Goal: Find specific page/section: Find specific page/section

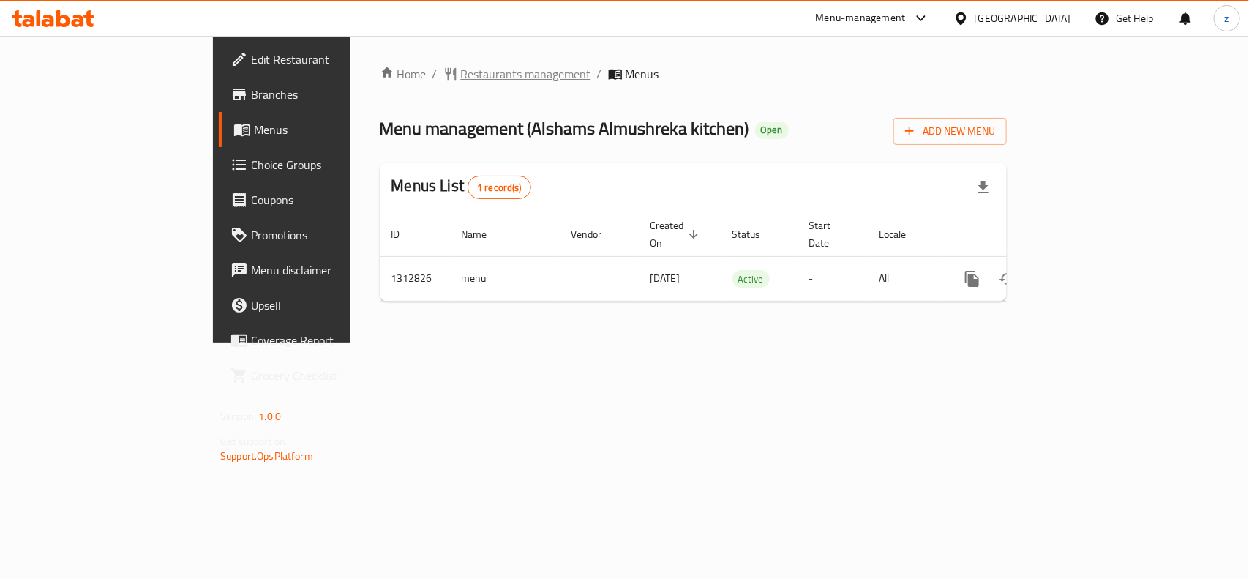
click at [461, 70] on span "Restaurants management" at bounding box center [526, 74] width 130 height 18
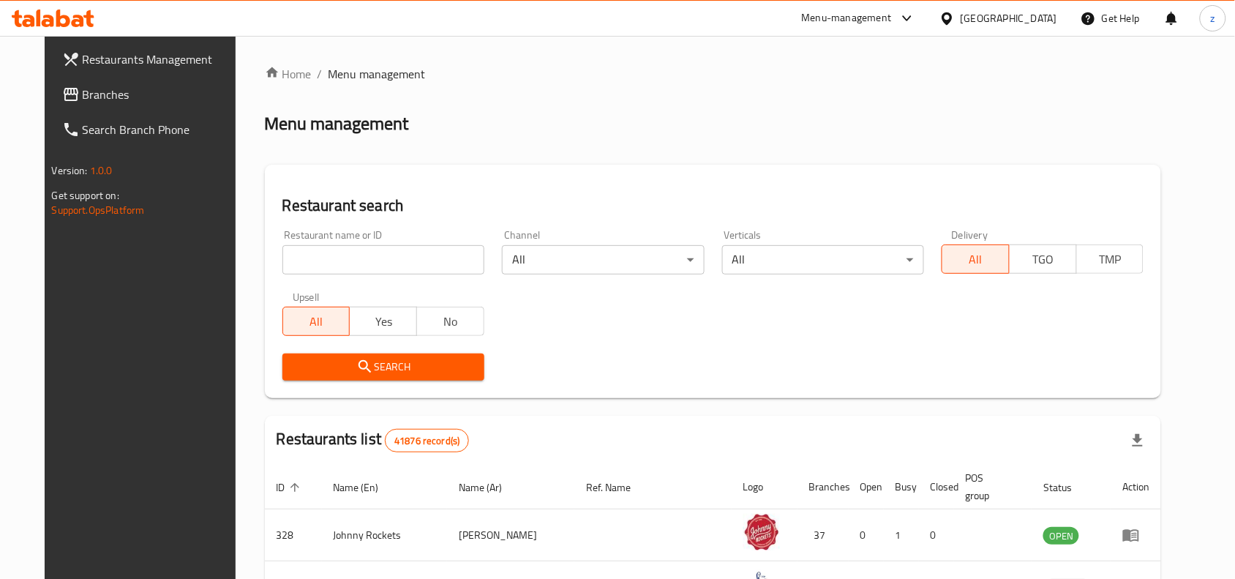
click at [359, 258] on input "search" at bounding box center [383, 259] width 202 height 29
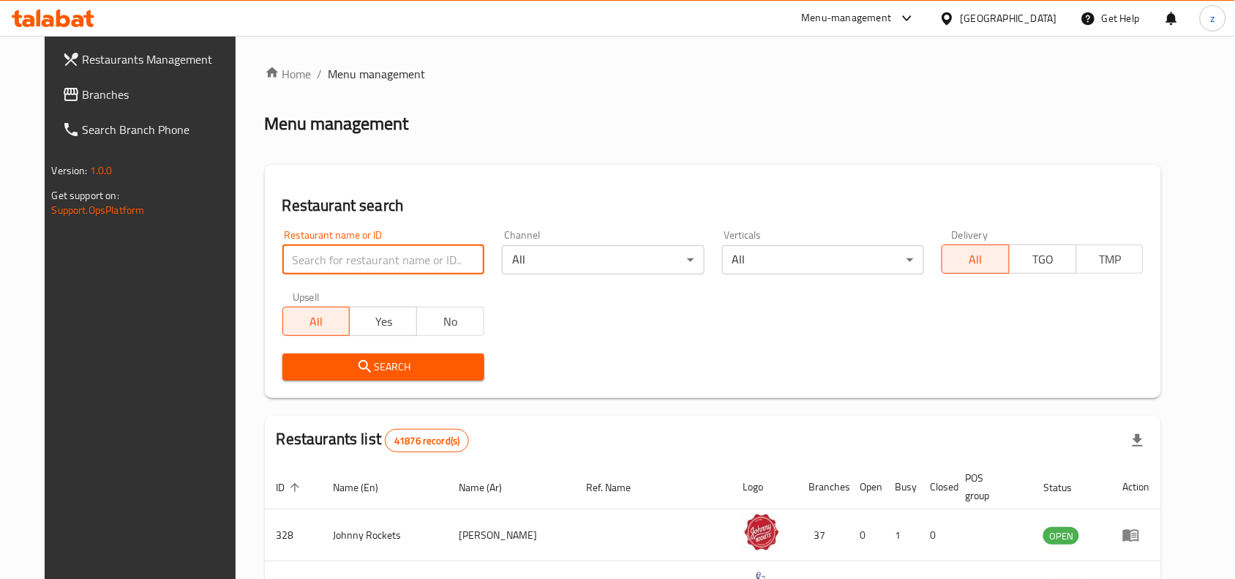
paste input "706231"
type input "706231"
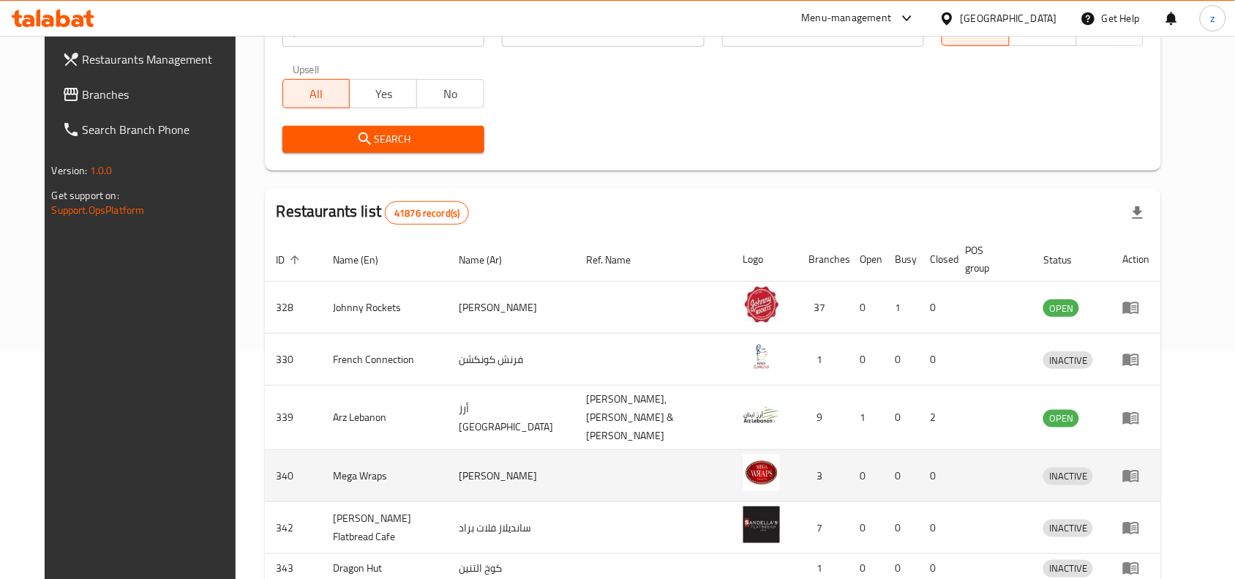
scroll to position [274, 0]
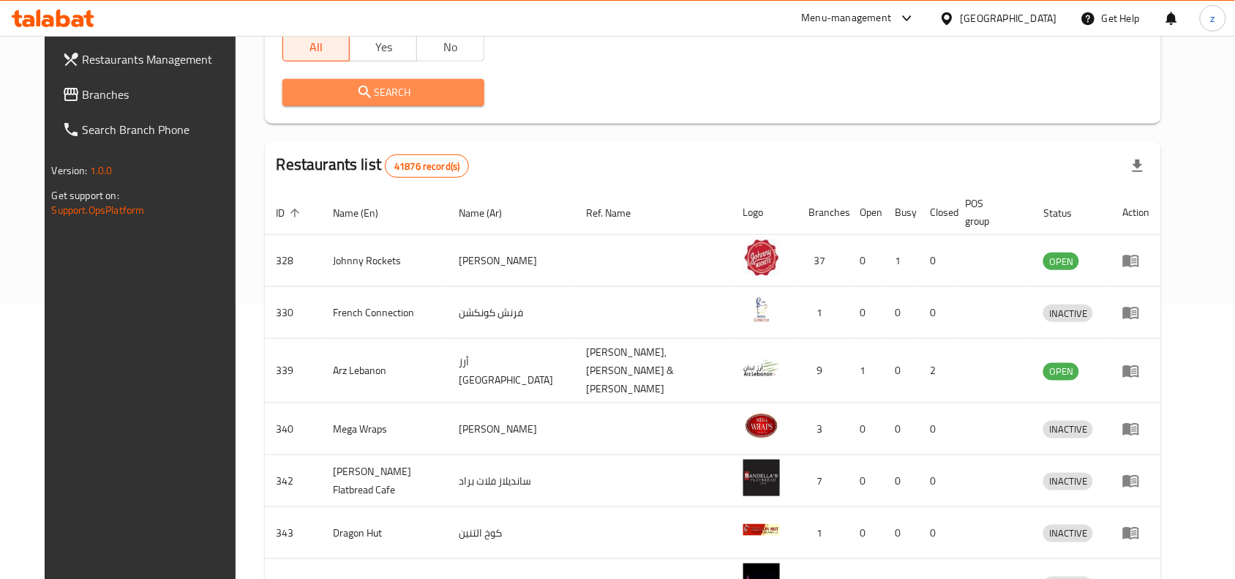
click at [410, 97] on span "Search" at bounding box center [383, 92] width 179 height 18
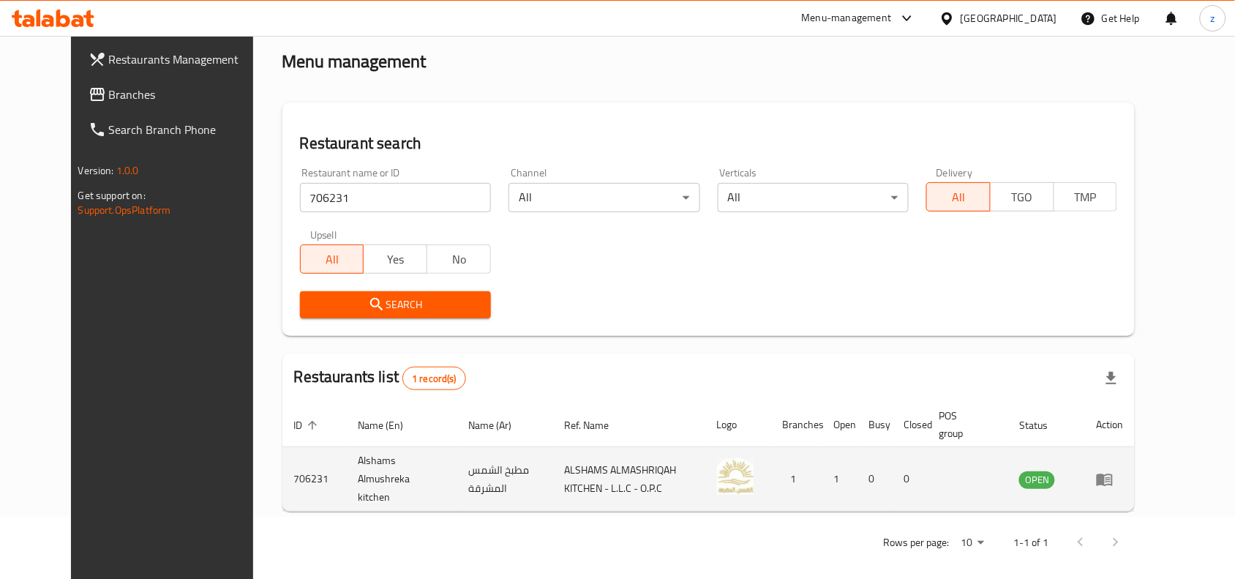
scroll to position [0, 0]
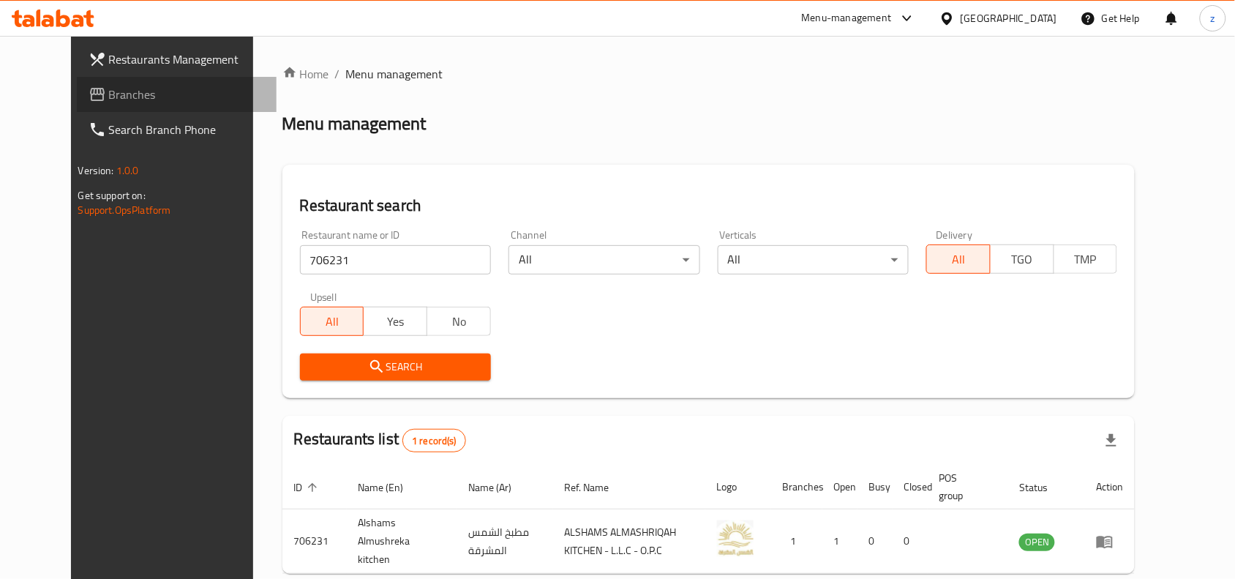
click at [109, 90] on span "Branches" at bounding box center [187, 95] width 157 height 18
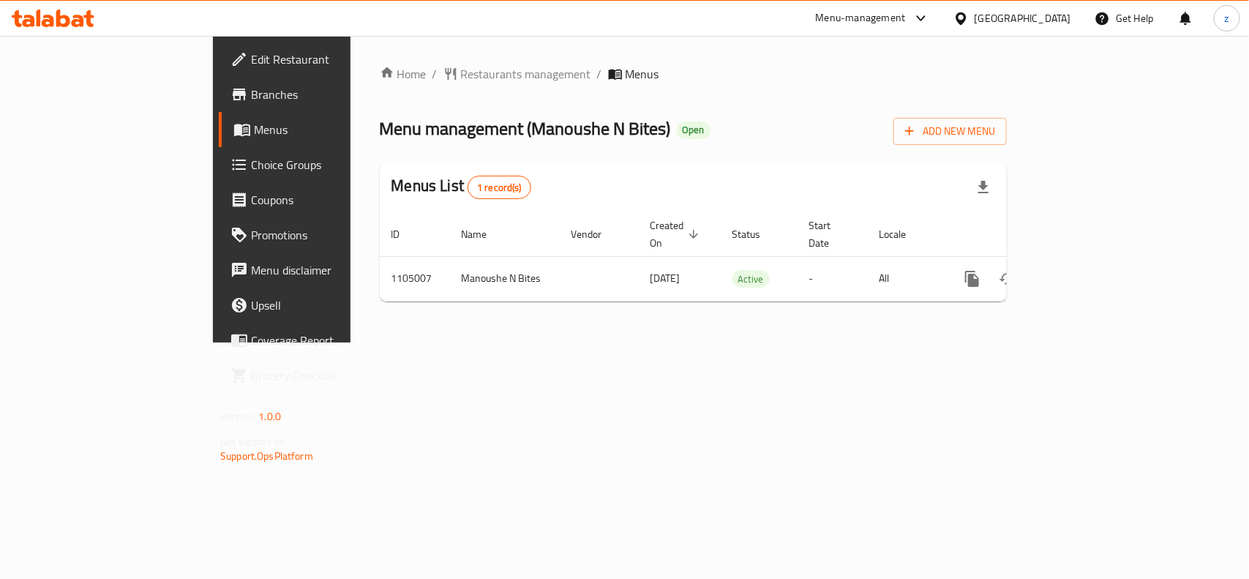
click at [461, 74] on span "Restaurants management" at bounding box center [526, 74] width 130 height 18
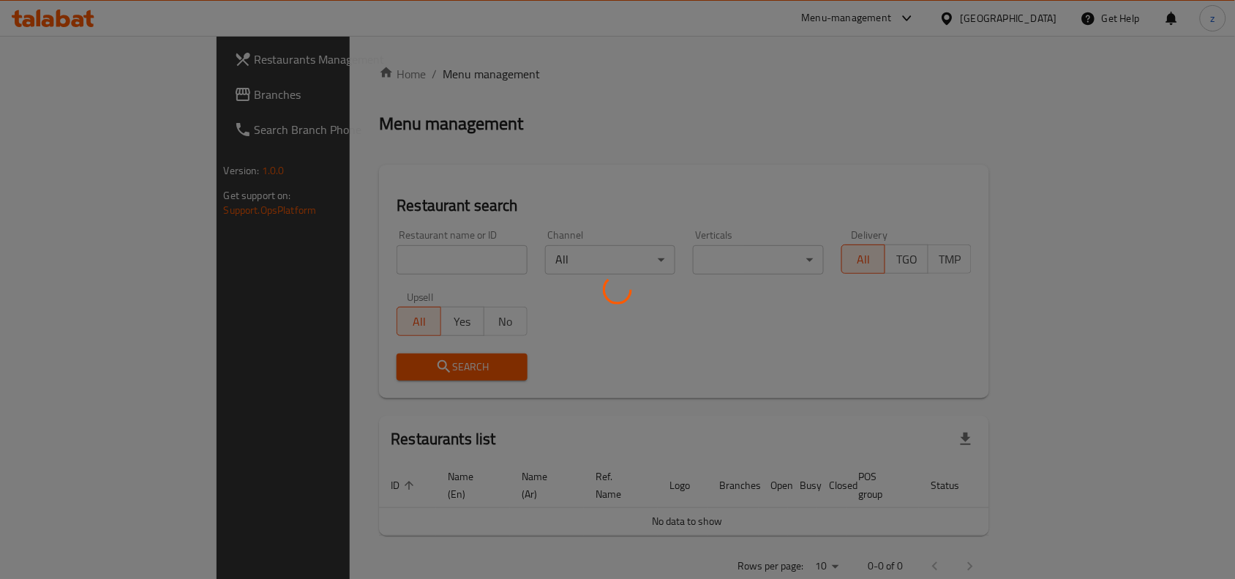
click at [349, 256] on div at bounding box center [617, 289] width 1235 height 579
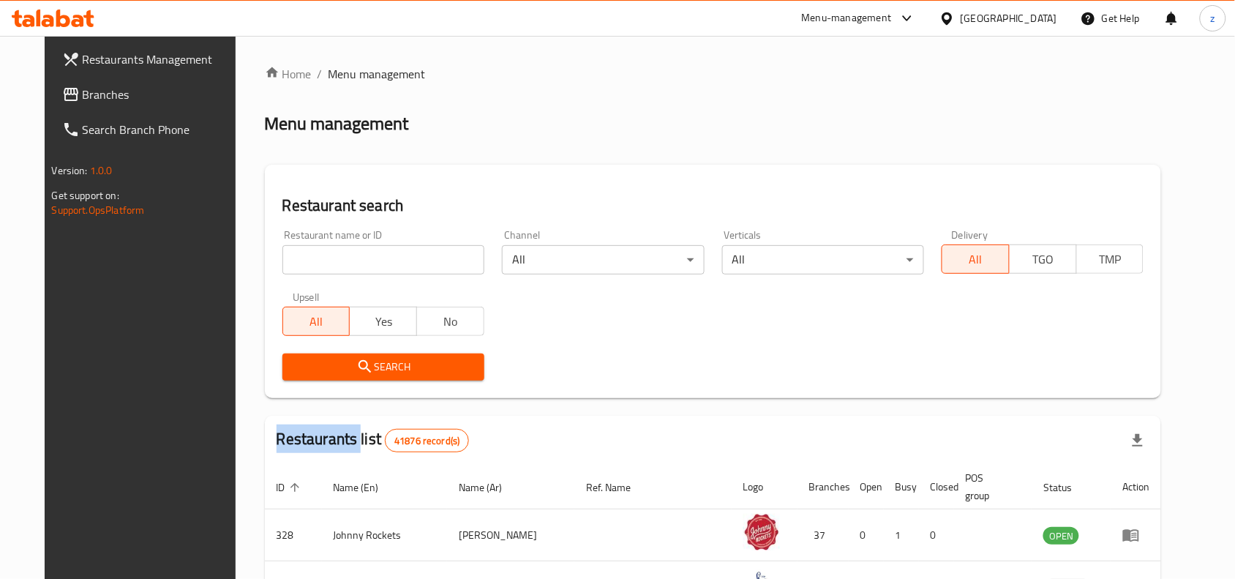
click at [349, 256] on div "Home / Menu management Menu management Restaurant search Restaurant name or ID …" at bounding box center [713, 518] width 897 height 907
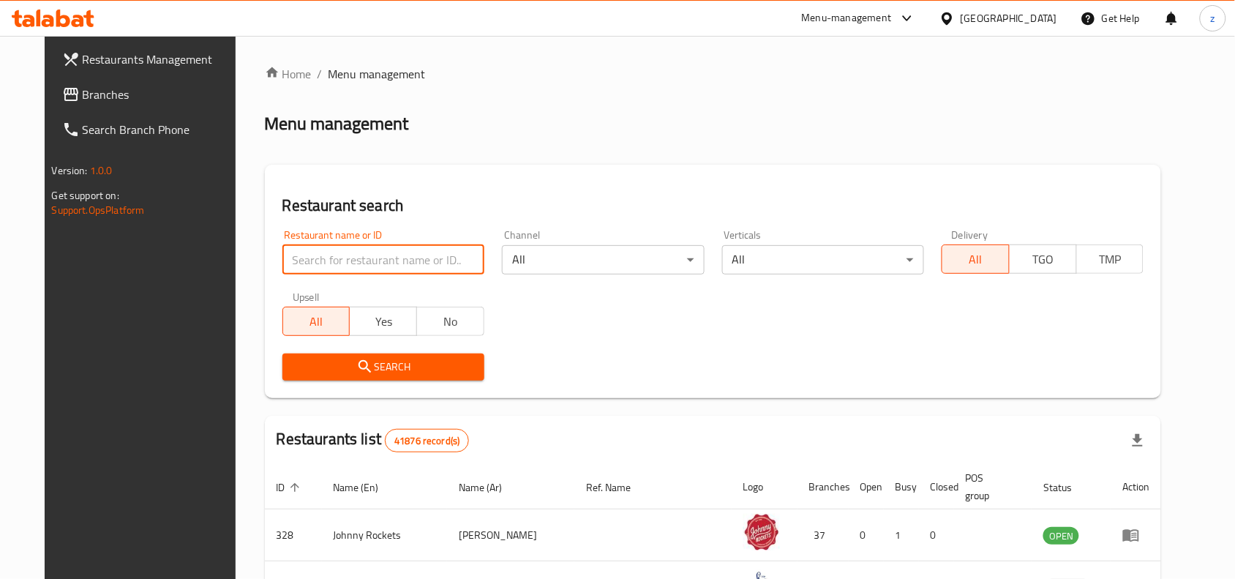
click at [349, 256] on input "search" at bounding box center [383, 259] width 202 height 29
paste input "665351"
type input "665351"
click at [381, 358] on span "Search" at bounding box center [383, 367] width 179 height 18
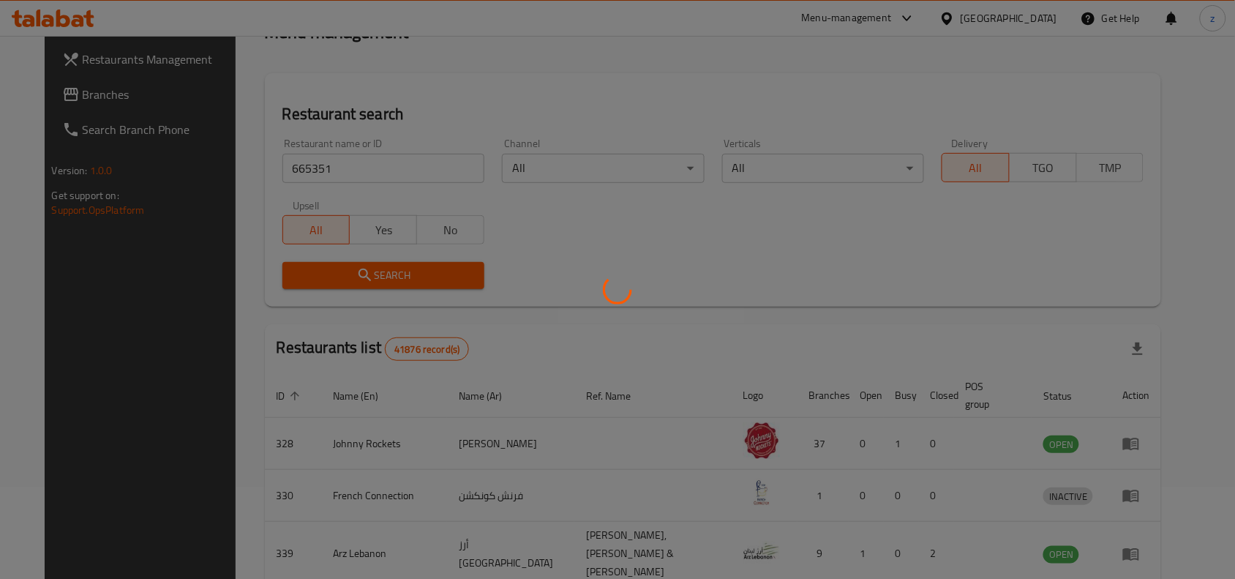
scroll to position [45, 0]
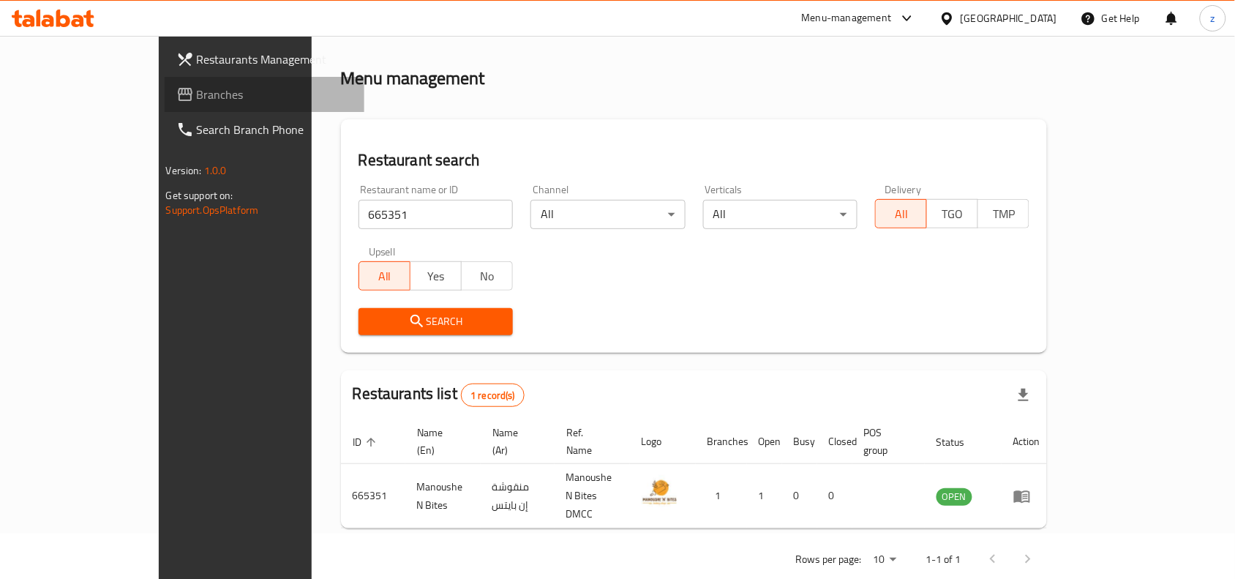
click at [165, 83] on link "Branches" at bounding box center [265, 94] width 200 height 35
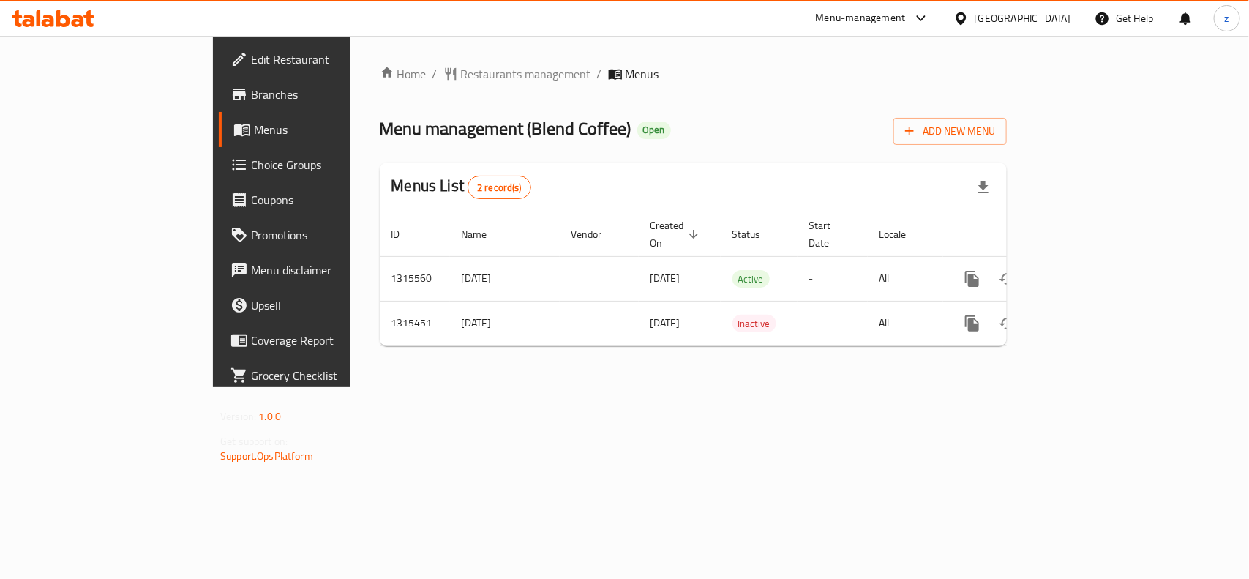
click at [461, 75] on span "Restaurants management" at bounding box center [526, 74] width 130 height 18
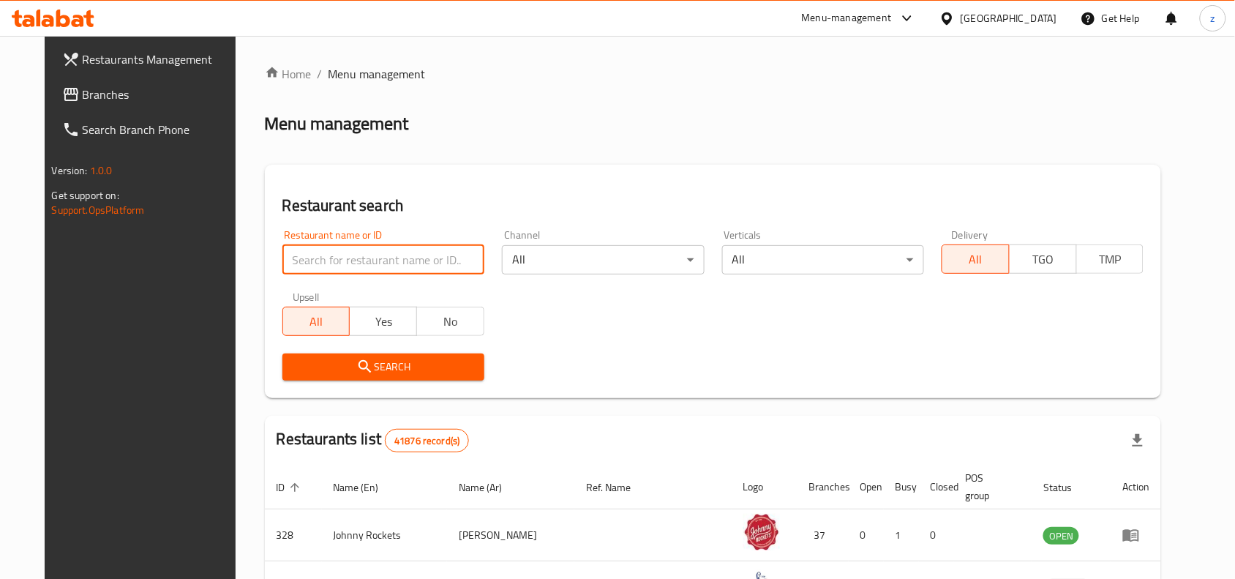
click at [389, 260] on input "search" at bounding box center [383, 259] width 202 height 29
paste input "707281"
type input "707281"
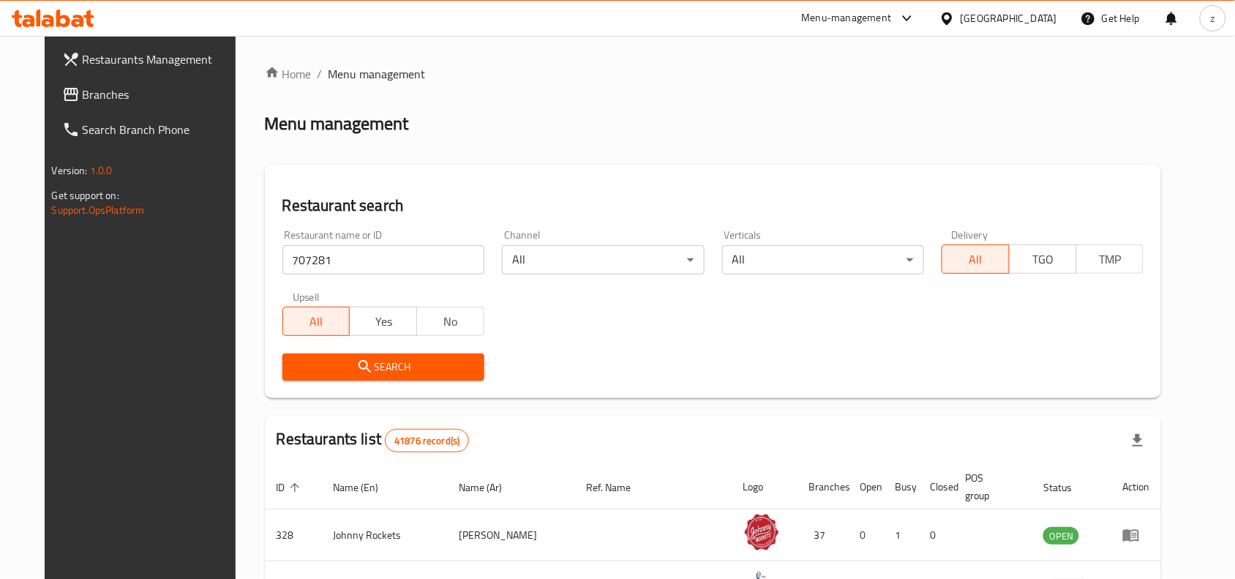
click at [402, 358] on span "Search" at bounding box center [383, 367] width 179 height 18
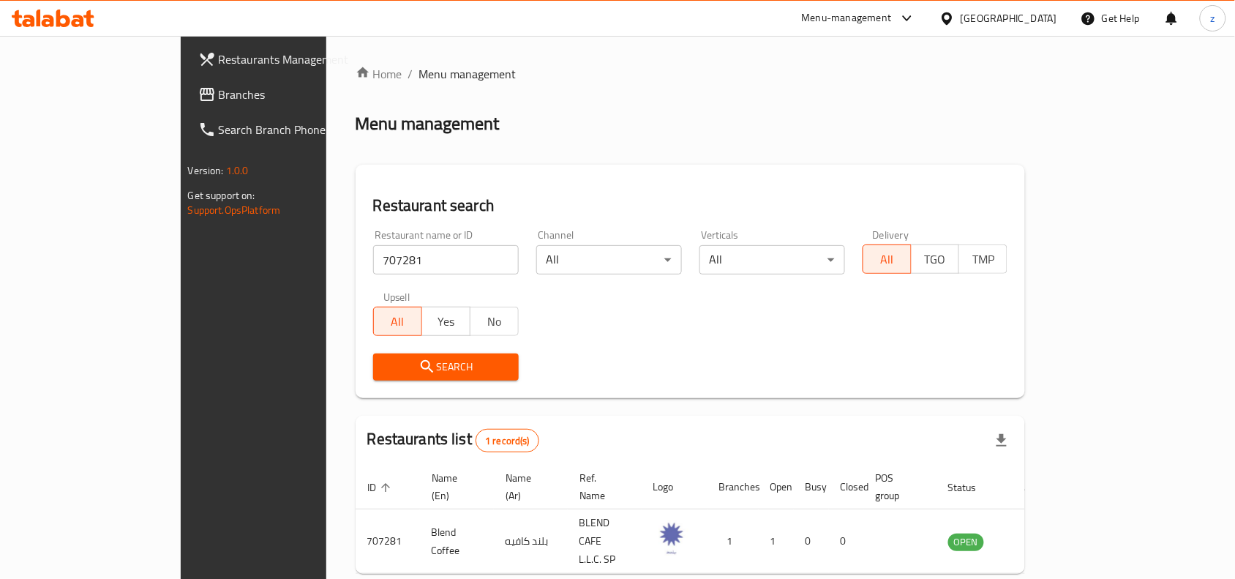
click at [187, 82] on link "Branches" at bounding box center [287, 94] width 200 height 35
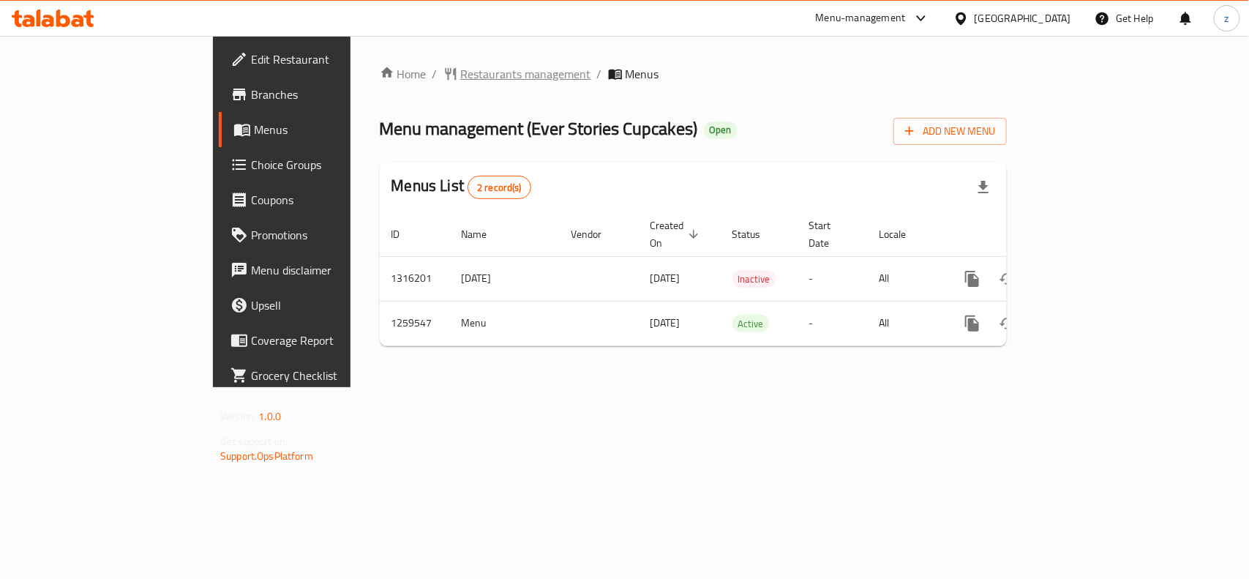
click at [461, 78] on span "Restaurants management" at bounding box center [526, 74] width 130 height 18
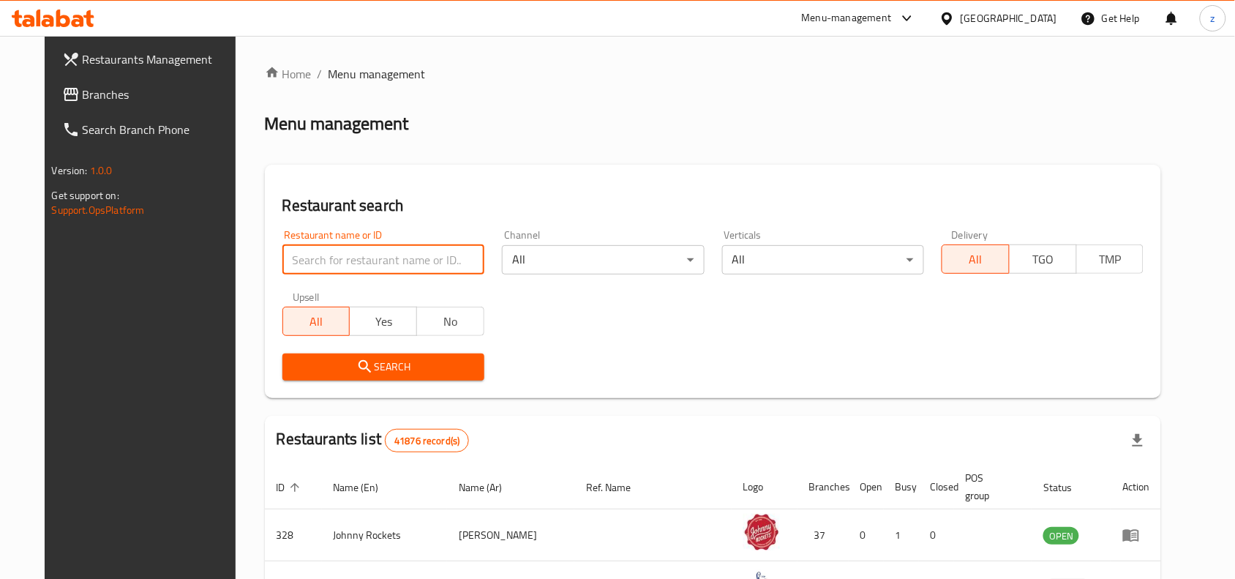
click at [351, 251] on input "search" at bounding box center [383, 259] width 202 height 29
paste input "684576"
type input "684576"
click at [361, 393] on div "Restaurant search Restaurant name or ID 684576 Restaurant name or ID Channel Al…" at bounding box center [713, 281] width 897 height 233
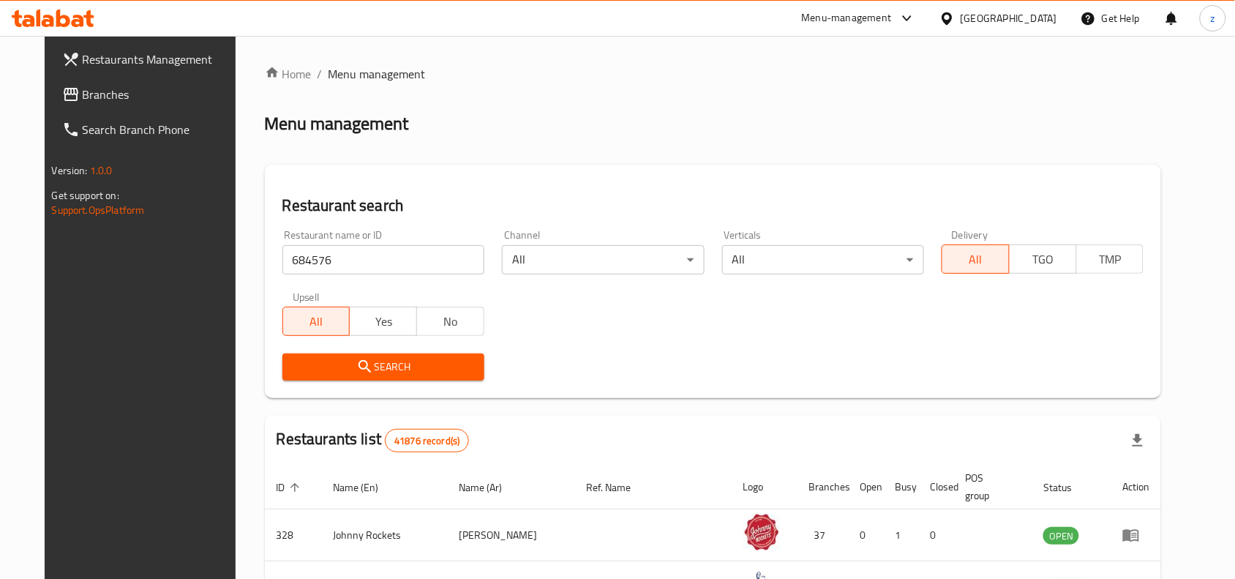
click at [356, 367] on icon "submit" at bounding box center [365, 367] width 18 height 18
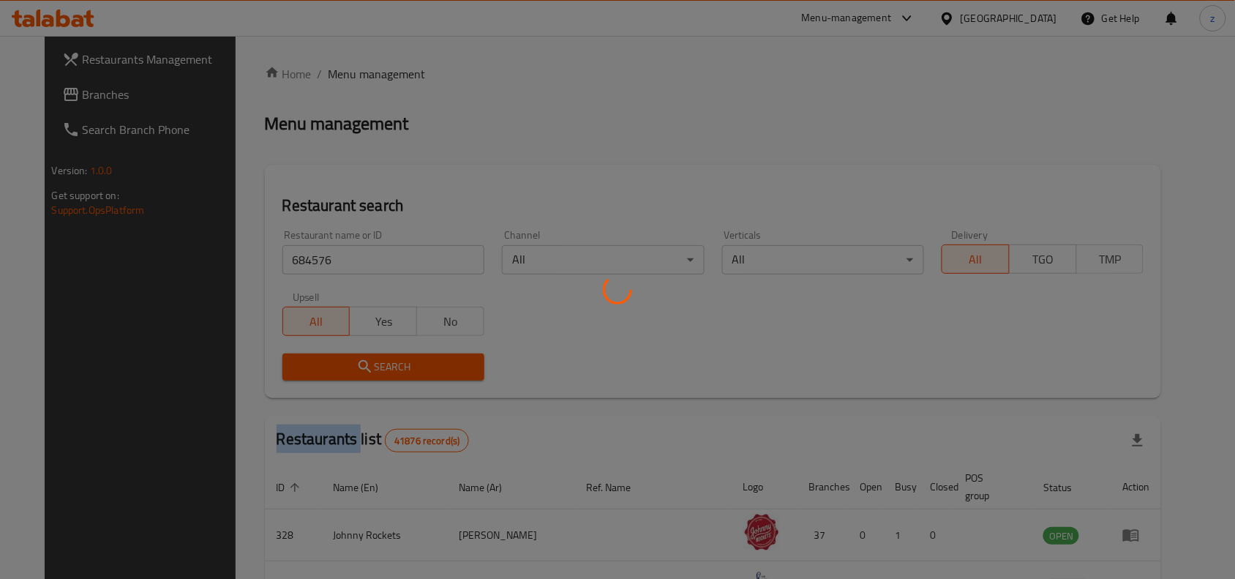
click at [350, 367] on div at bounding box center [617, 289] width 1235 height 579
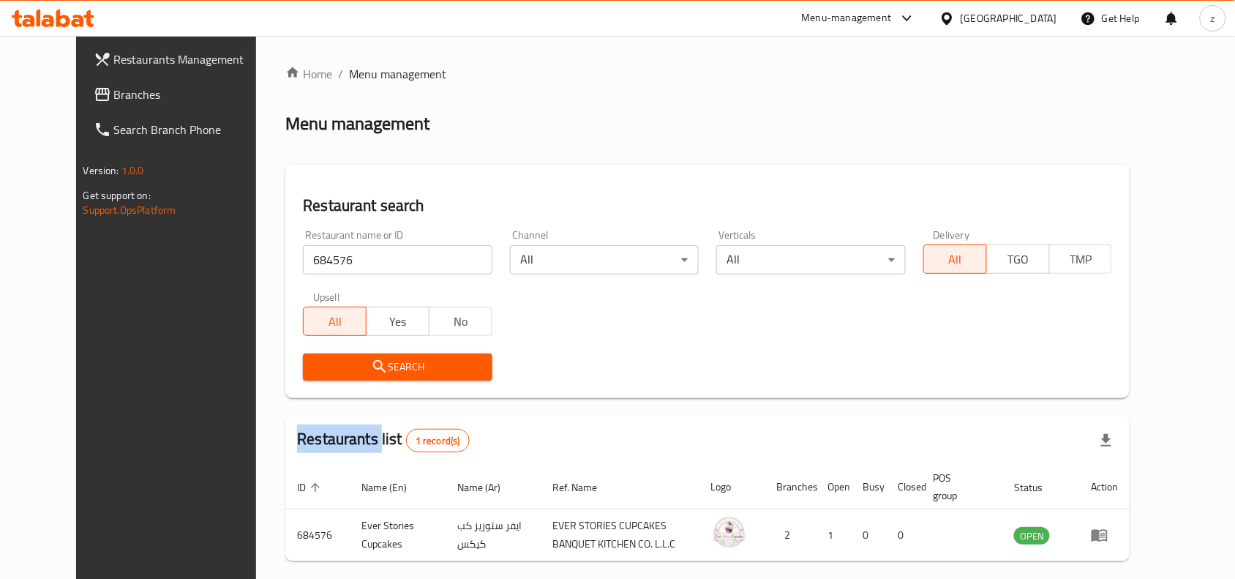
click at [114, 96] on span "Branches" at bounding box center [192, 95] width 157 height 18
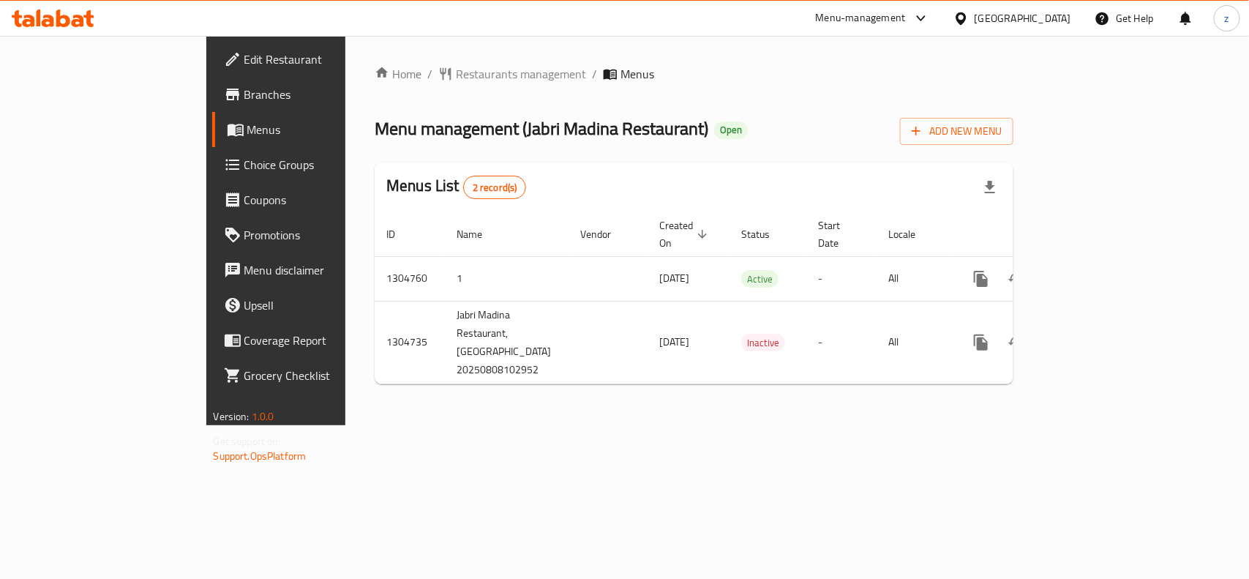
click at [456, 80] on span "Restaurants management" at bounding box center [521, 74] width 130 height 18
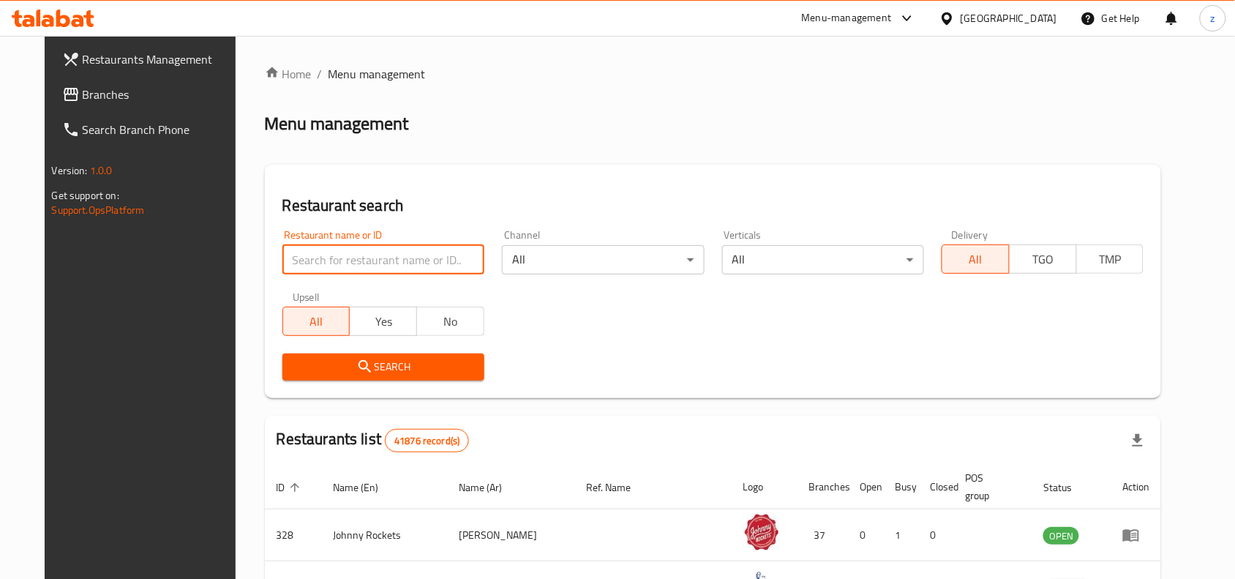
click at [392, 257] on input "search" at bounding box center [383, 259] width 202 height 29
paste input "703388"
type input "703388"
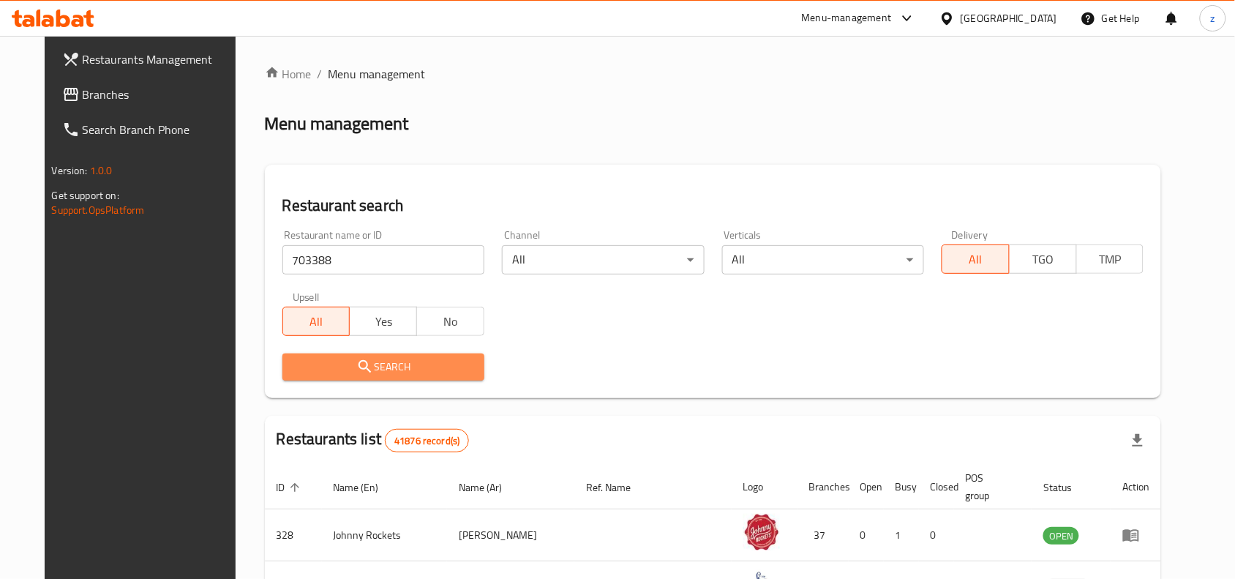
click at [445, 360] on span "Search" at bounding box center [383, 367] width 179 height 18
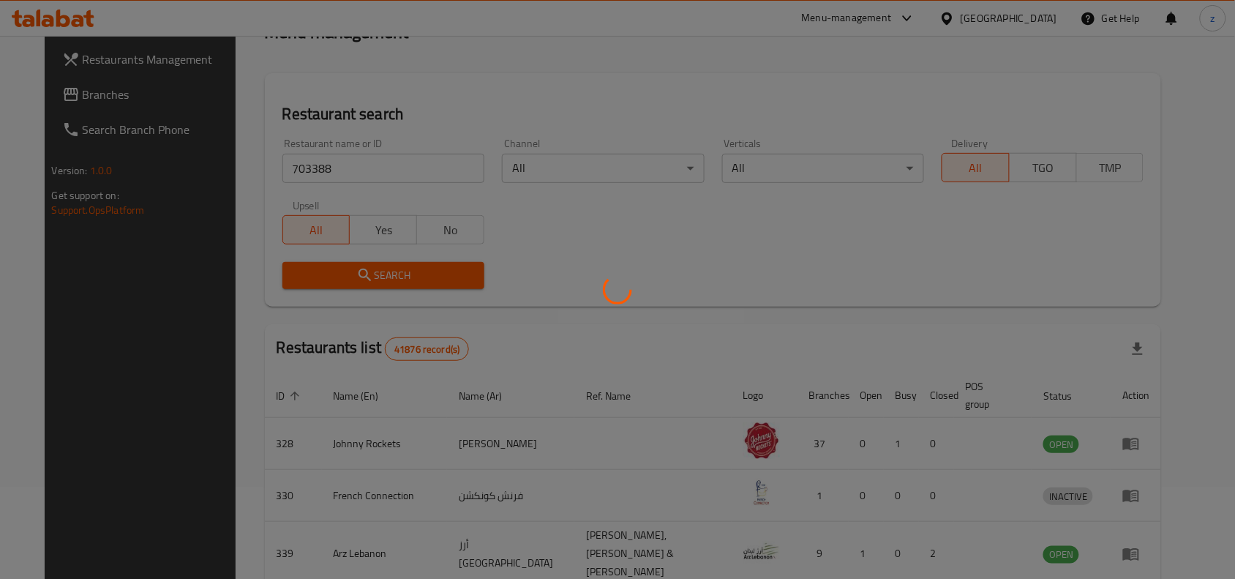
scroll to position [45, 0]
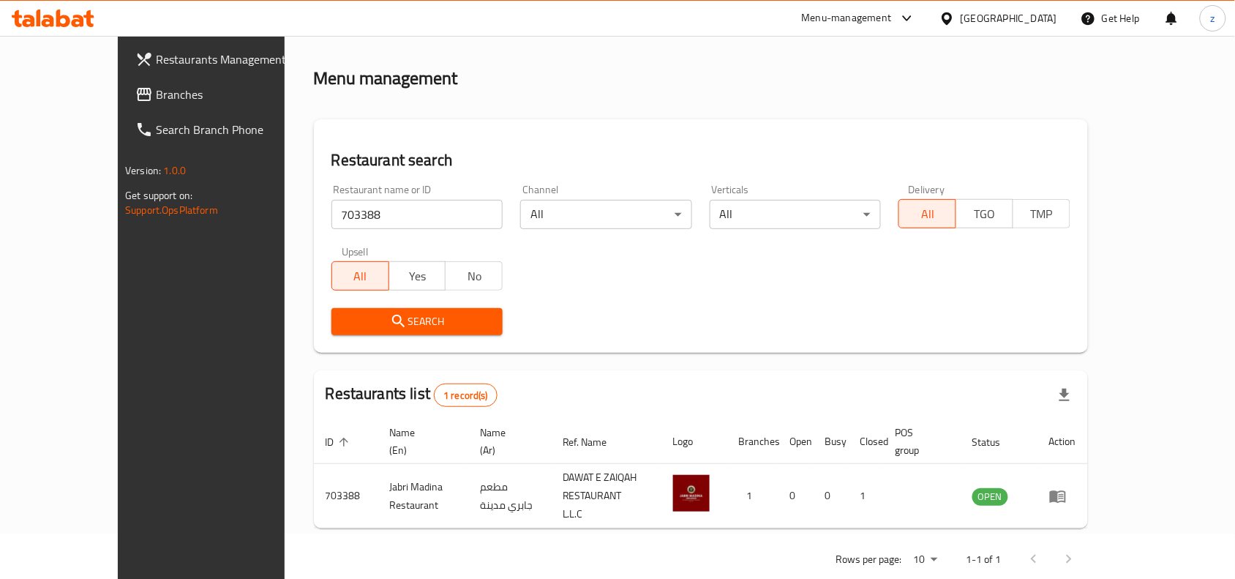
click at [156, 91] on span "Branches" at bounding box center [234, 95] width 157 height 18
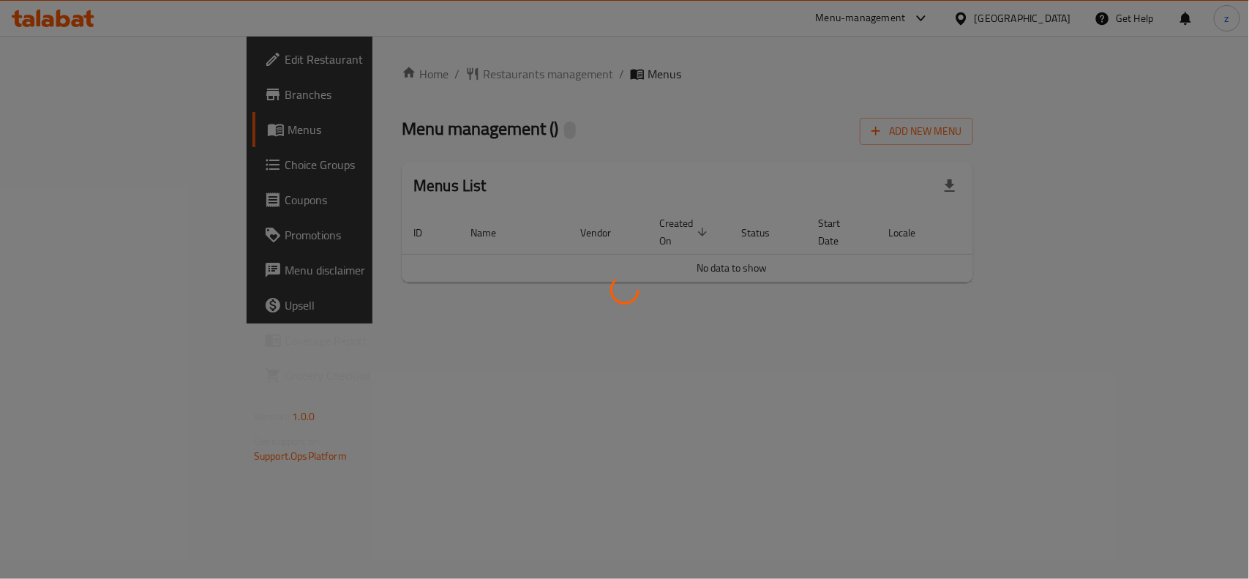
click at [367, 80] on div at bounding box center [624, 289] width 1249 height 579
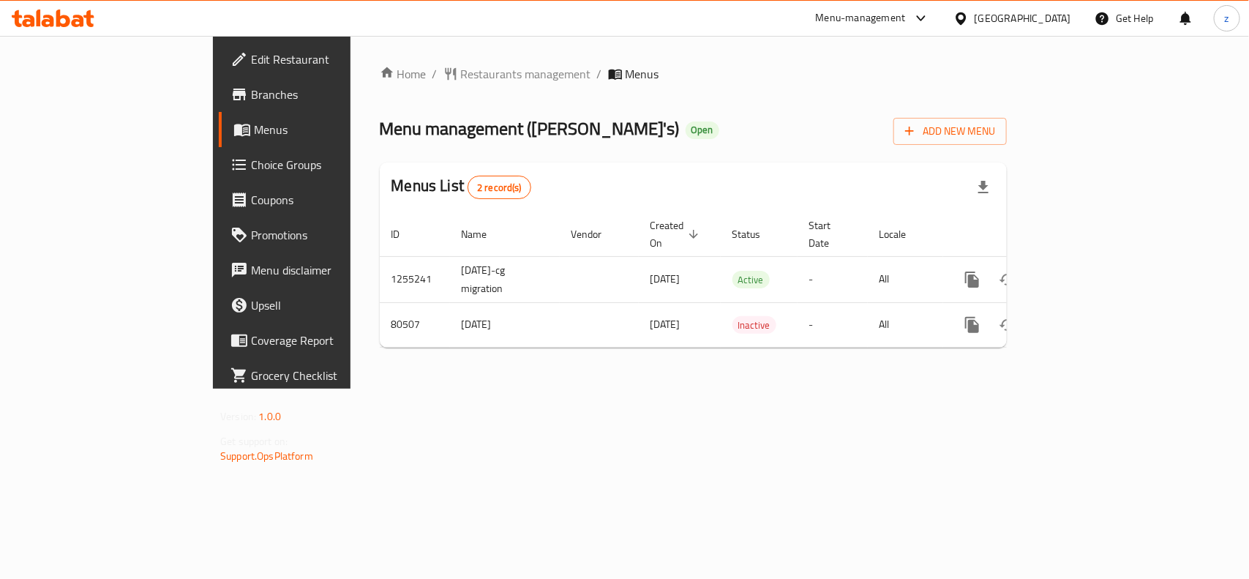
click at [461, 75] on span "Restaurants management" at bounding box center [526, 74] width 130 height 18
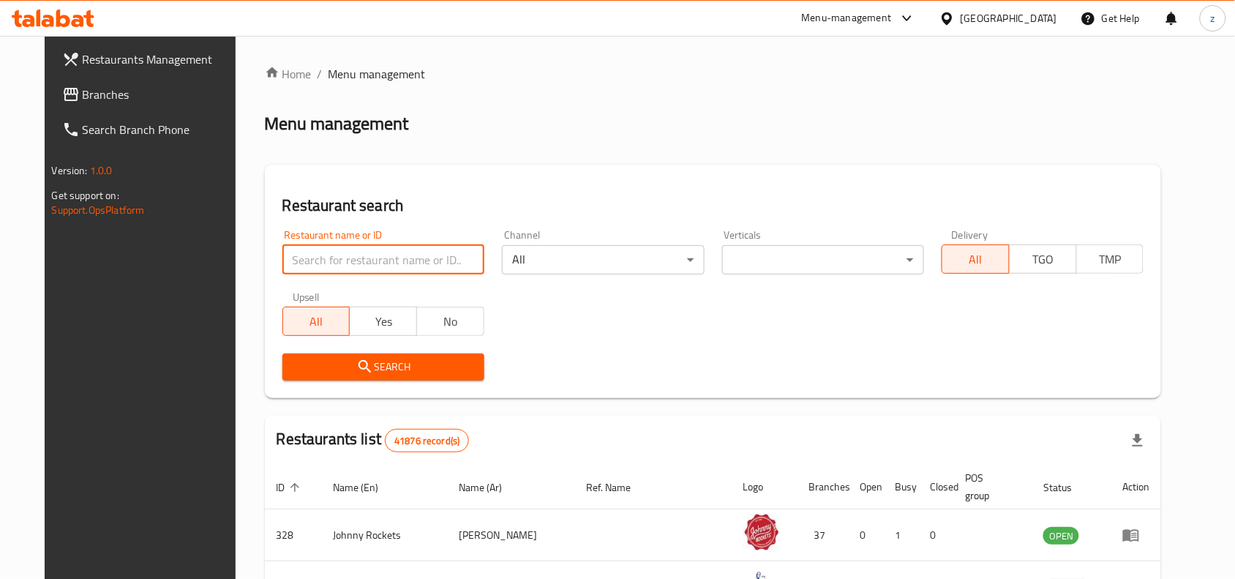
click at [374, 261] on input "search" at bounding box center [383, 259] width 202 height 29
paste input "600358"
type input "600358"
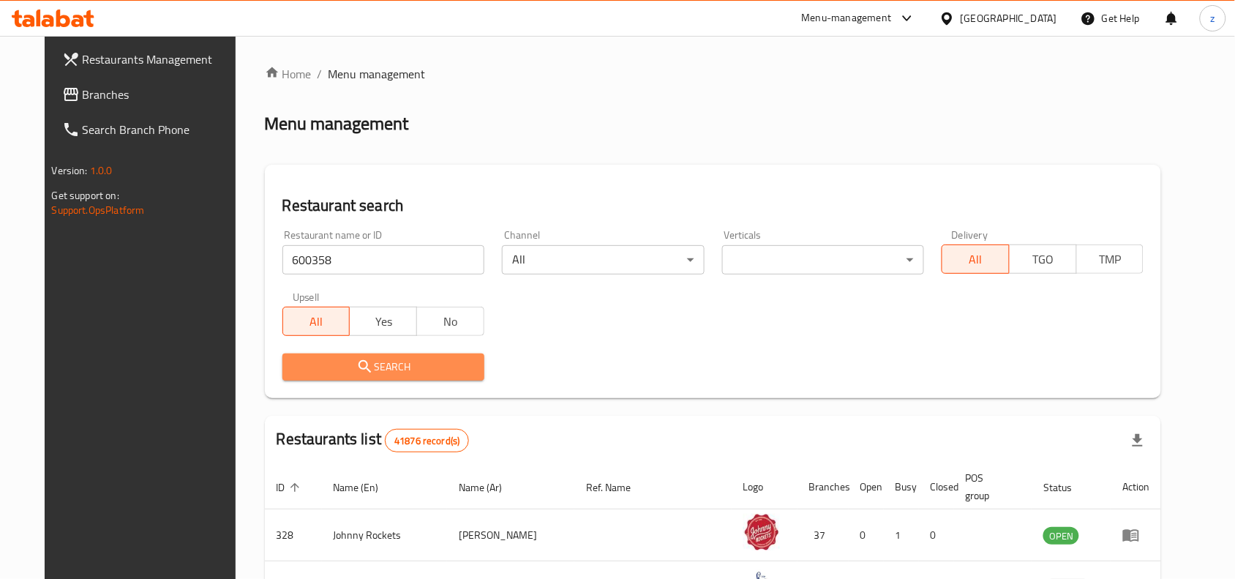
click at [421, 367] on span "Search" at bounding box center [383, 367] width 179 height 18
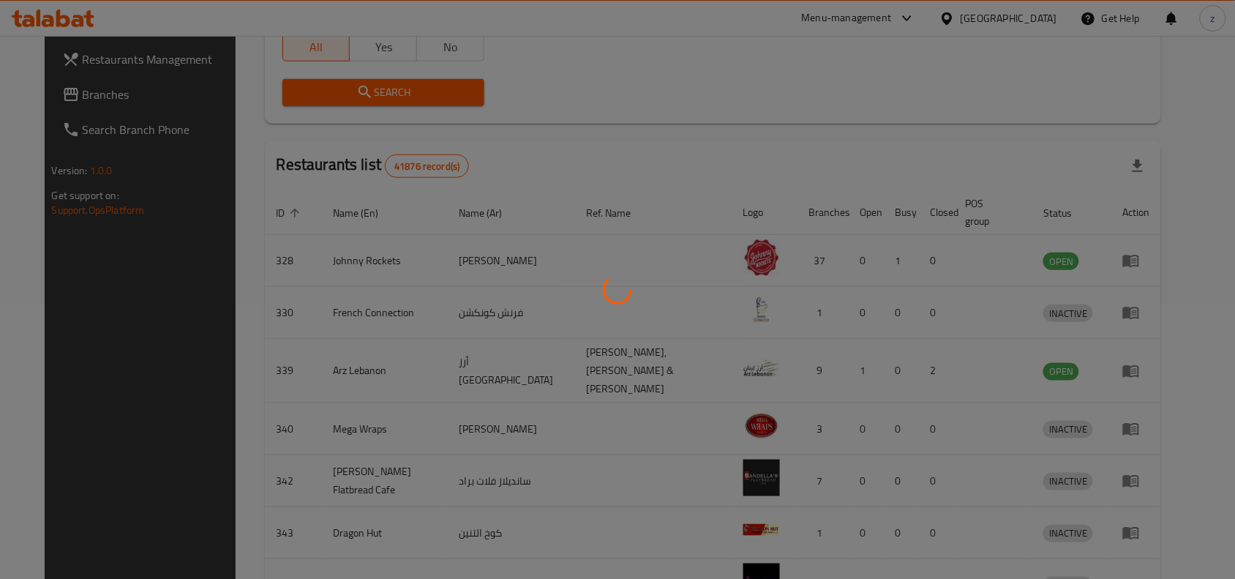
scroll to position [45, 0]
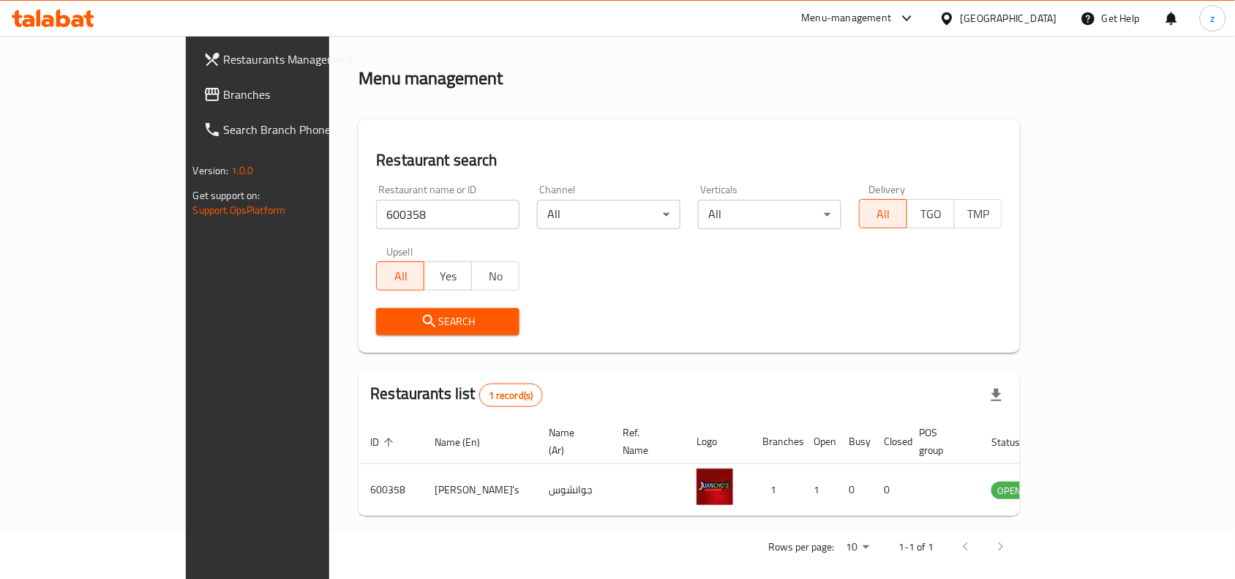
click at [203, 92] on icon at bounding box center [212, 95] width 18 height 18
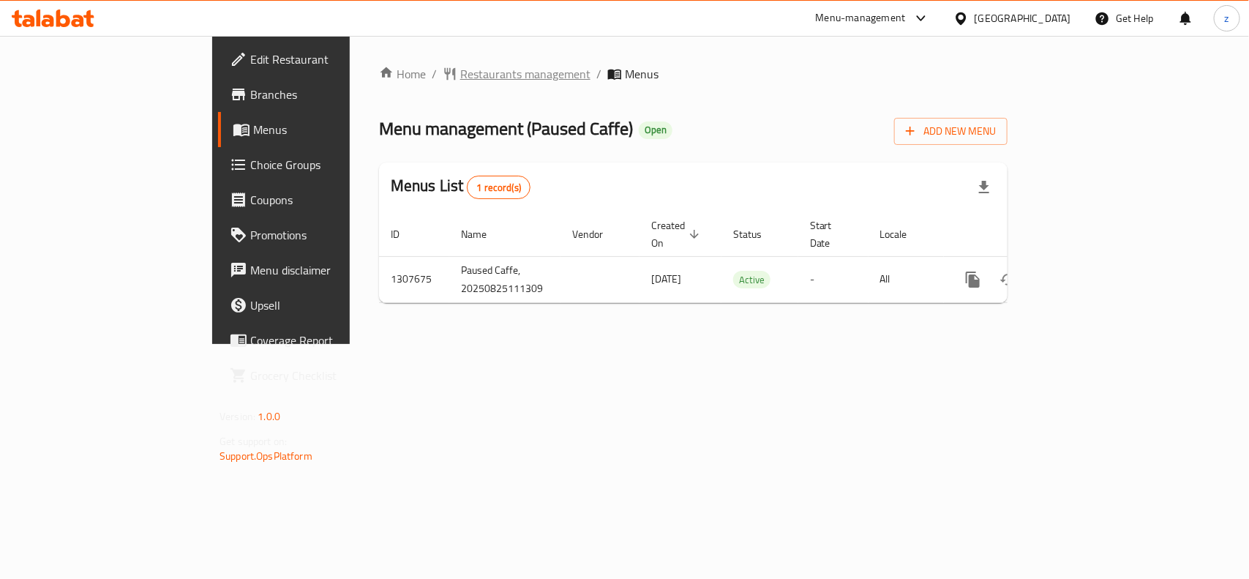
click at [460, 81] on span "Restaurants management" at bounding box center [525, 74] width 130 height 18
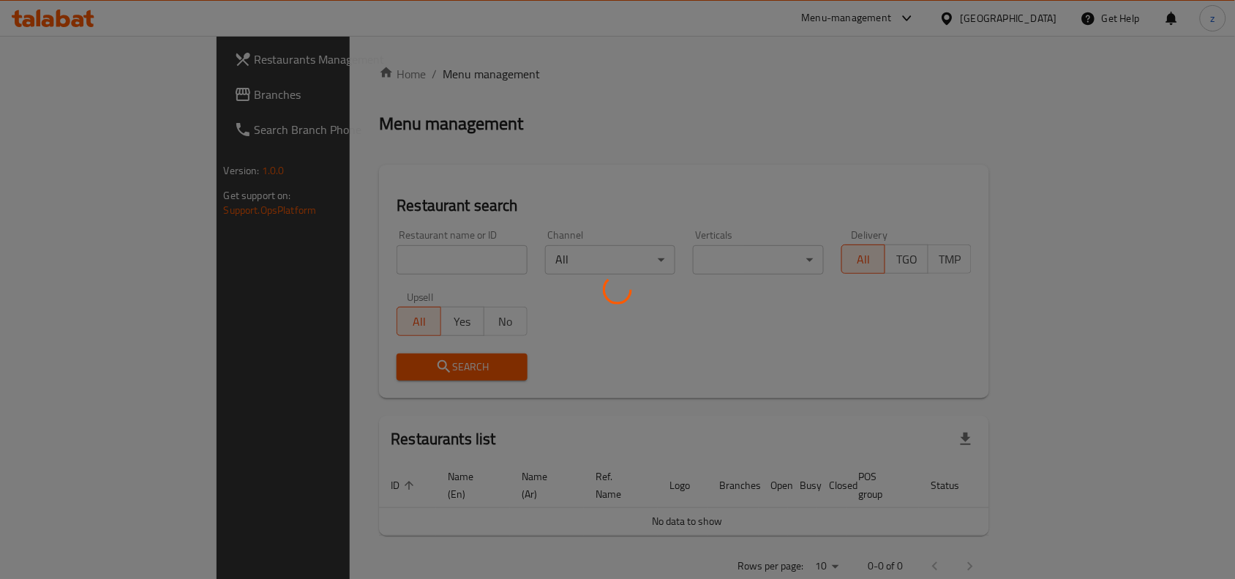
click at [396, 265] on div at bounding box center [617, 289] width 1235 height 579
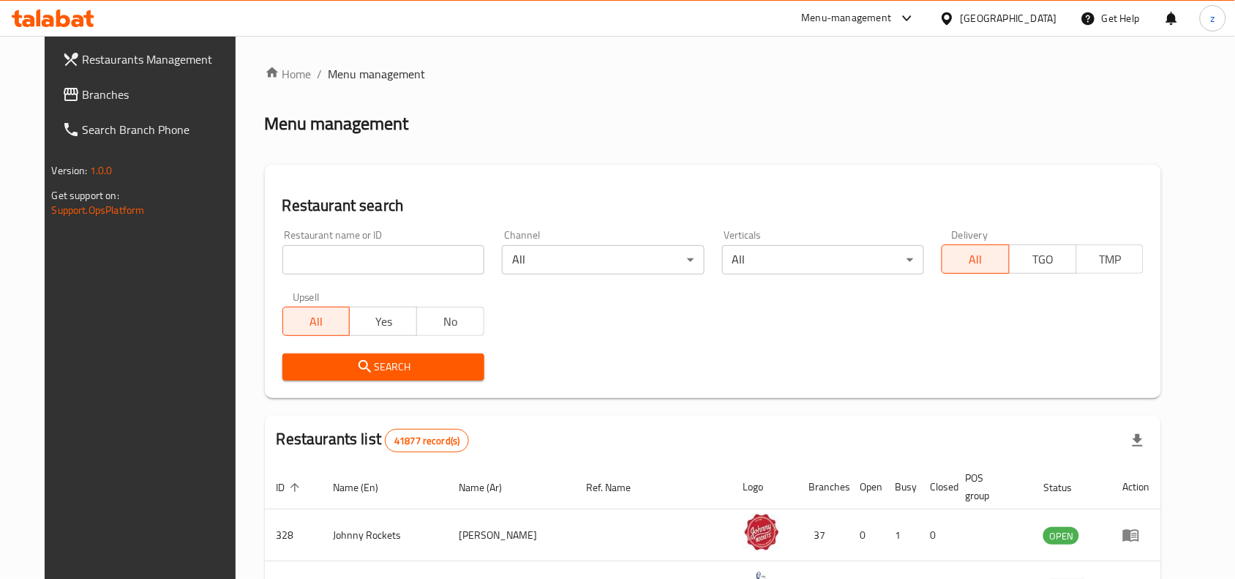
click at [364, 250] on div "Home / Menu management Menu management Restaurant search Restaurant name or ID …" at bounding box center [713, 518] width 897 height 907
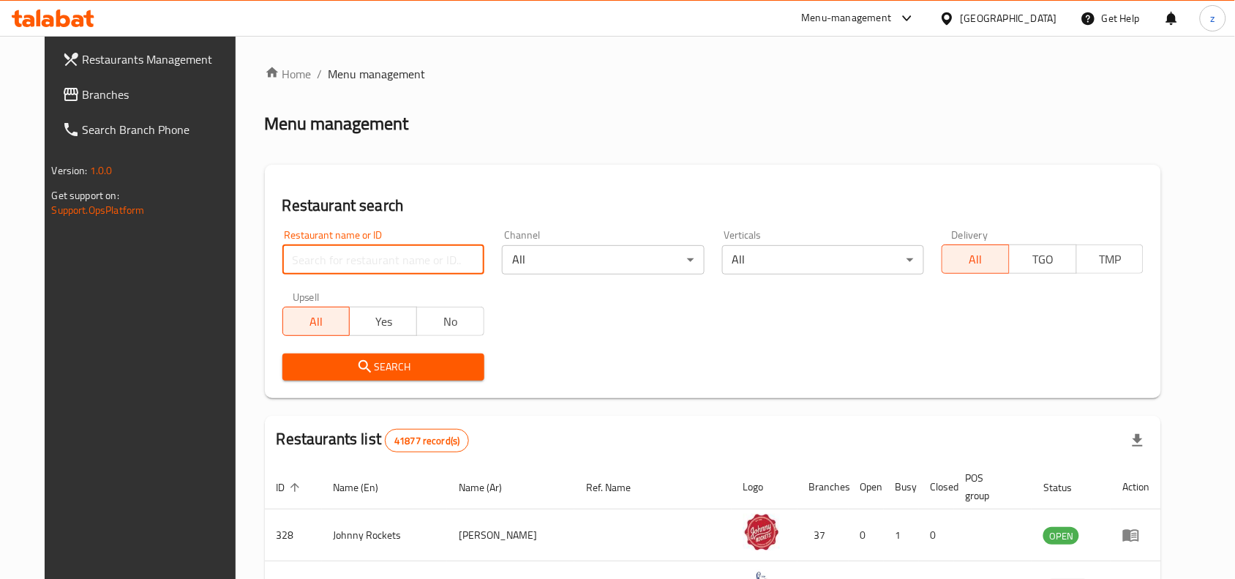
paste input "704595"
type input "704595"
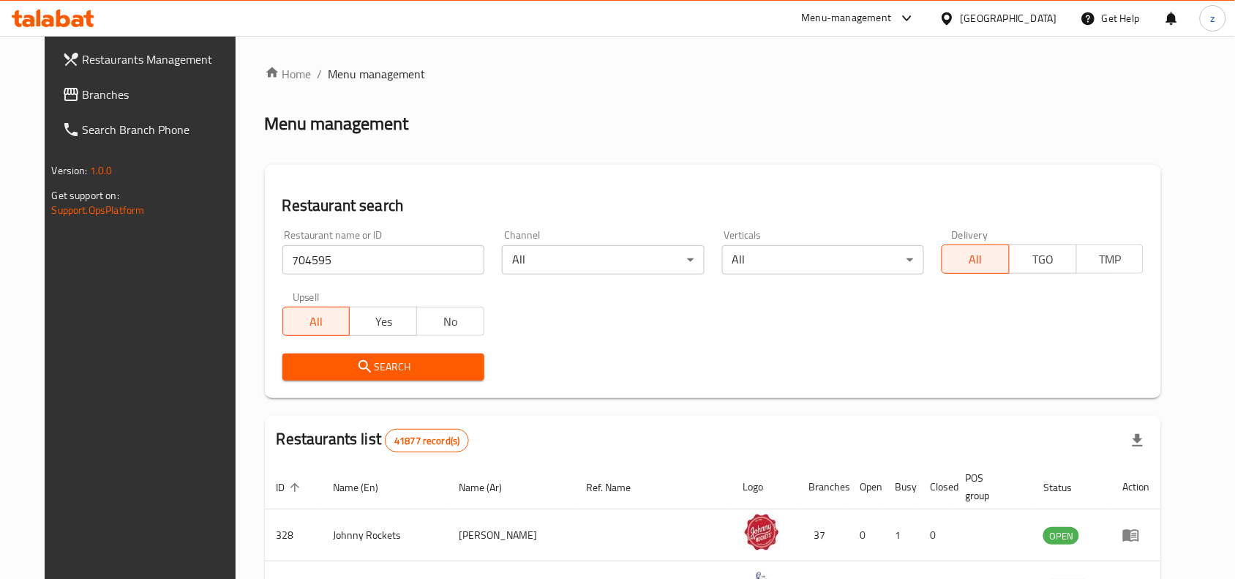
click at [415, 372] on span "Search" at bounding box center [383, 367] width 179 height 18
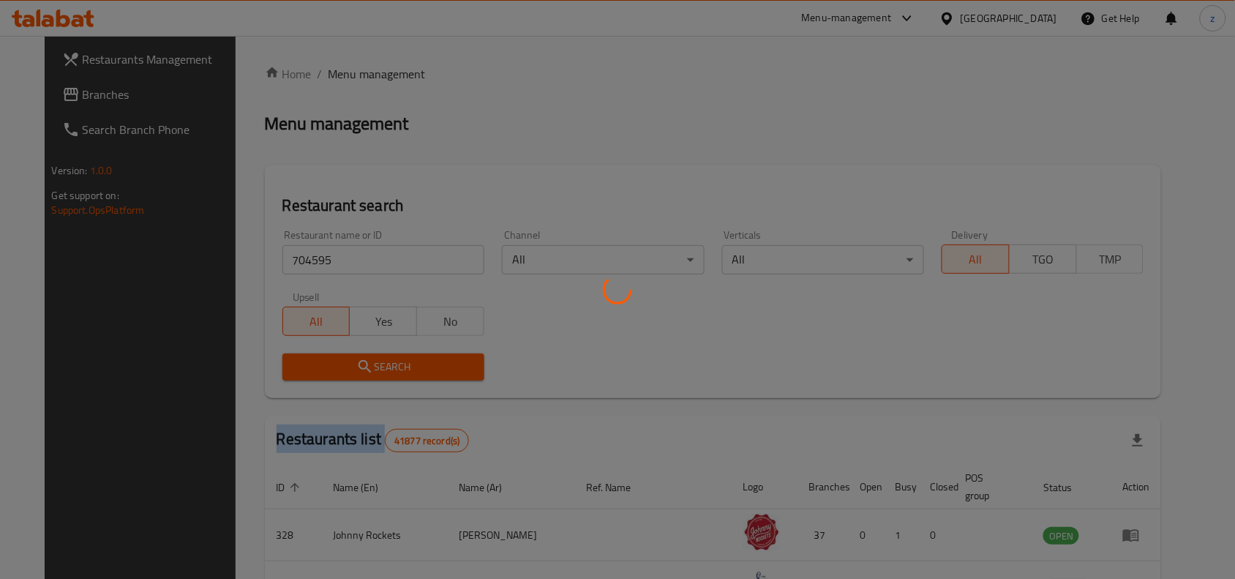
click at [415, 372] on div at bounding box center [617, 289] width 1235 height 579
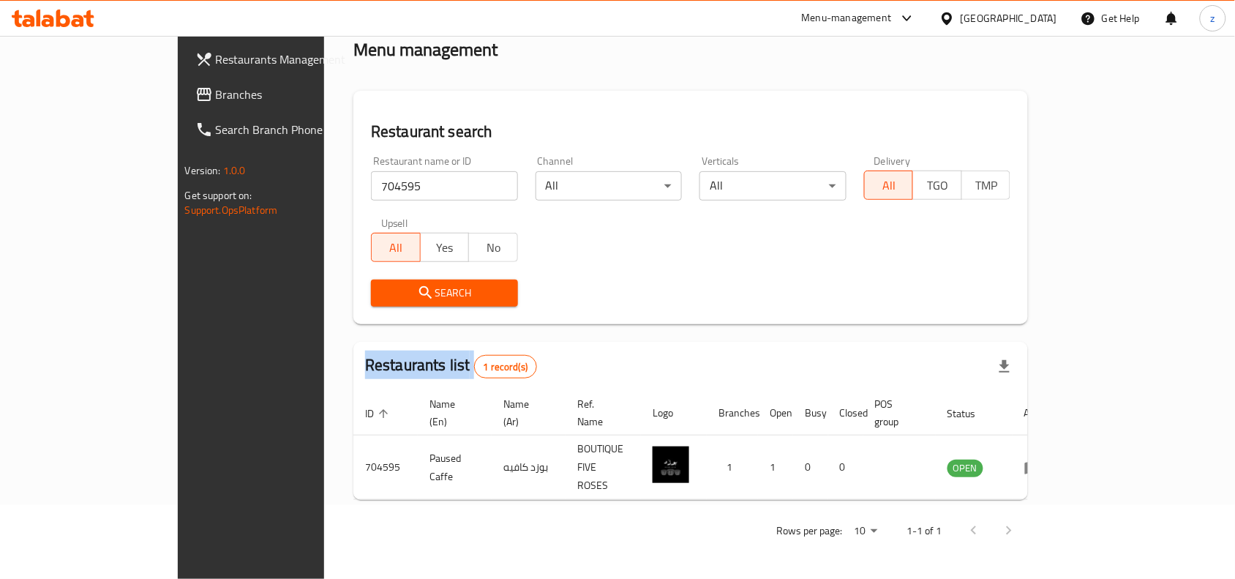
scroll to position [45, 0]
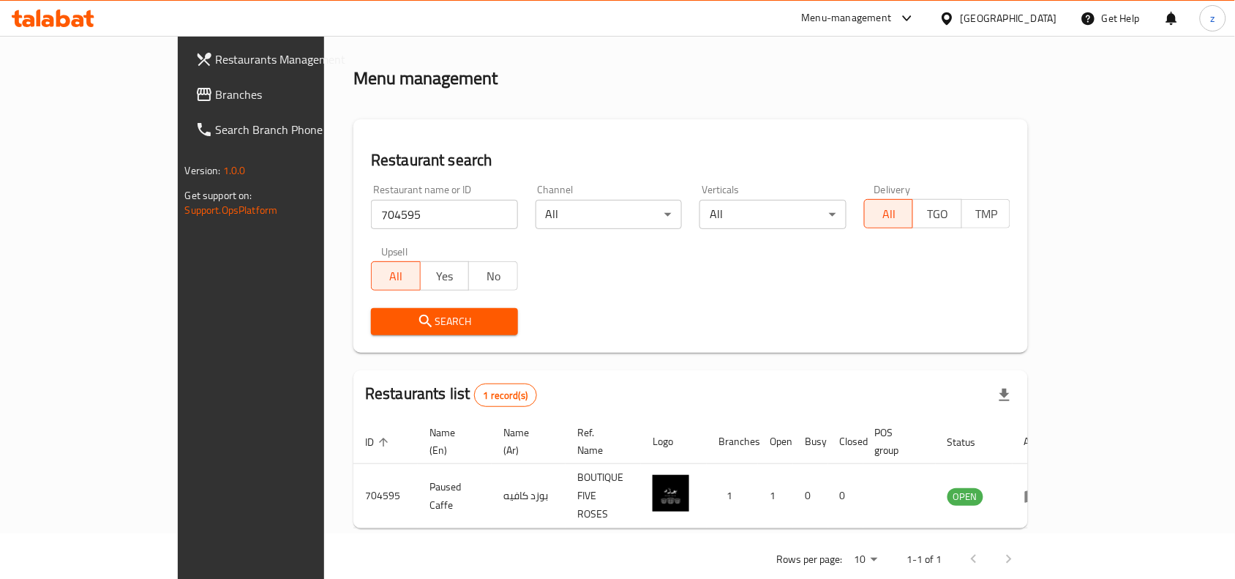
click at [861, 359] on div "Home / Menu management Menu management Restaurant search Restaurant name or ID …" at bounding box center [690, 299] width 675 height 558
click at [216, 97] on span "Branches" at bounding box center [294, 95] width 157 height 18
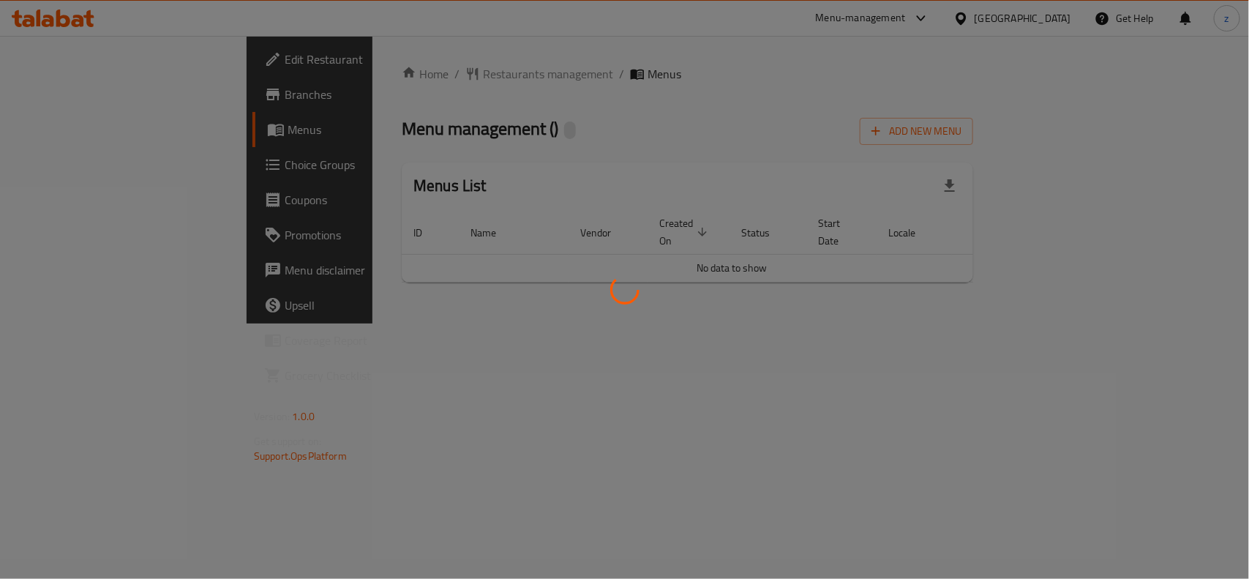
click at [348, 90] on div at bounding box center [624, 289] width 1249 height 579
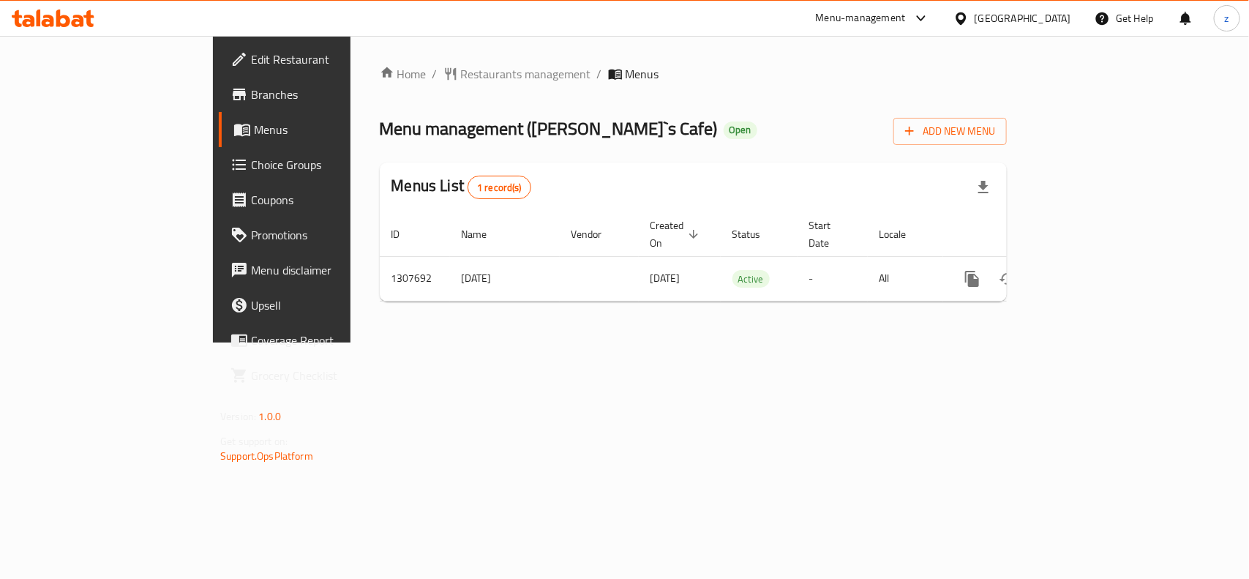
click at [461, 75] on span "Restaurants management" at bounding box center [526, 74] width 130 height 18
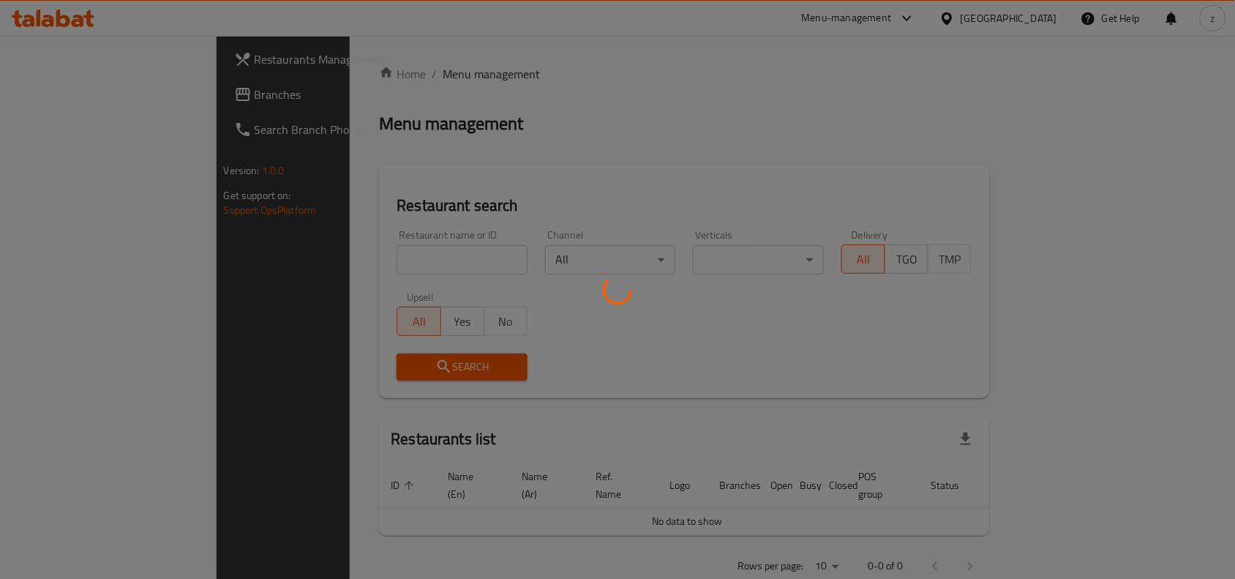
click at [359, 262] on div at bounding box center [617, 289] width 1235 height 579
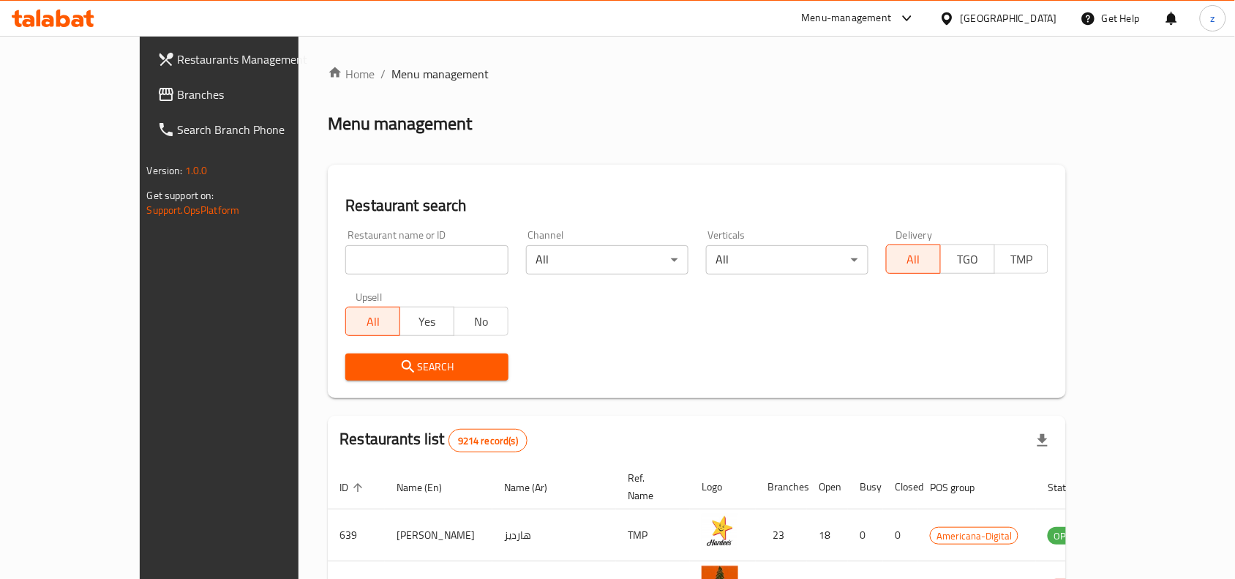
click at [353, 249] on div "Home / Menu management Menu management Restaurant search Restaurant name or ID …" at bounding box center [697, 512] width 738 height 895
paste input "704591"
type input "704591"
click at [402, 370] on span "Search" at bounding box center [426, 367] width 139 height 18
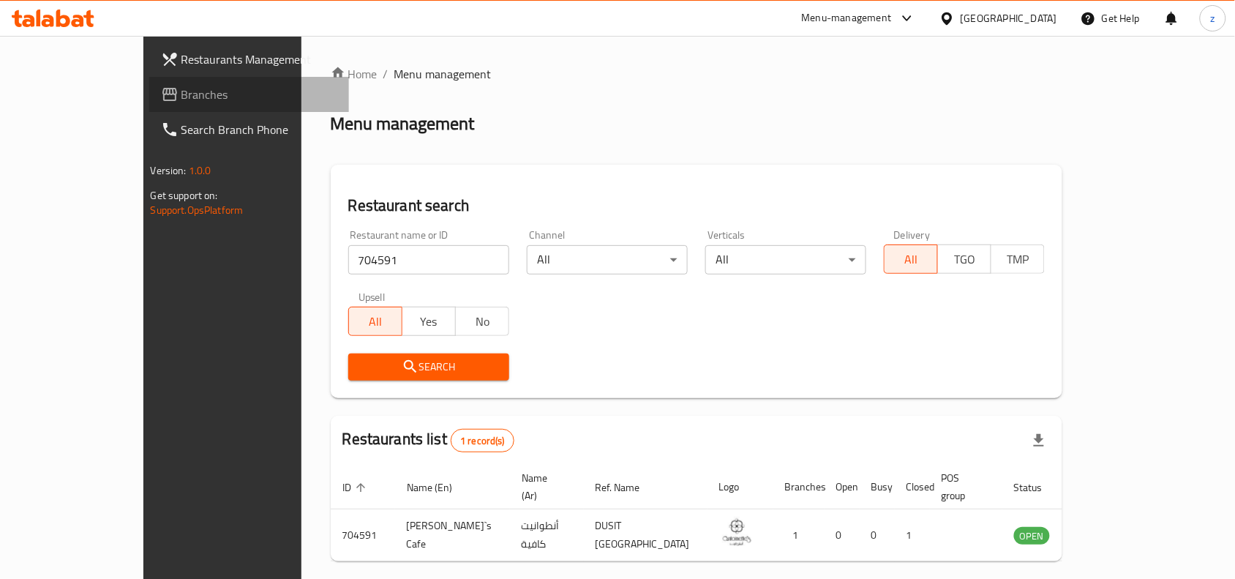
click at [161, 100] on icon at bounding box center [170, 95] width 18 height 18
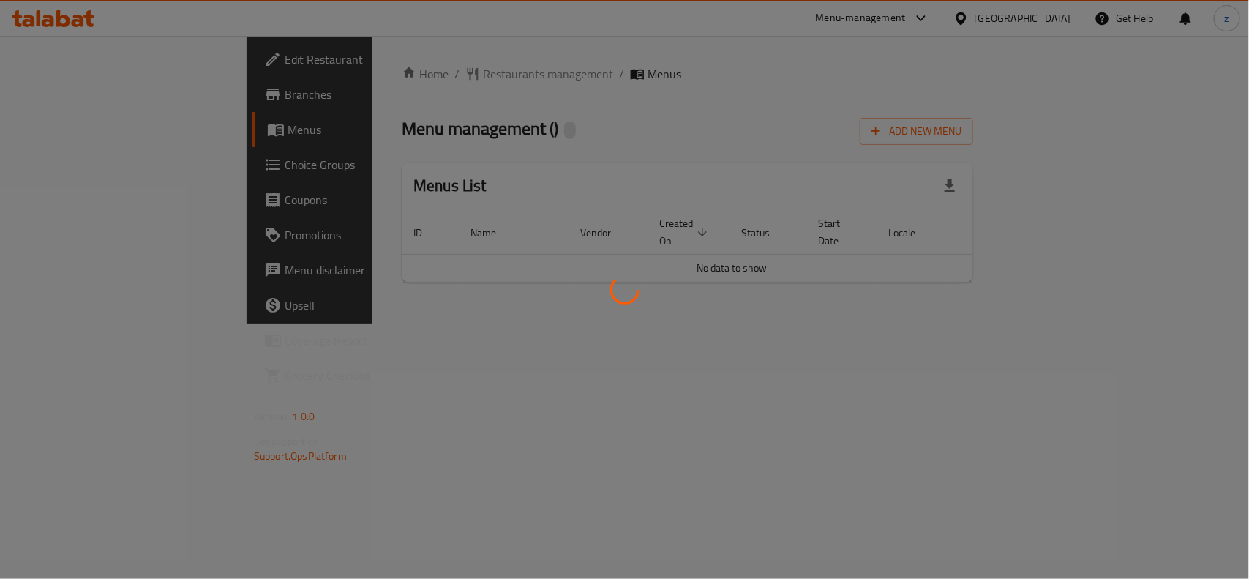
click at [411, 74] on div at bounding box center [624, 289] width 1249 height 579
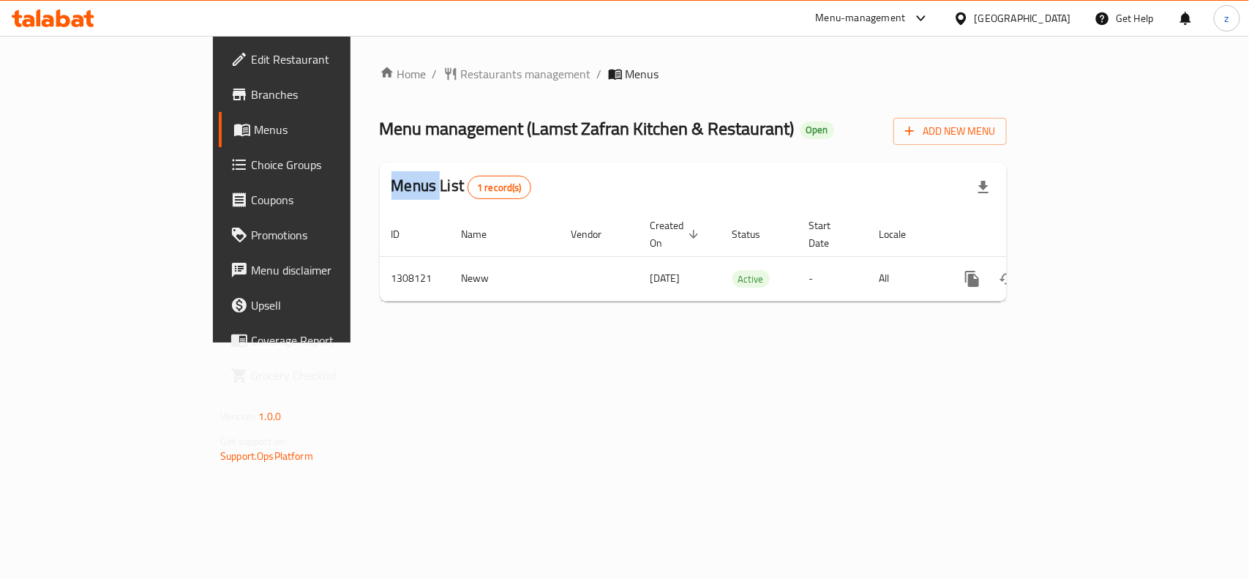
click at [411, 74] on div at bounding box center [624, 289] width 1249 height 579
click at [461, 74] on span "Restaurants management" at bounding box center [526, 74] width 130 height 18
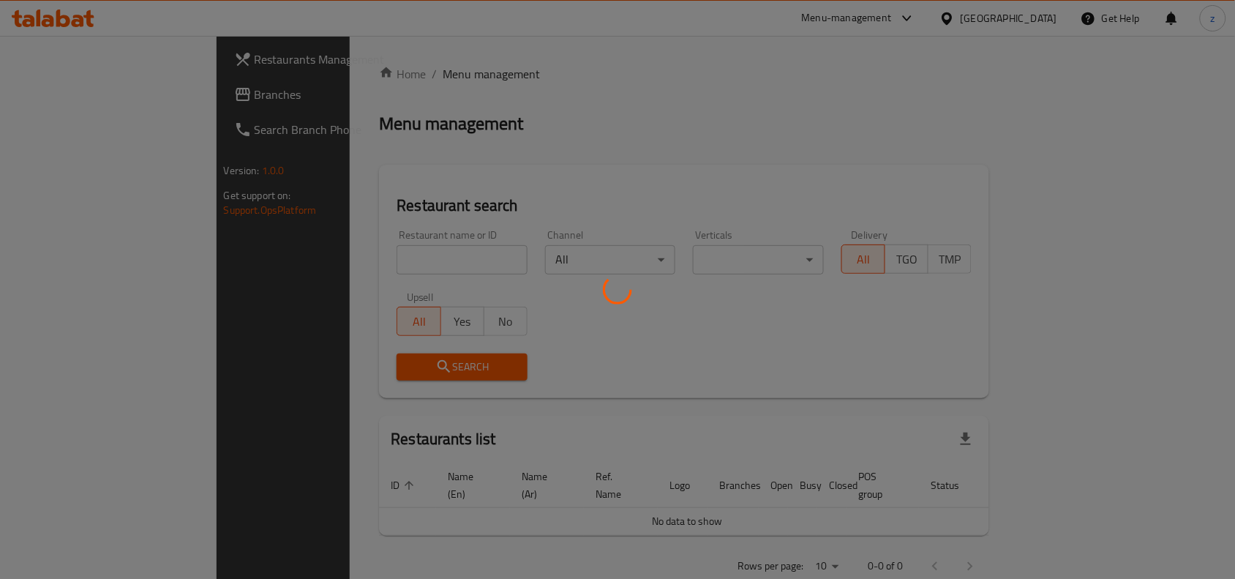
click at [370, 251] on div at bounding box center [617, 289] width 1235 height 579
click at [377, 260] on div at bounding box center [617, 289] width 1235 height 579
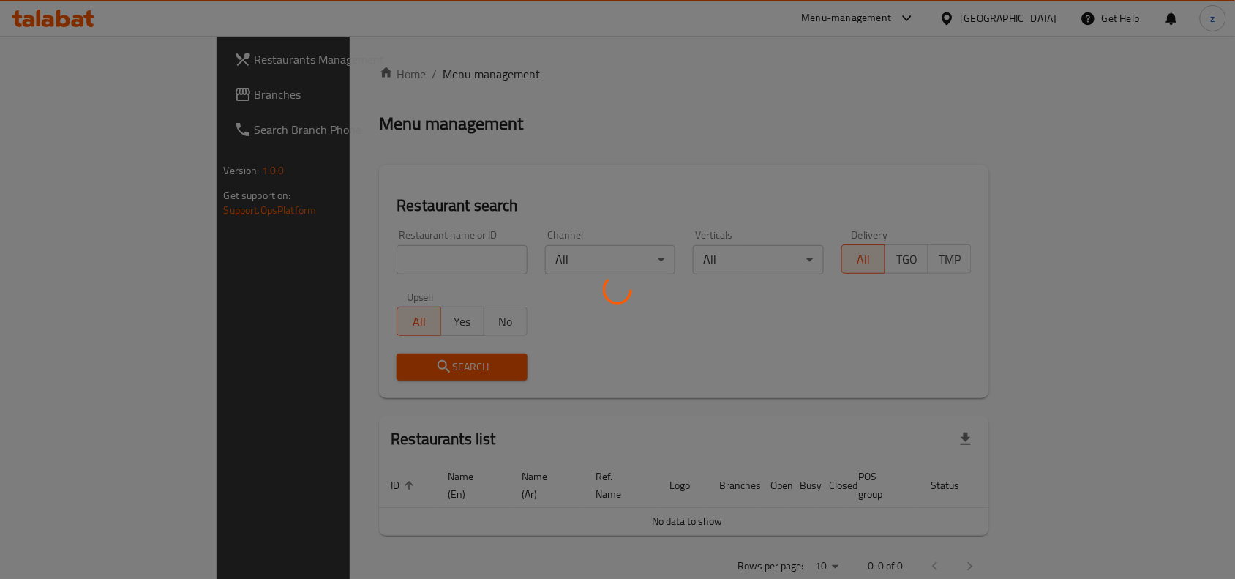
click at [368, 266] on div at bounding box center [617, 289] width 1235 height 579
click at [375, 255] on div at bounding box center [617, 289] width 1235 height 579
click at [377, 258] on div at bounding box center [617, 289] width 1235 height 579
click at [369, 267] on div at bounding box center [617, 289] width 1235 height 579
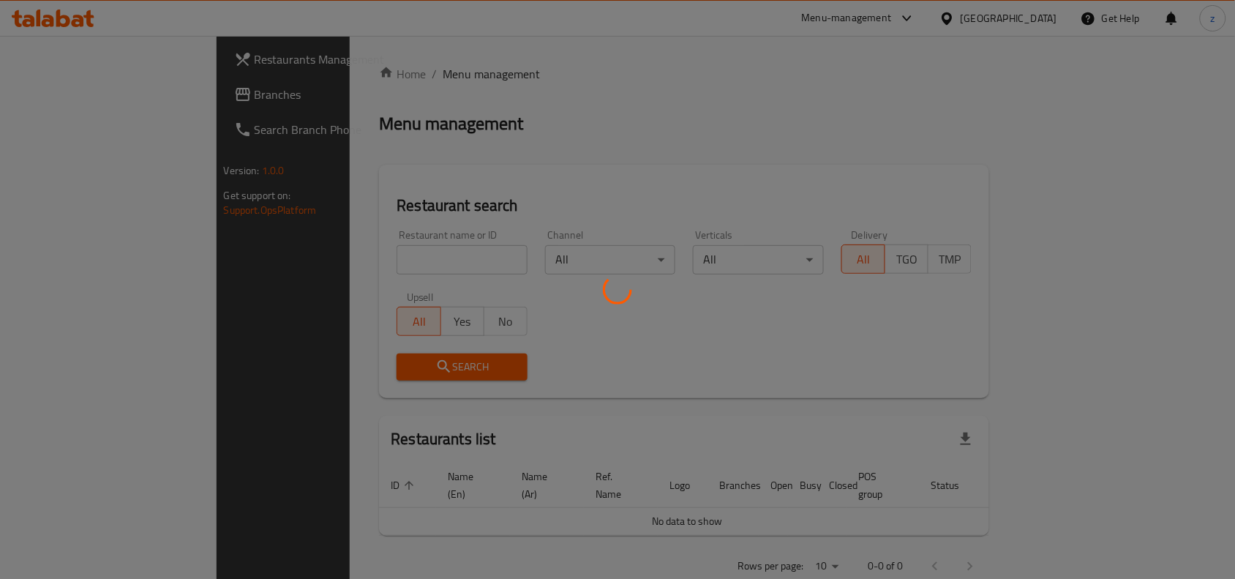
click at [351, 239] on div at bounding box center [617, 289] width 1235 height 579
click at [369, 267] on div at bounding box center [617, 289] width 1235 height 579
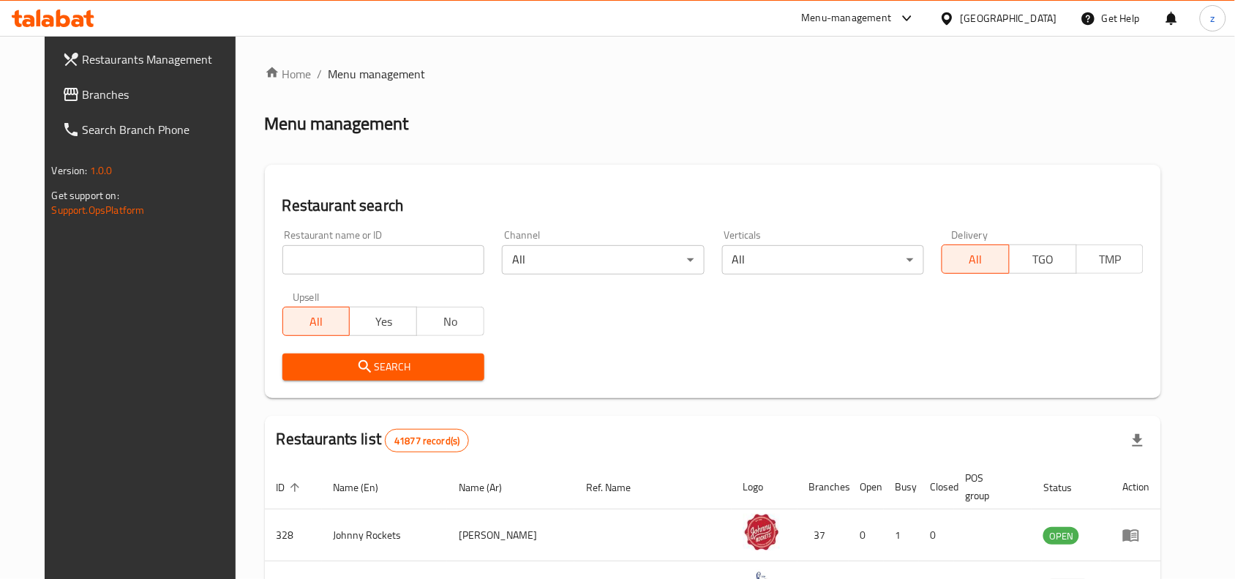
click at [1007, 19] on div "United Arab Emirates" at bounding box center [1009, 18] width 97 height 16
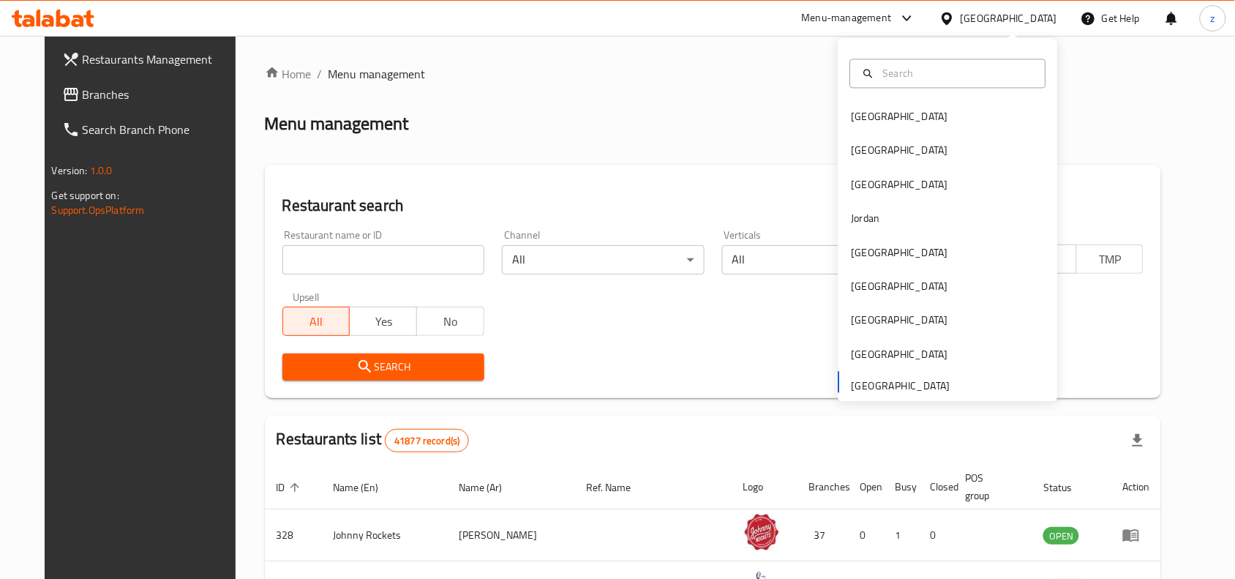
click at [91, 83] on link "Branches" at bounding box center [150, 94] width 200 height 35
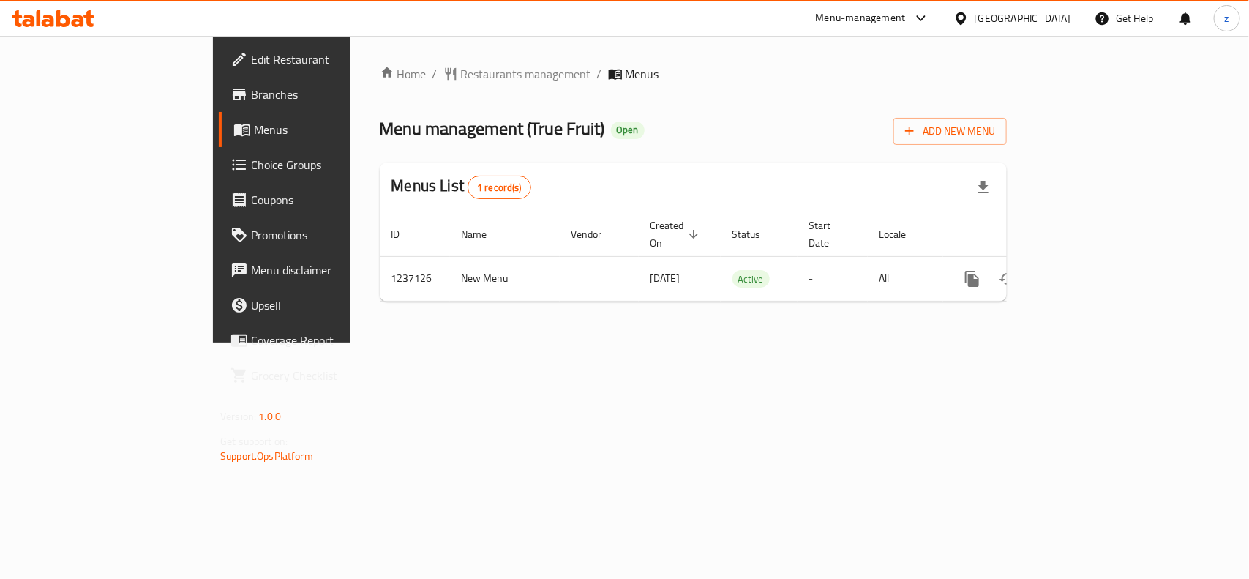
click at [388, 57] on div "Home / Restaurants management / Menus Menu management ( True Fruit ) Open Add N…" at bounding box center [693, 189] width 686 height 307
click at [461, 68] on span "Restaurants management" at bounding box center [526, 74] width 130 height 18
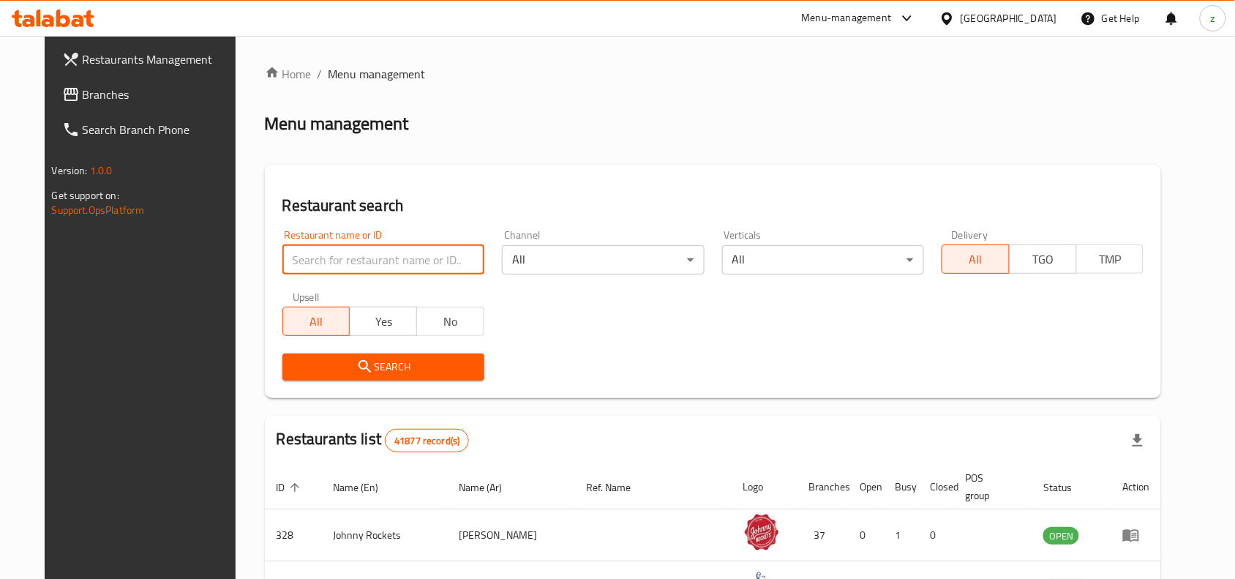
click at [405, 254] on input "search" at bounding box center [383, 259] width 202 height 29
paste input "679141"
type input "679141"
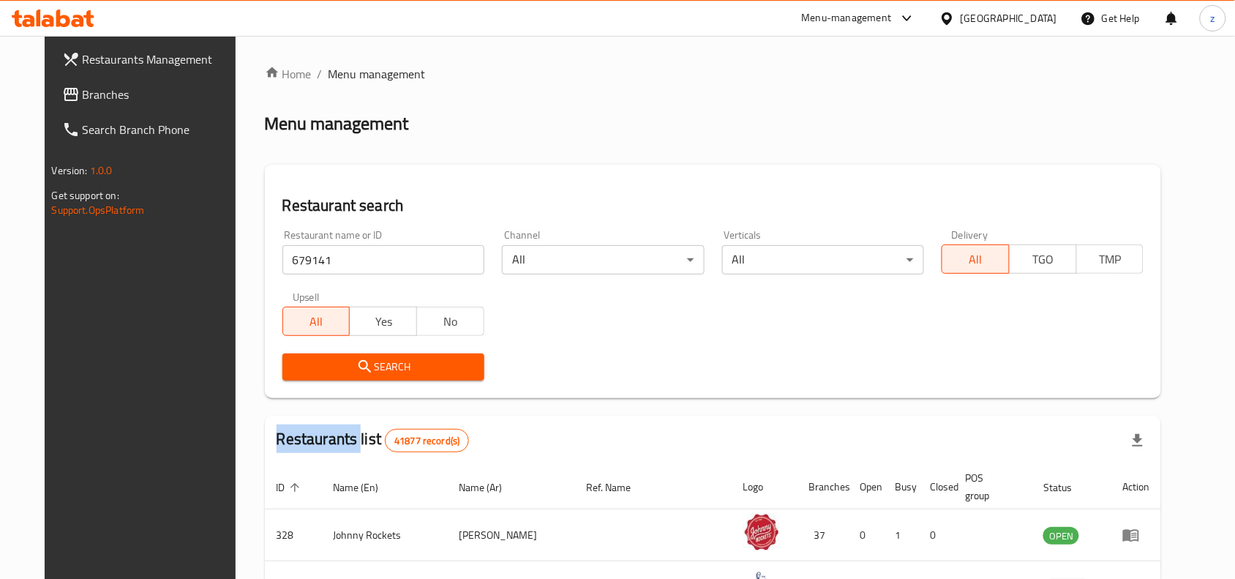
click at [382, 353] on div "Search" at bounding box center [384, 367] width 220 height 45
click at [383, 355] on button "Search" at bounding box center [383, 366] width 202 height 27
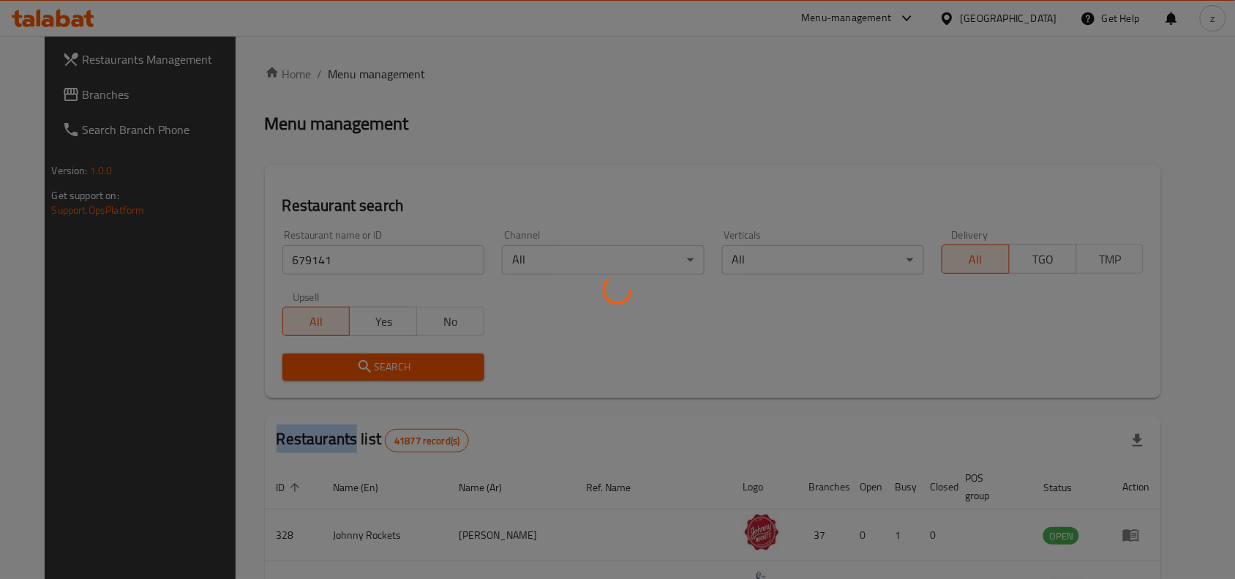
click at [383, 355] on div at bounding box center [617, 289] width 1235 height 579
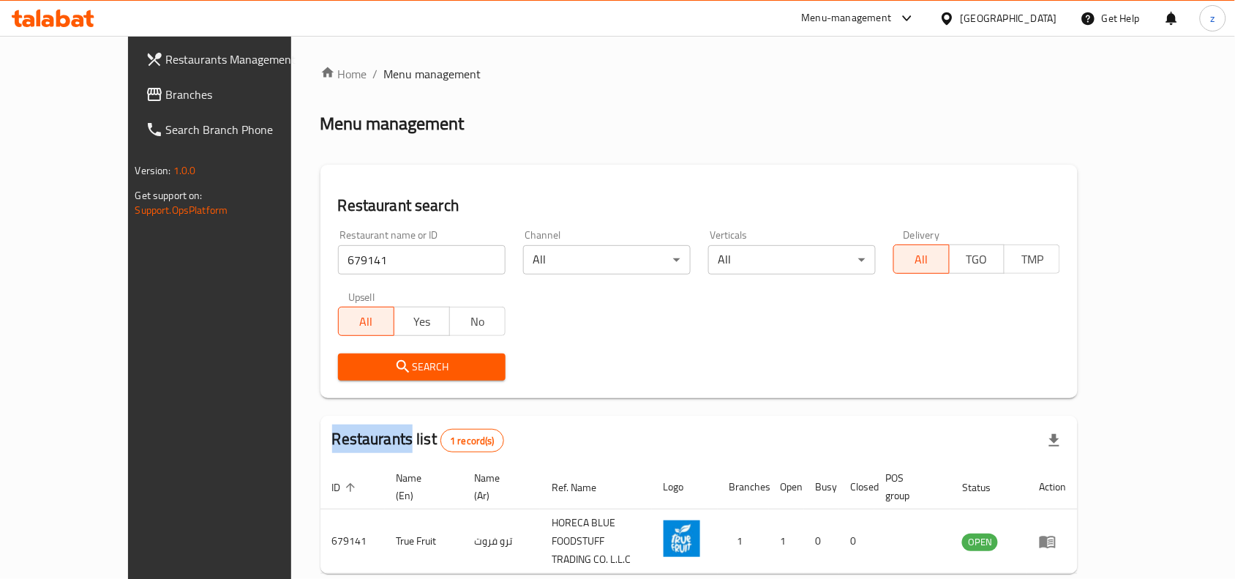
click at [134, 82] on link "Branches" at bounding box center [234, 94] width 200 height 35
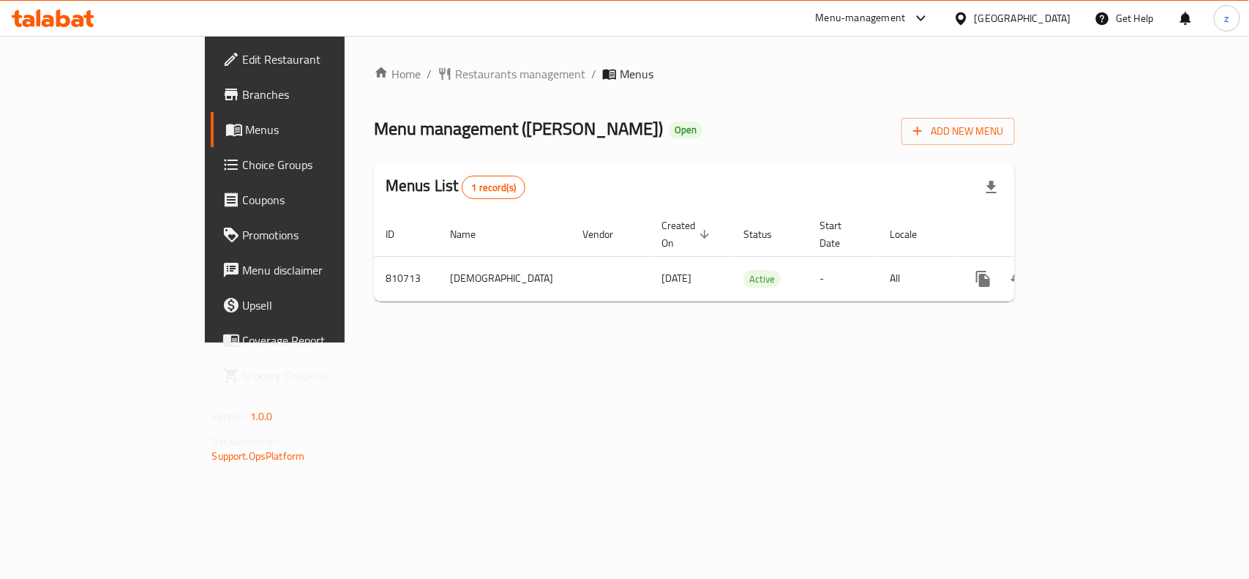
click at [455, 77] on span "Restaurants management" at bounding box center [520, 74] width 130 height 18
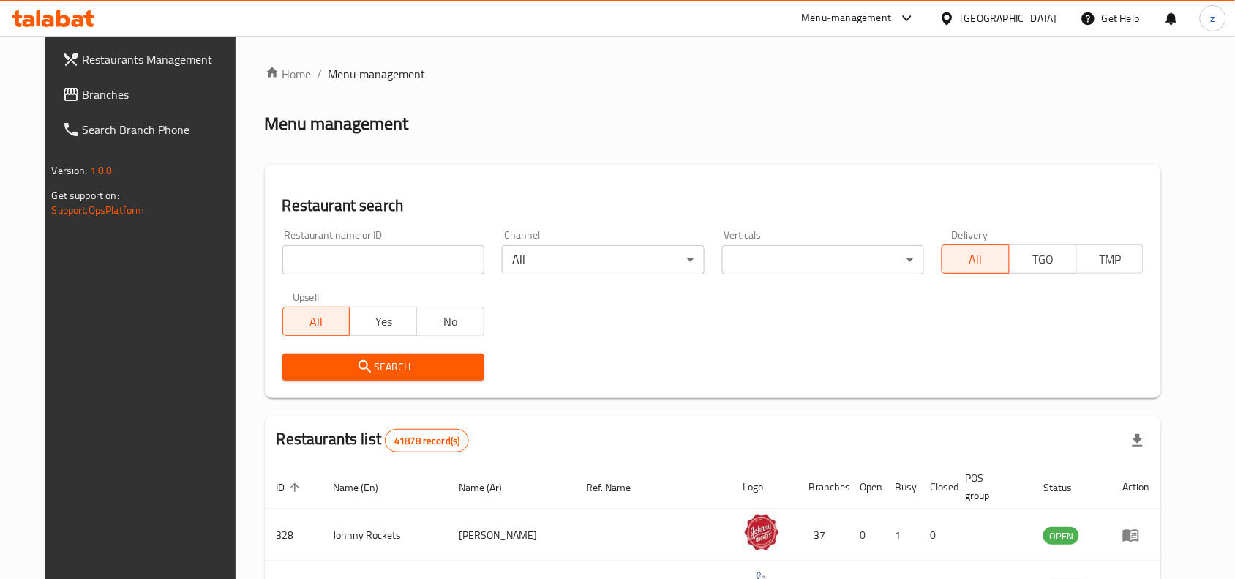
click at [383, 256] on input "search" at bounding box center [383, 259] width 202 height 29
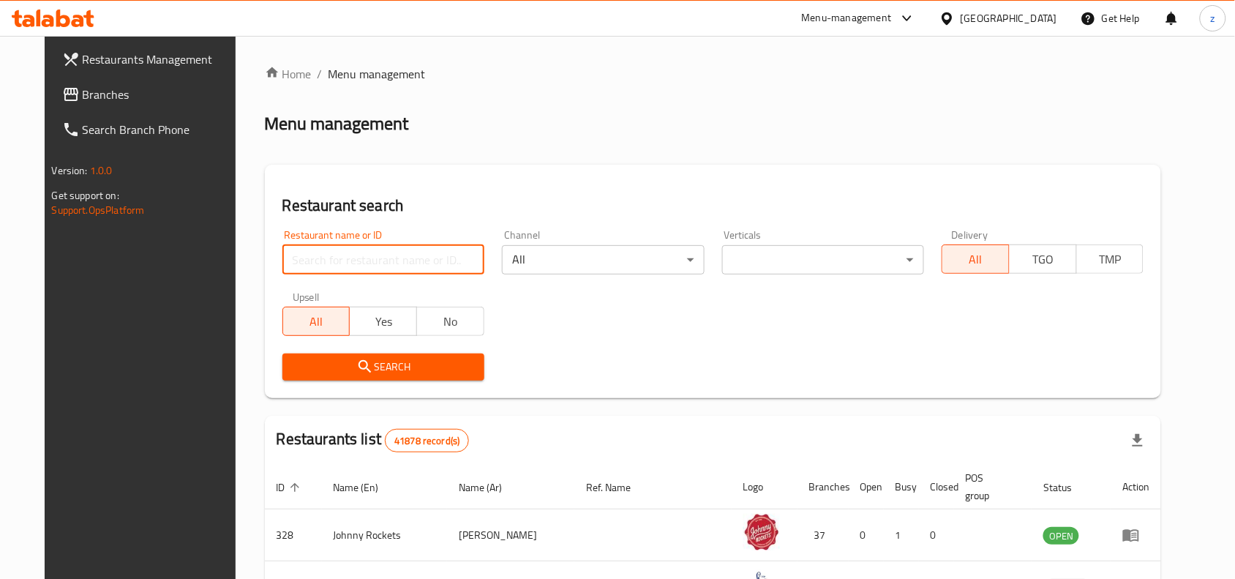
paste input "654573"
type input "654573"
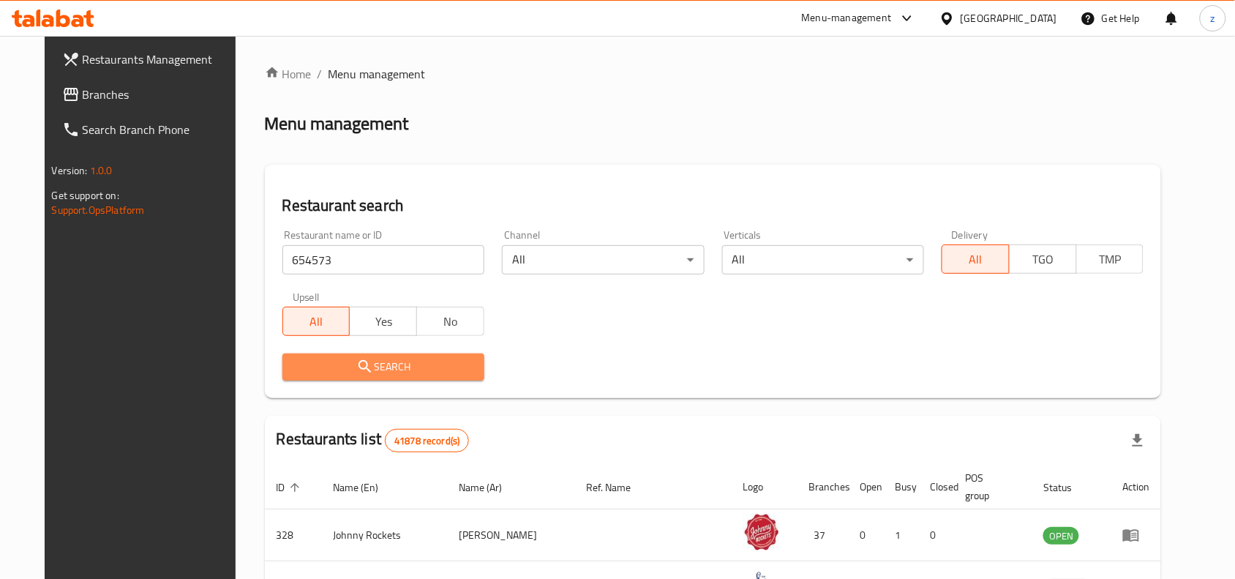
click at [397, 366] on span "Search" at bounding box center [383, 367] width 179 height 18
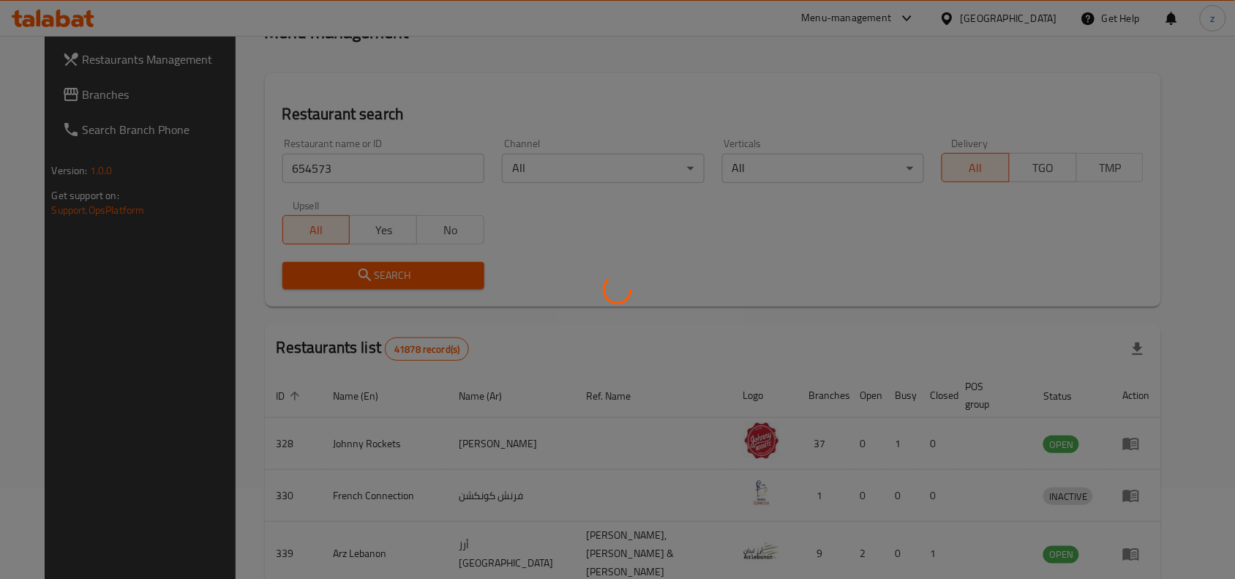
scroll to position [45, 0]
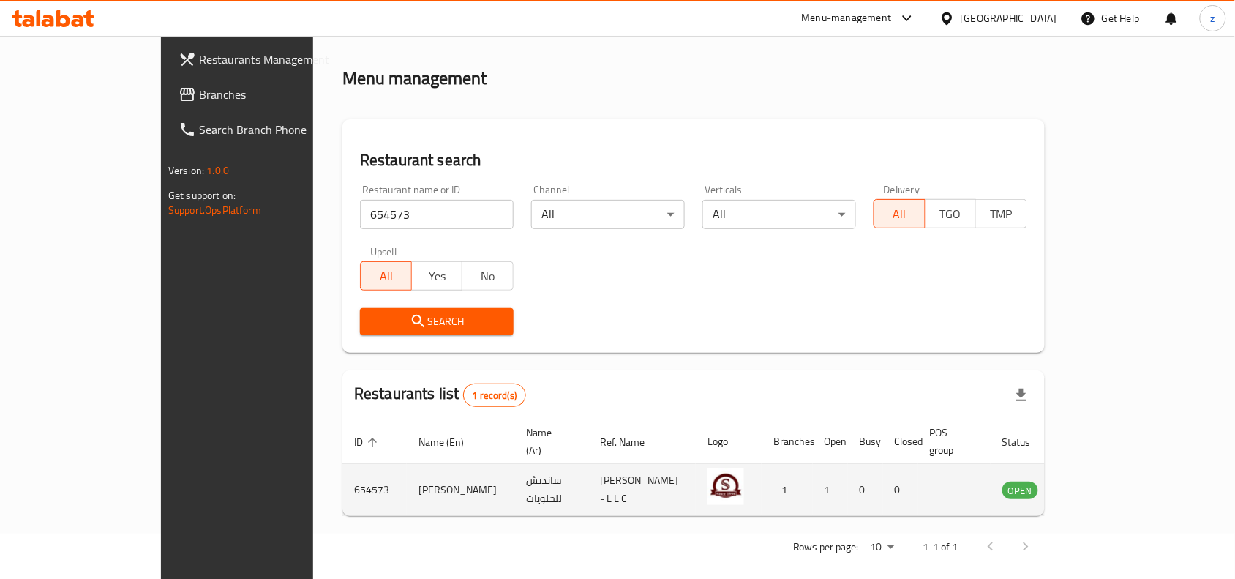
click at [918, 476] on td "0" at bounding box center [900, 490] width 35 height 52
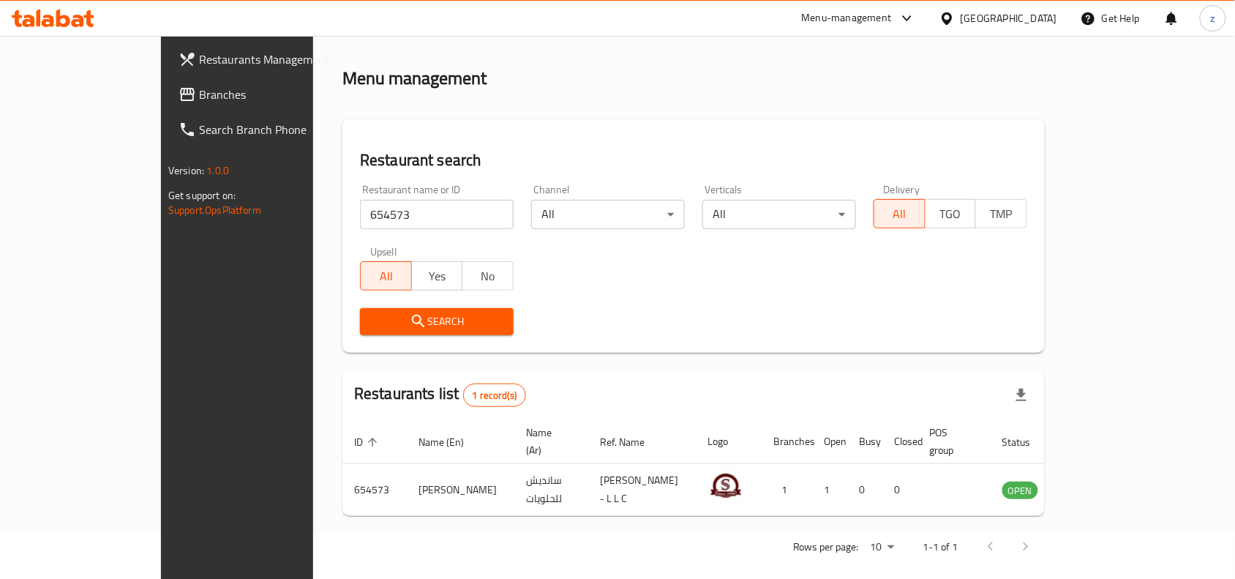
click at [978, 26] on div "United Arab Emirates" at bounding box center [1009, 18] width 97 height 16
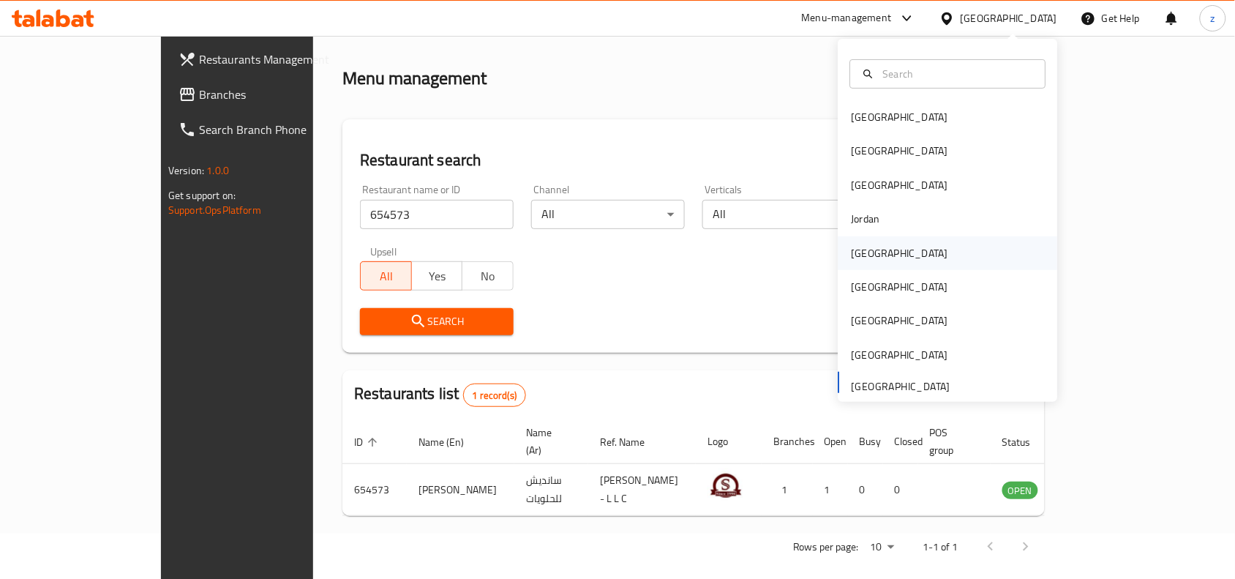
click at [855, 258] on div "[GEOGRAPHIC_DATA]" at bounding box center [900, 253] width 97 height 16
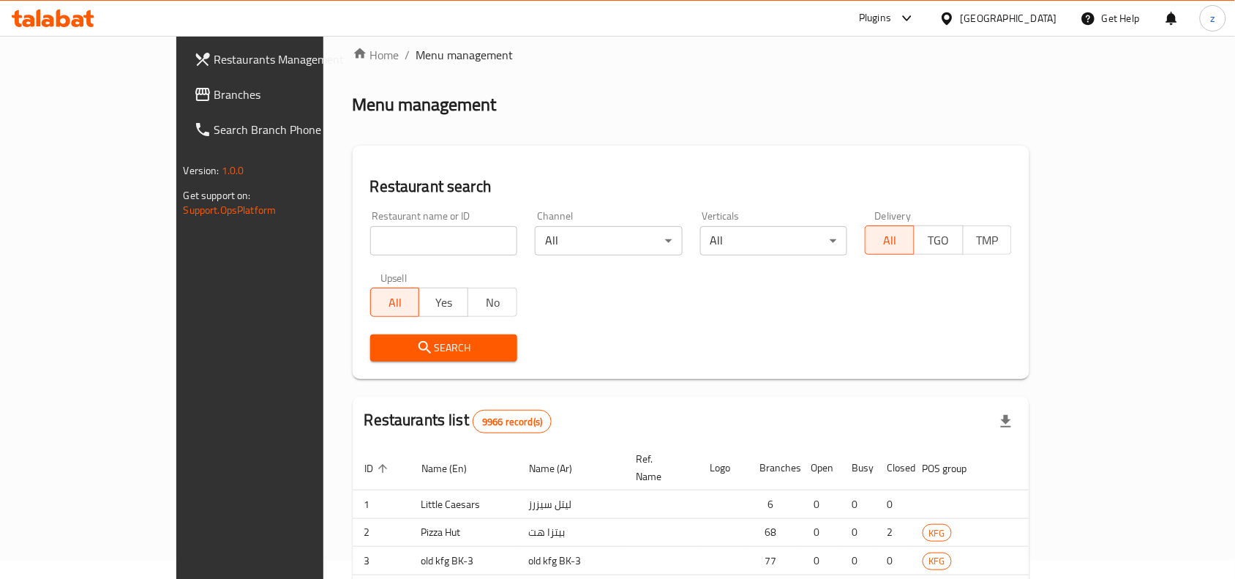
scroll to position [45, 0]
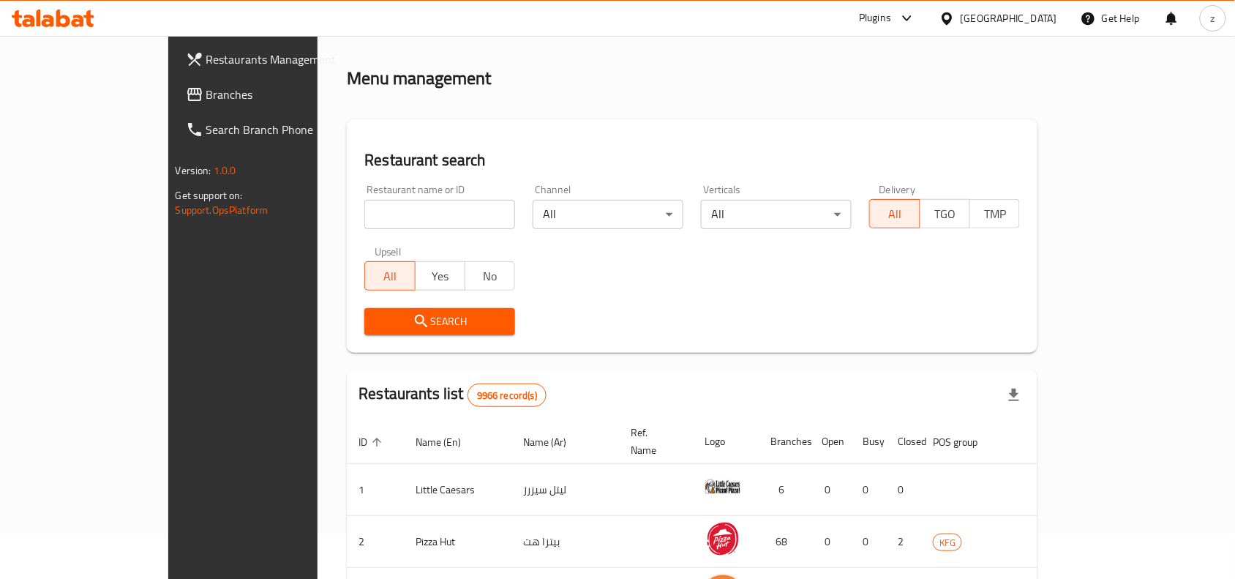
click at [174, 106] on link "Branches" at bounding box center [274, 94] width 200 height 35
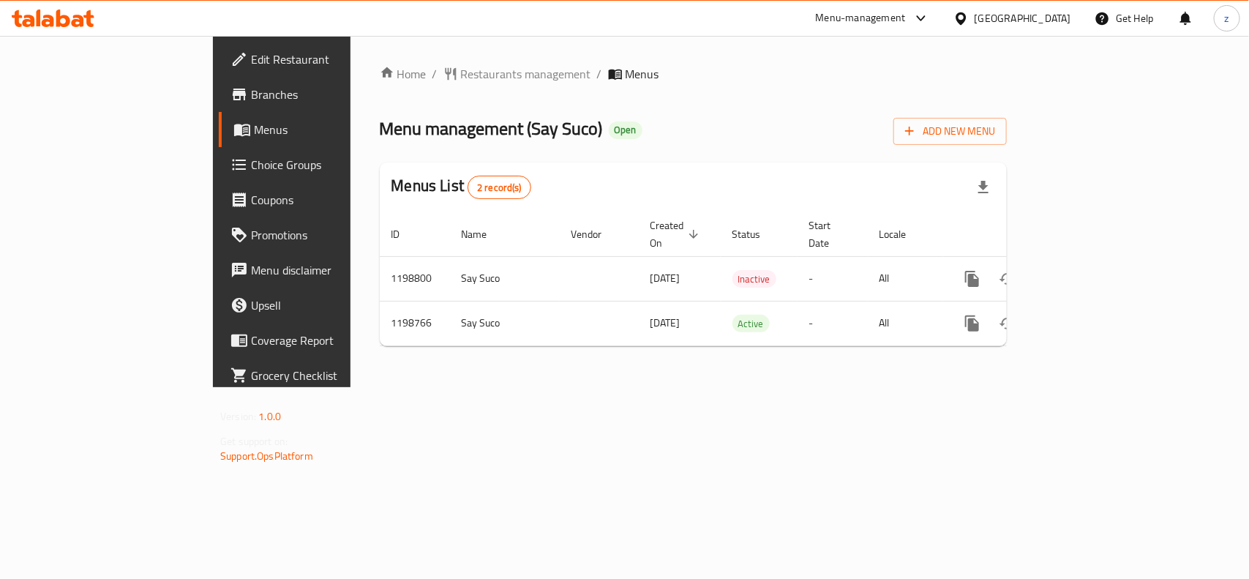
click at [461, 72] on span "Restaurants management" at bounding box center [526, 74] width 130 height 18
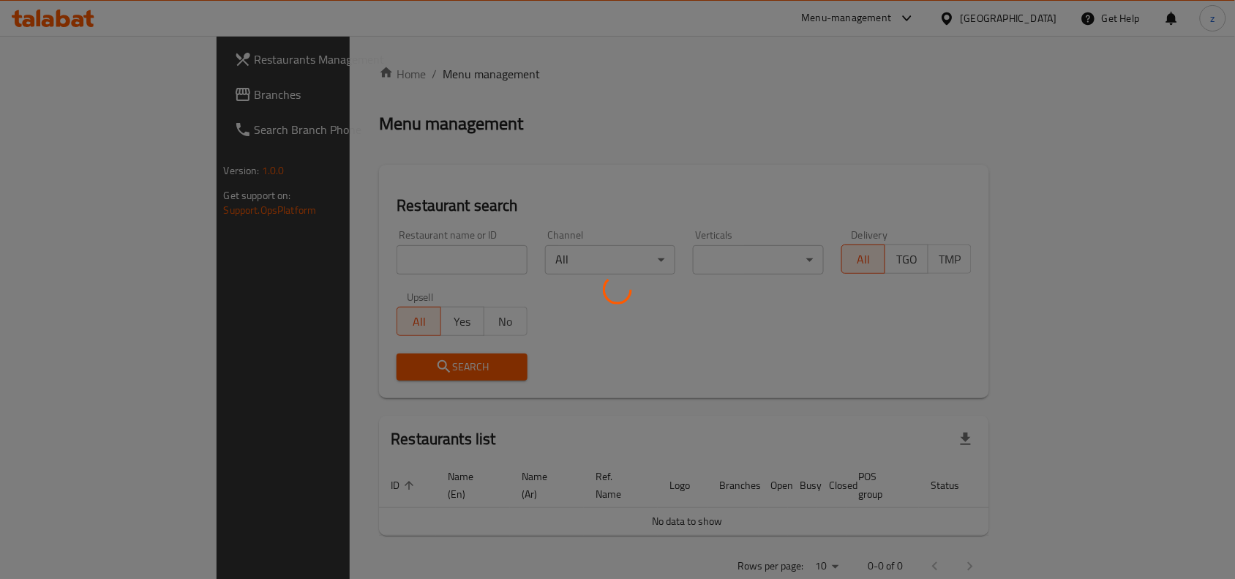
click at [367, 269] on div at bounding box center [617, 289] width 1235 height 579
click at [367, 260] on div at bounding box center [617, 289] width 1235 height 579
drag, startPoint x: 367, startPoint y: 260, endPoint x: 337, endPoint y: 253, distance: 30.7
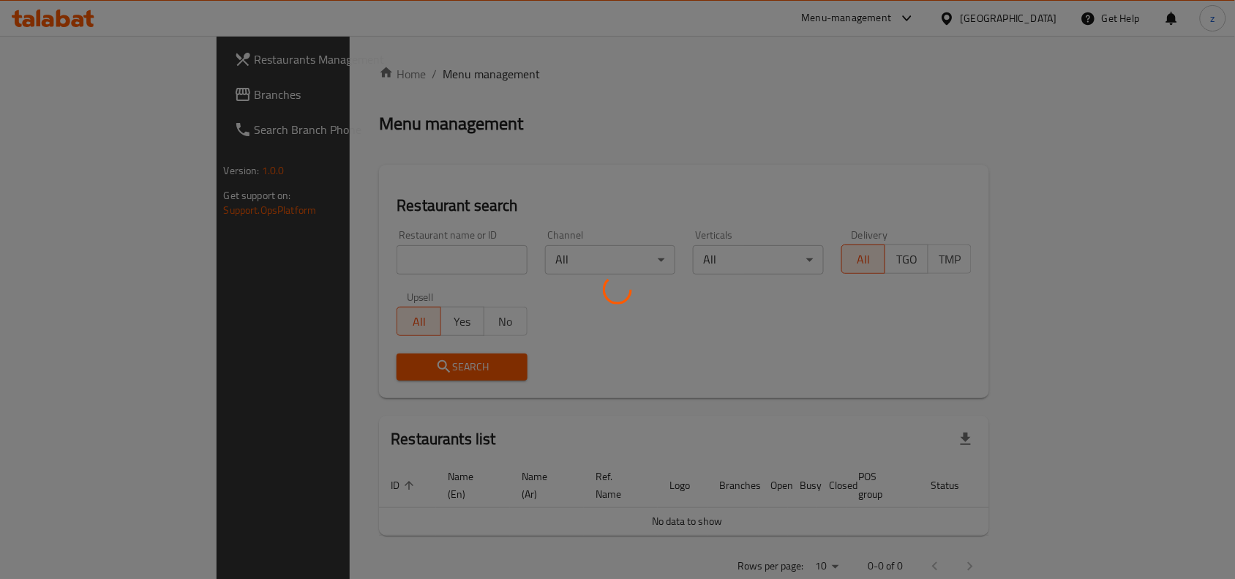
click at [337, 253] on div at bounding box center [617, 289] width 1235 height 579
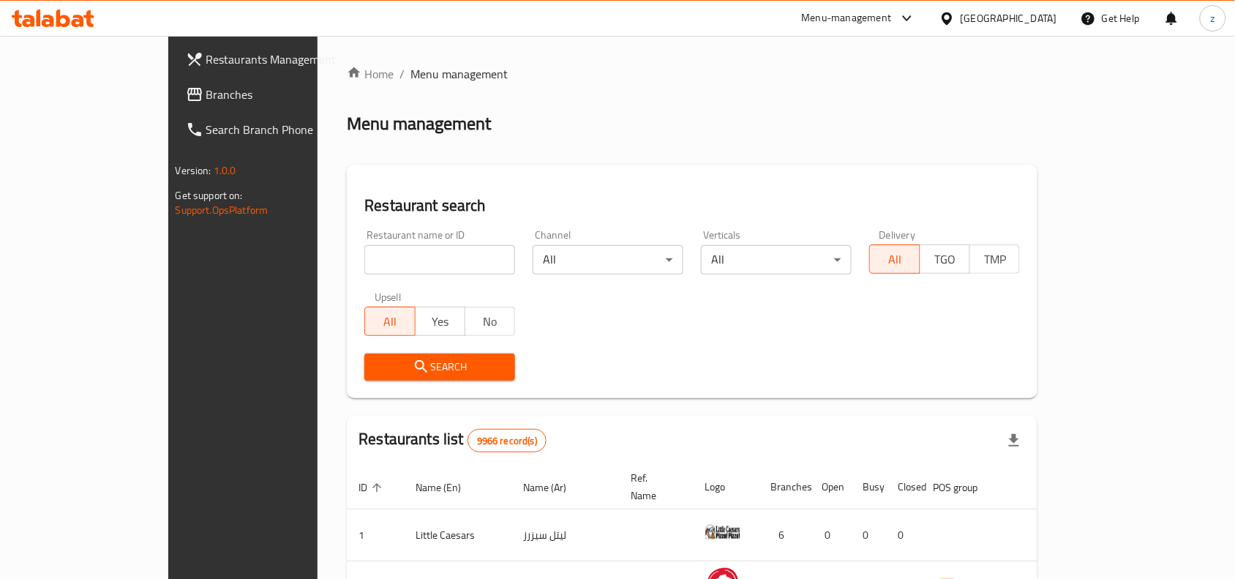
click at [364, 253] on input "search" at bounding box center [439, 259] width 151 height 29
click at [364, 255] on input "search" at bounding box center [439, 259] width 151 height 29
paste input "668206"
type input "668206"
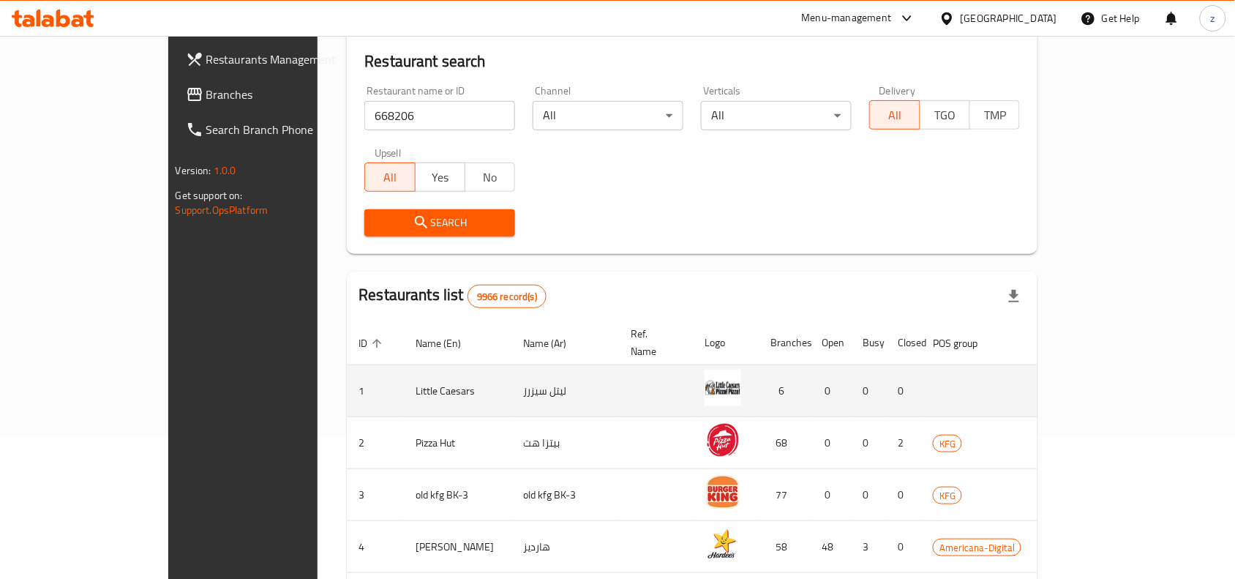
scroll to position [183, 0]
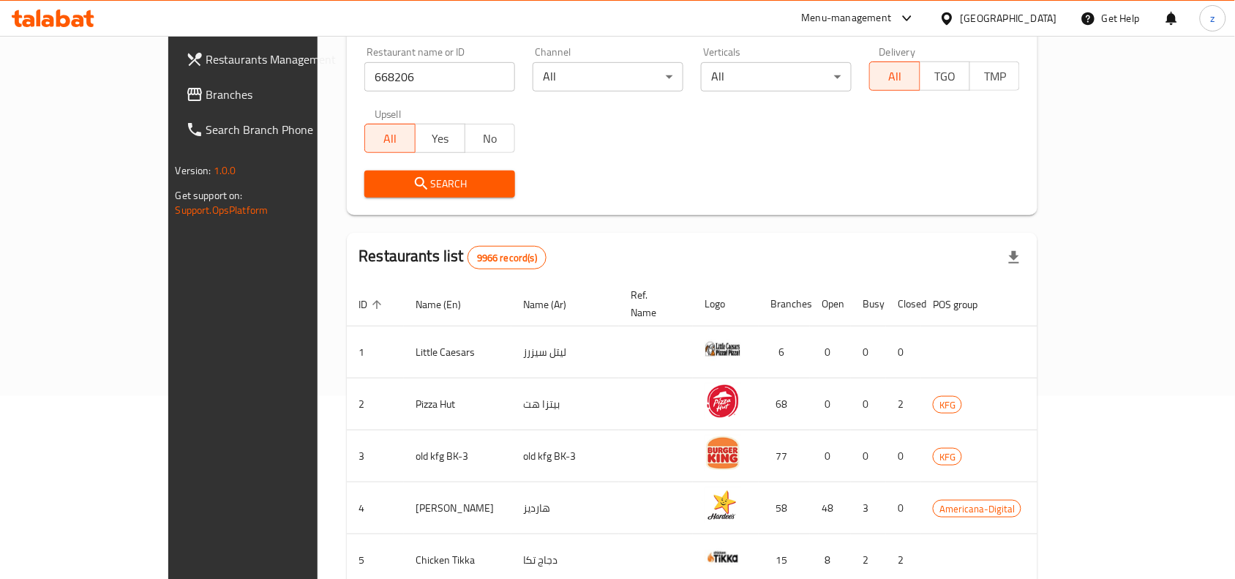
click at [466, 203] on div "Search" at bounding box center [440, 184] width 168 height 45
click at [451, 175] on span "Search" at bounding box center [439, 184] width 127 height 18
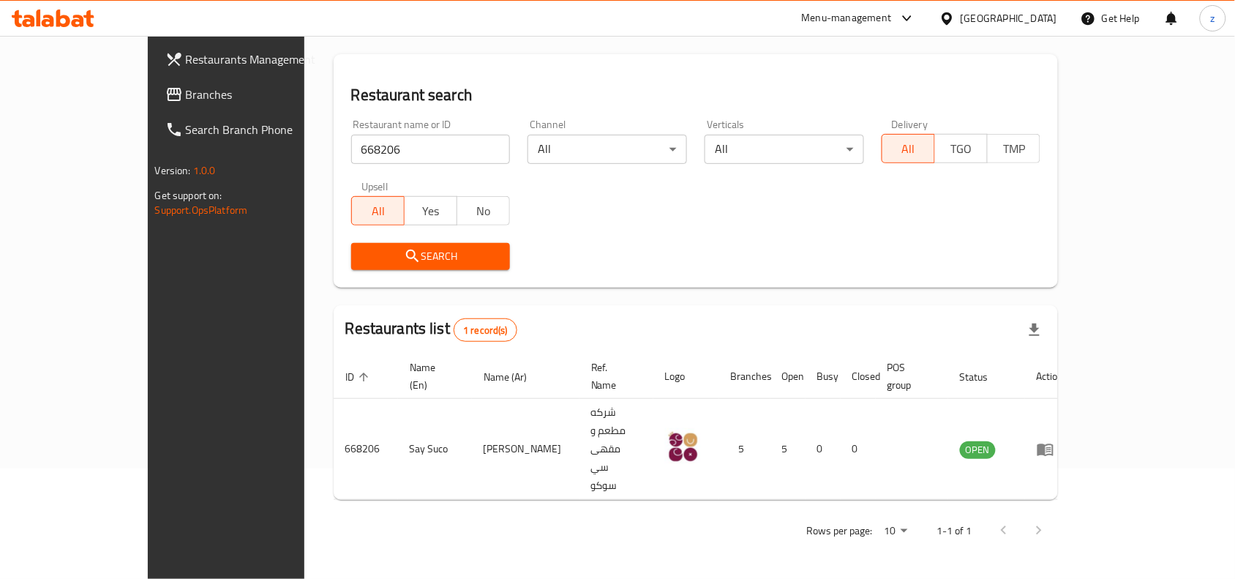
scroll to position [45, 0]
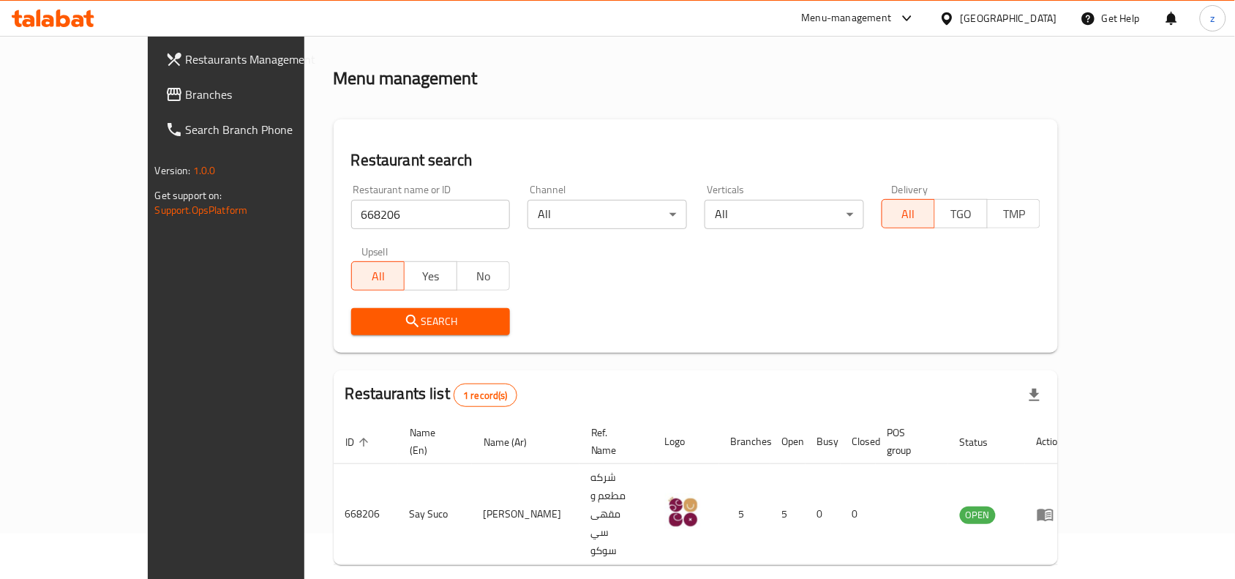
click at [186, 94] on span "Branches" at bounding box center [264, 95] width 157 height 18
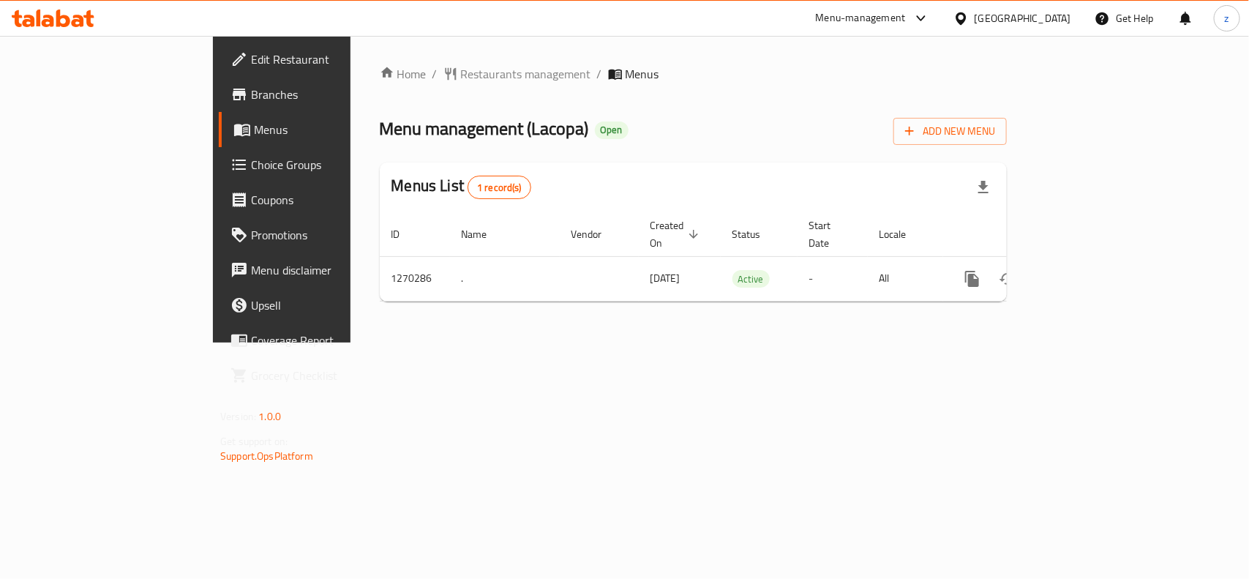
click at [461, 71] on span "Restaurants management" at bounding box center [526, 74] width 130 height 18
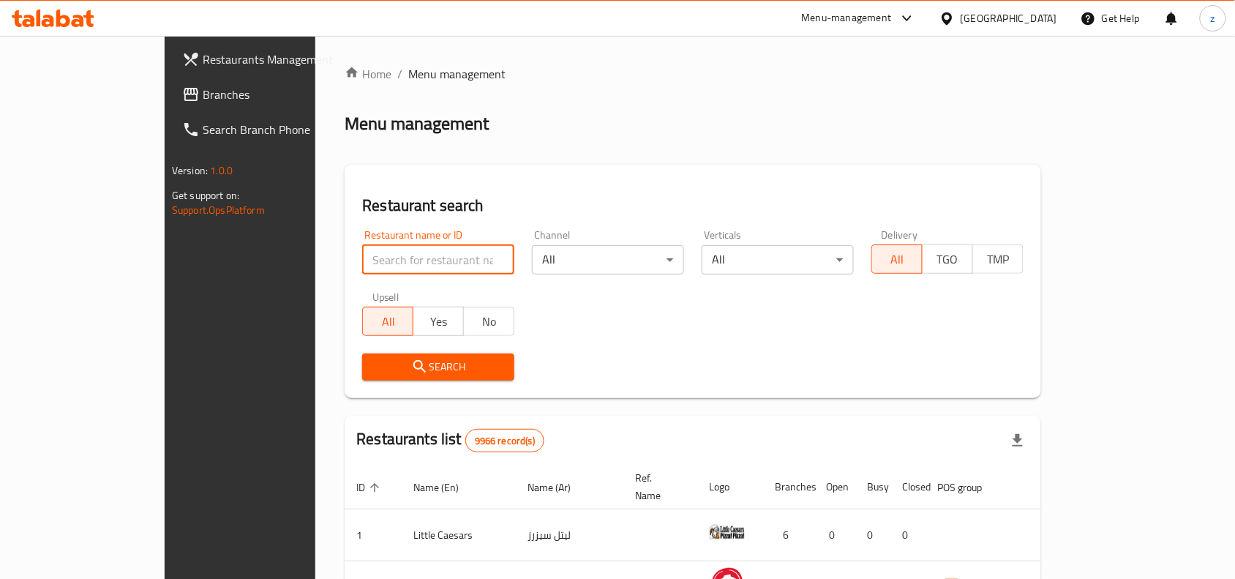
click at [413, 253] on input "search" at bounding box center [438, 259] width 152 height 29
paste input "689112"
type input "689112"
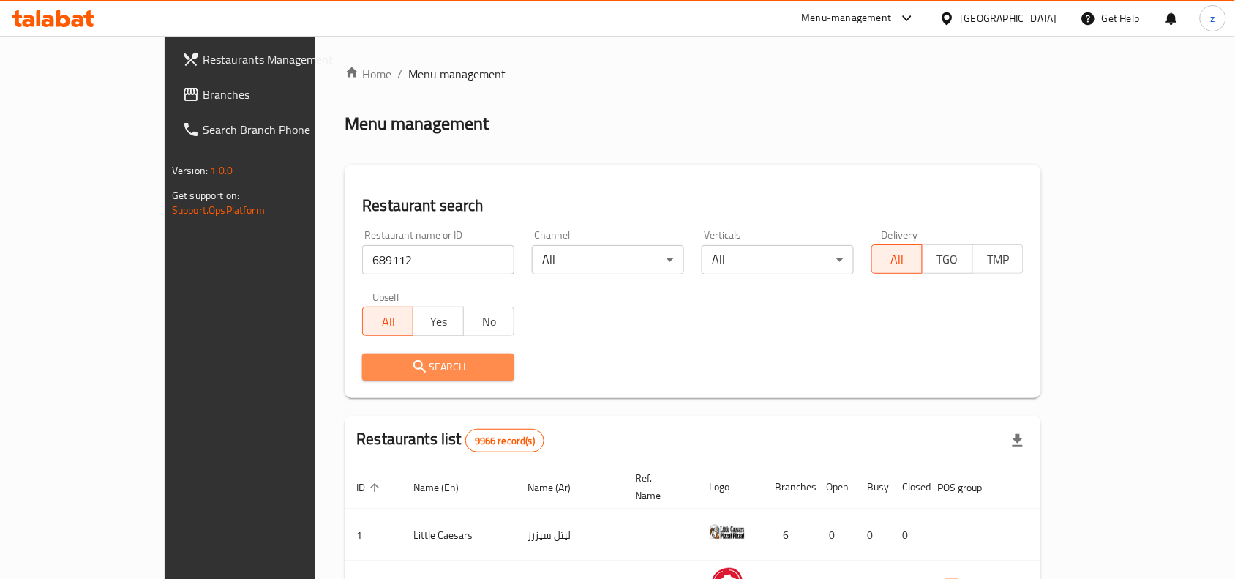
click at [441, 356] on button "Search" at bounding box center [438, 366] width 152 height 27
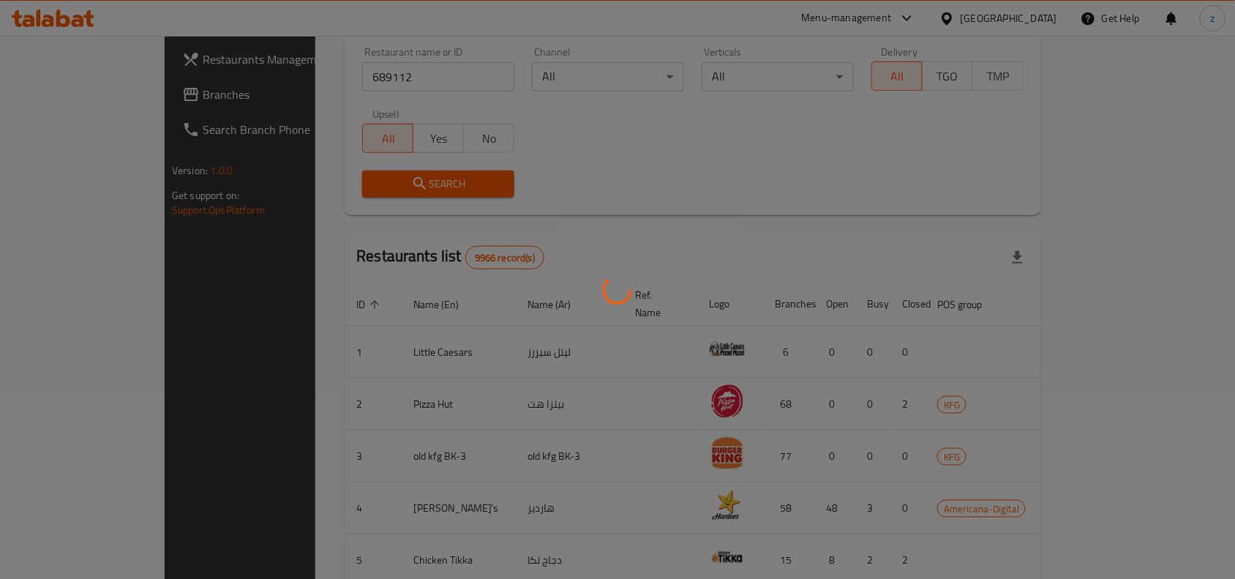
scroll to position [45, 0]
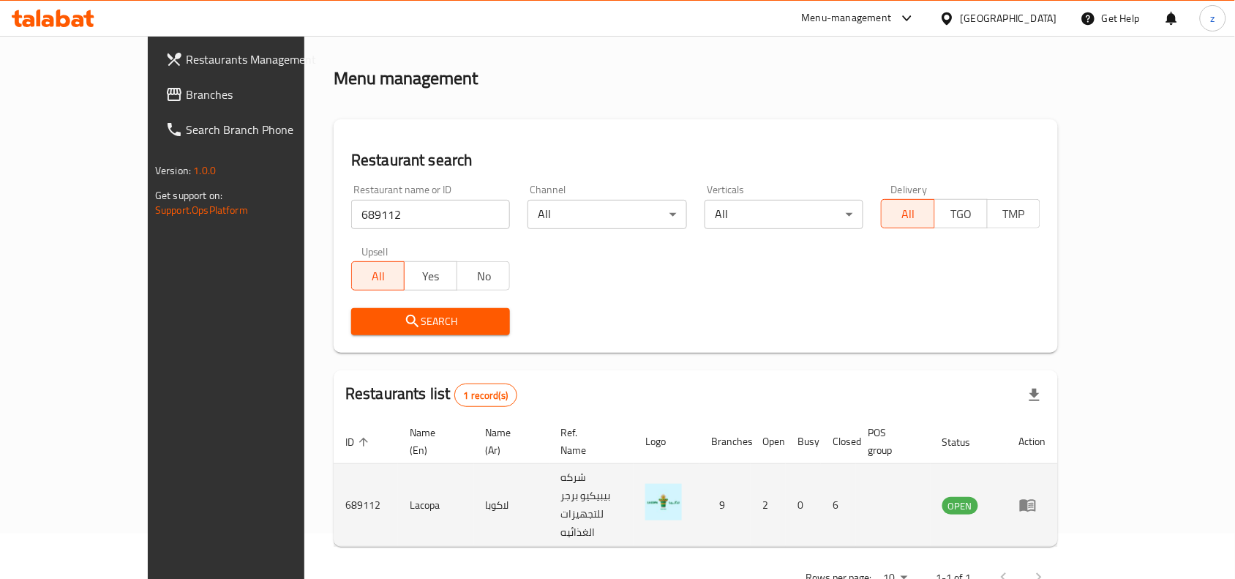
click at [931, 492] on td "enhanced table" at bounding box center [893, 505] width 75 height 83
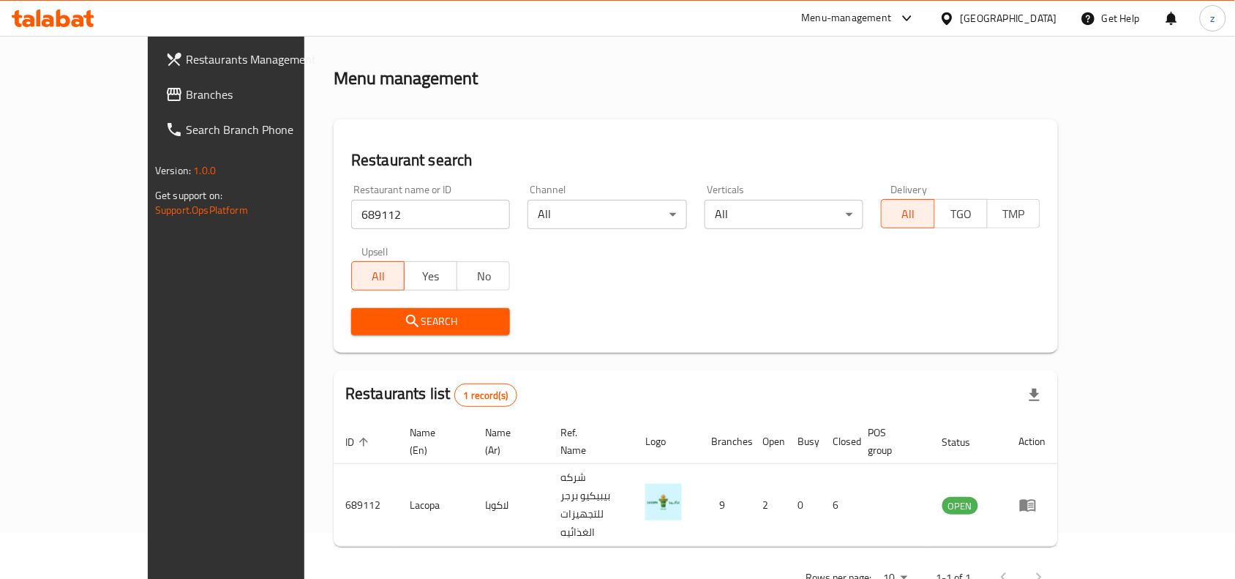
click at [1034, 34] on div "[GEOGRAPHIC_DATA]" at bounding box center [998, 18] width 141 height 35
click at [1030, 18] on div "[GEOGRAPHIC_DATA]" at bounding box center [1009, 18] width 97 height 16
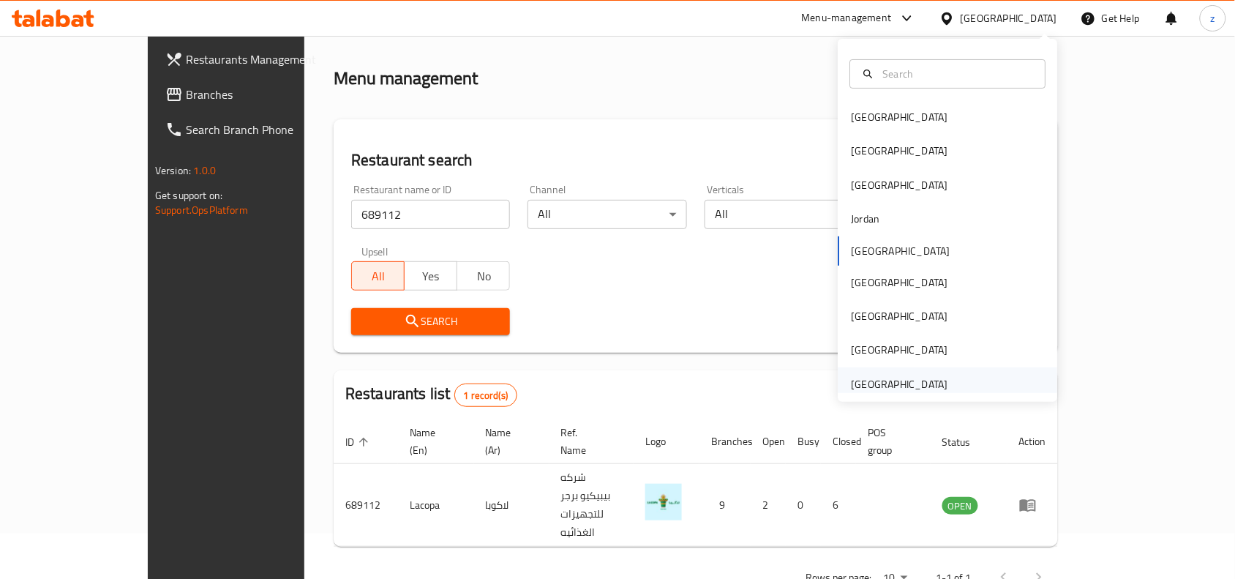
click at [898, 391] on div "United Arab Emirates" at bounding box center [900, 384] width 97 height 16
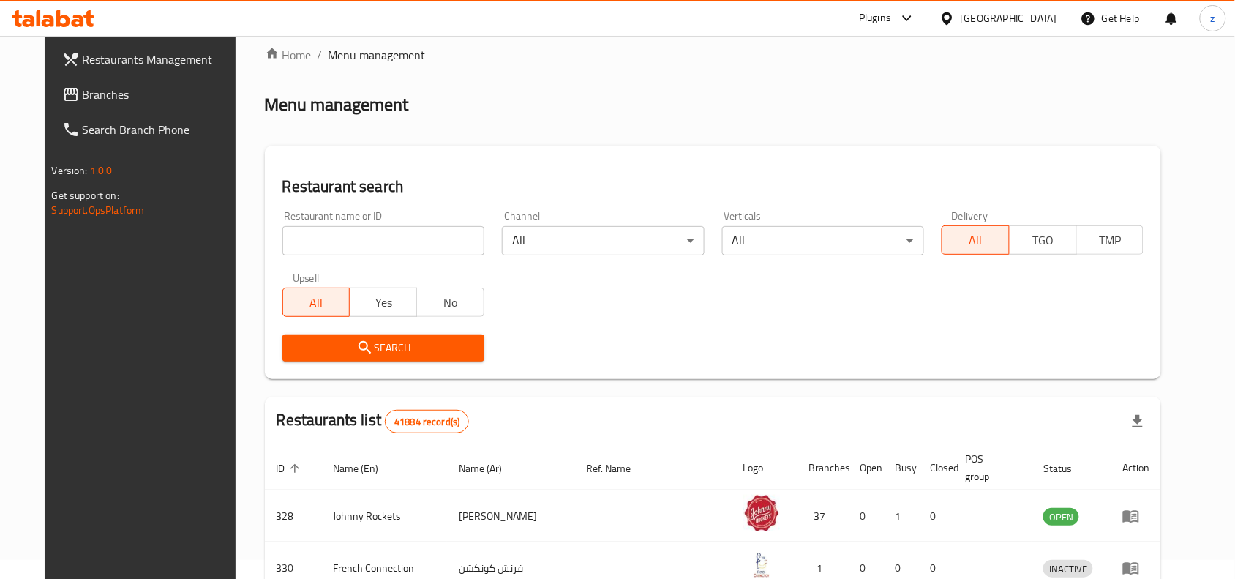
scroll to position [45, 0]
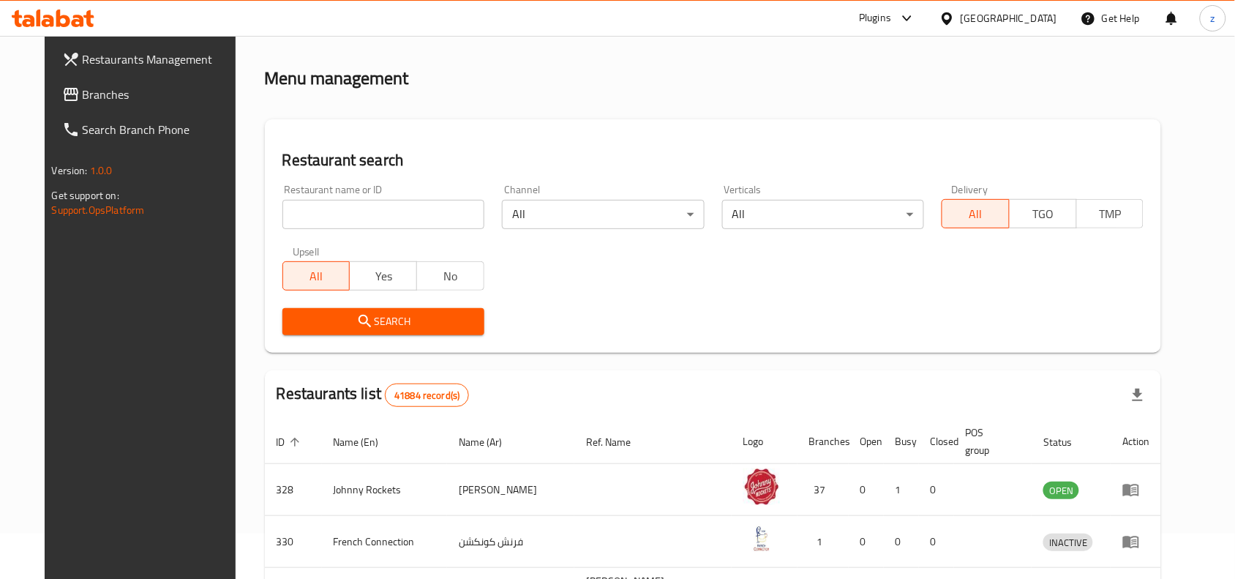
click at [83, 101] on span "Branches" at bounding box center [161, 95] width 157 height 18
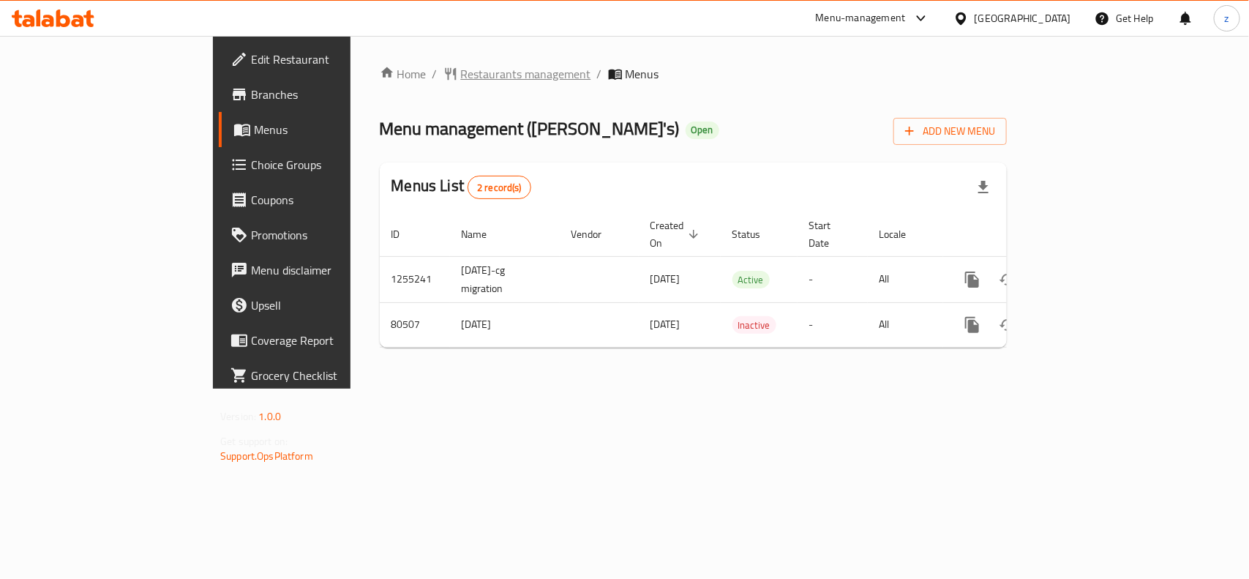
click at [461, 75] on span "Restaurants management" at bounding box center [526, 74] width 130 height 18
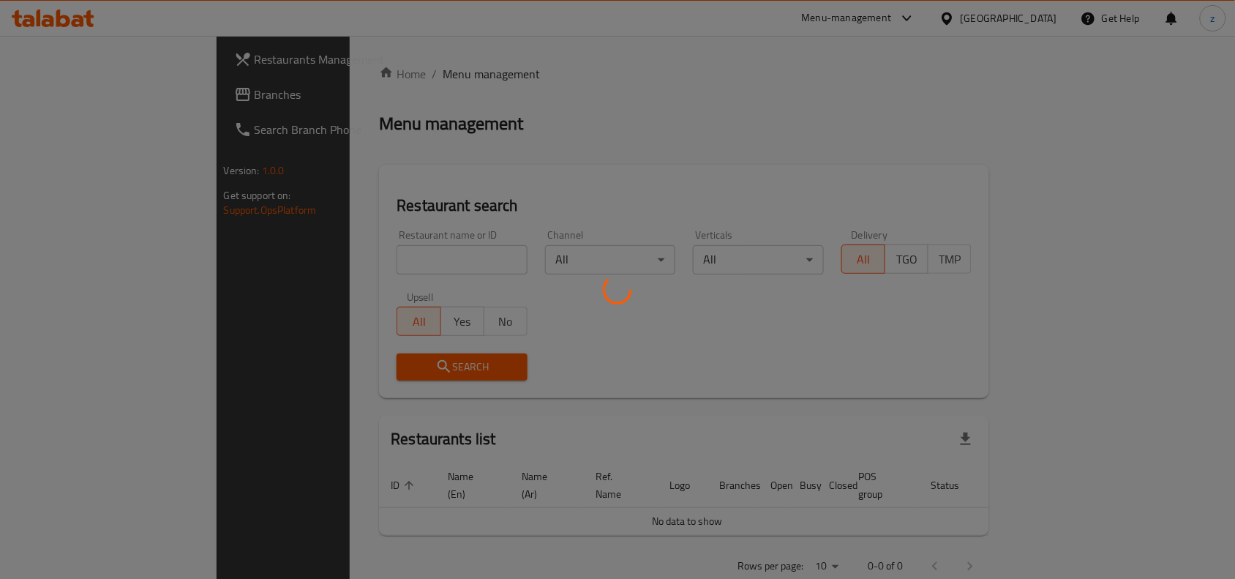
click at [320, 258] on div at bounding box center [617, 289] width 1235 height 579
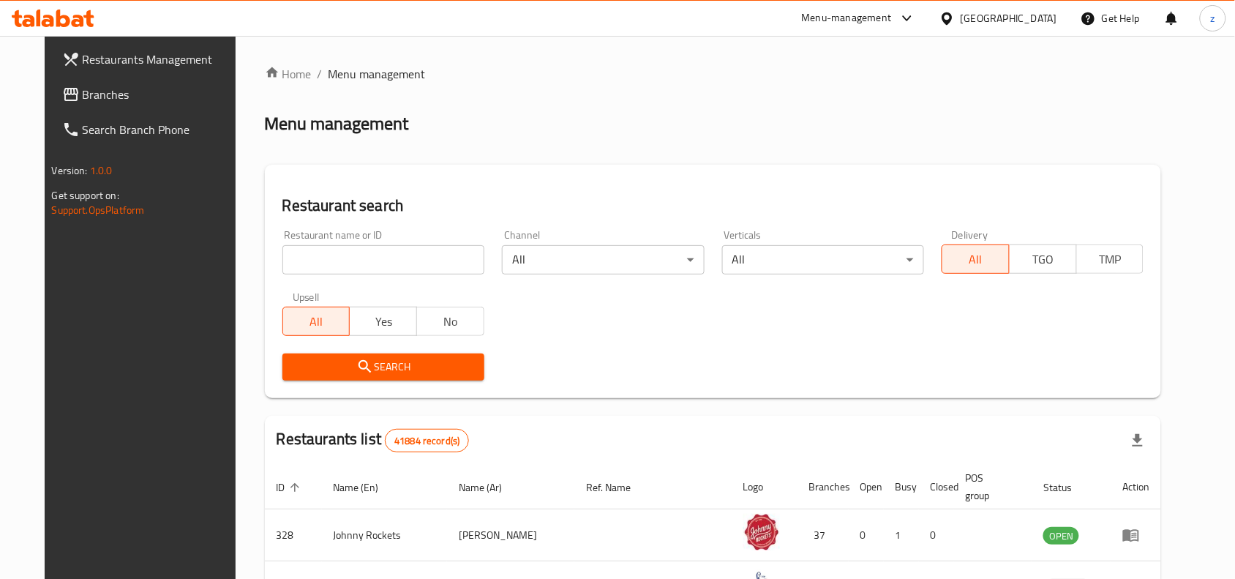
click at [320, 258] on input "search" at bounding box center [383, 259] width 202 height 29
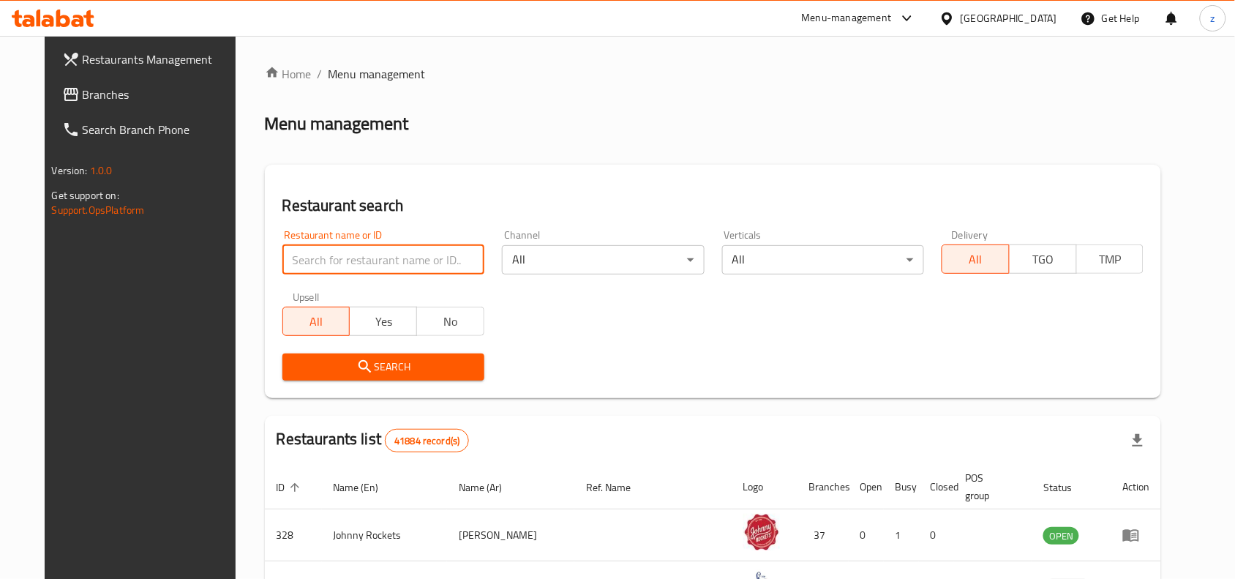
paste input "600358"
type input "600358"
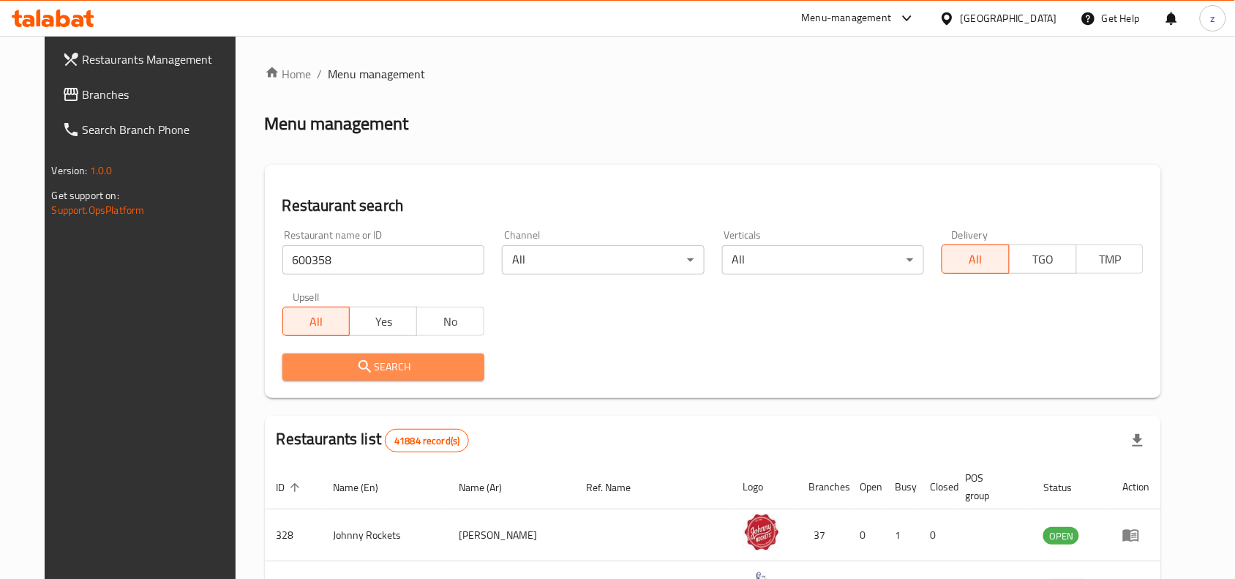
click at [388, 371] on span "Search" at bounding box center [383, 367] width 179 height 18
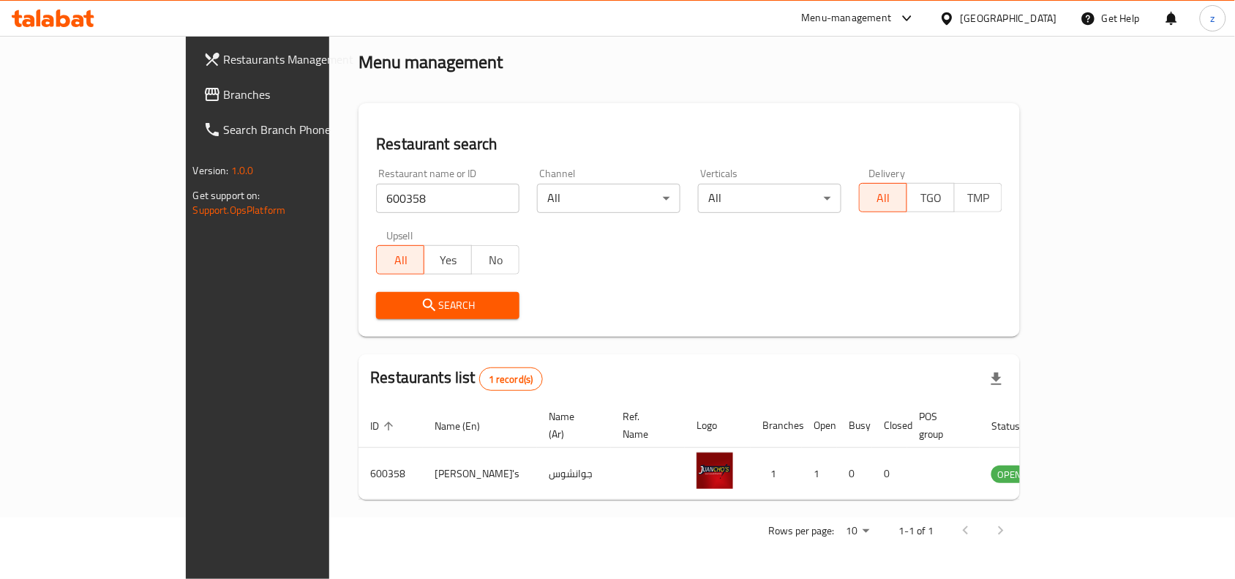
scroll to position [45, 0]
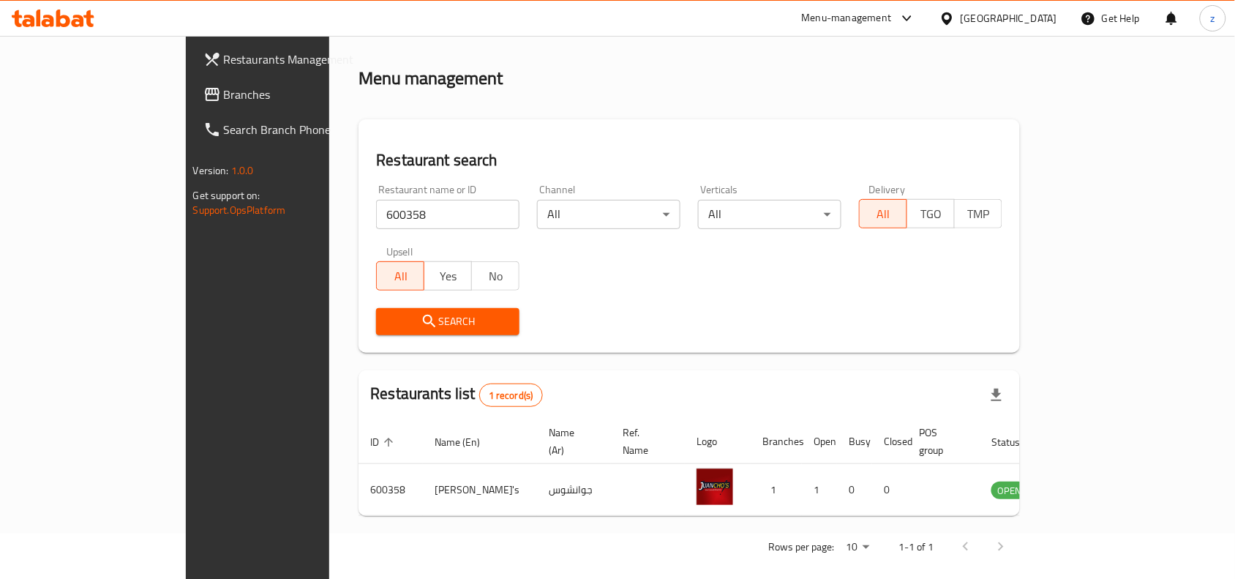
click at [700, 212] on body "​ Menu-management United Arab Emirates Get Help z Restaurants Management Branch…" at bounding box center [617, 261] width 1235 height 543
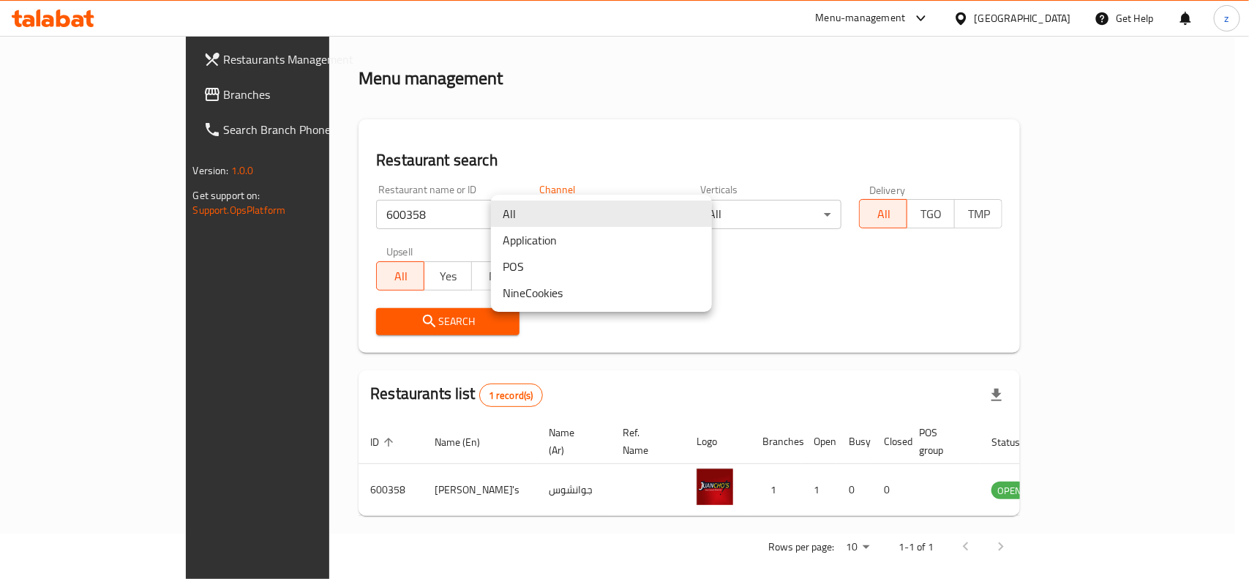
click at [19, 93] on div at bounding box center [624, 289] width 1249 height 579
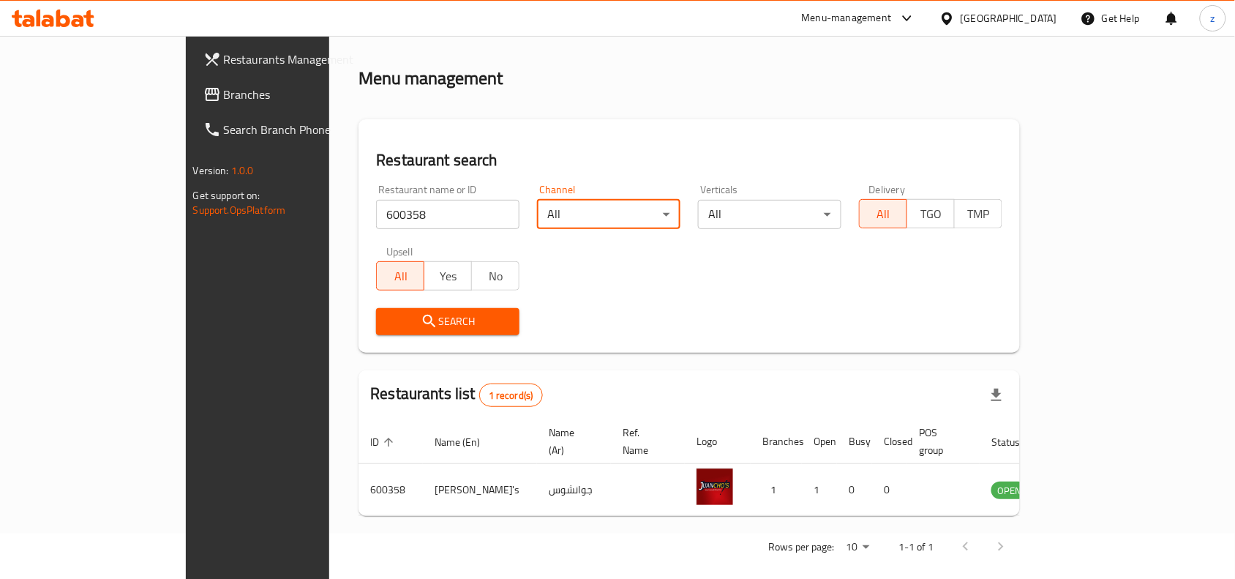
click at [224, 100] on span "Branches" at bounding box center [302, 95] width 157 height 18
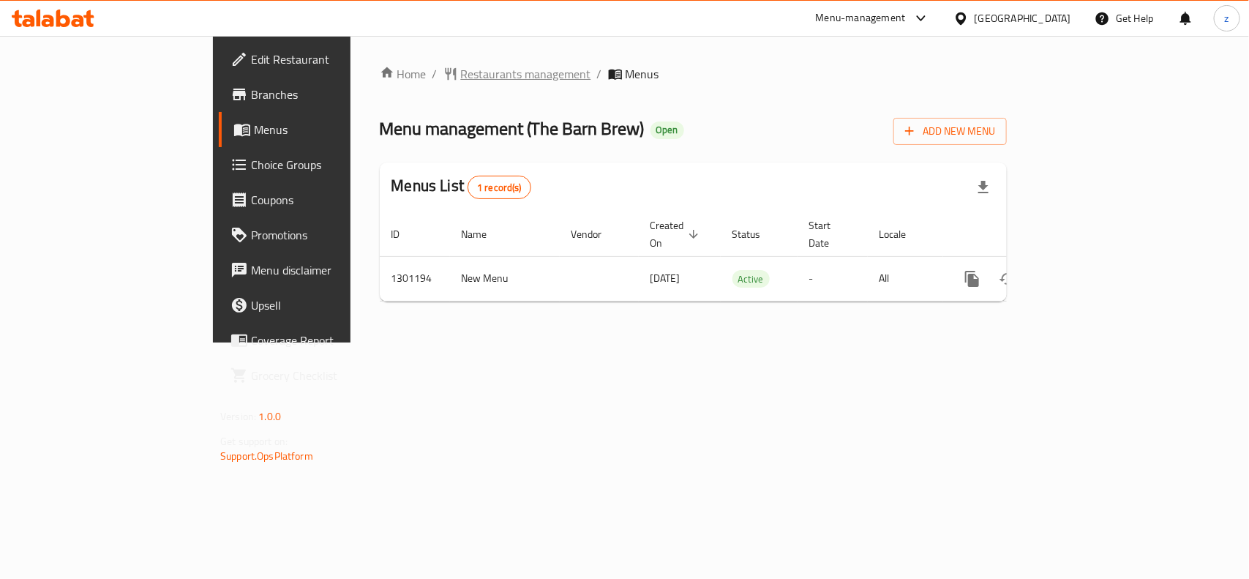
click at [461, 72] on span "Restaurants management" at bounding box center [526, 74] width 130 height 18
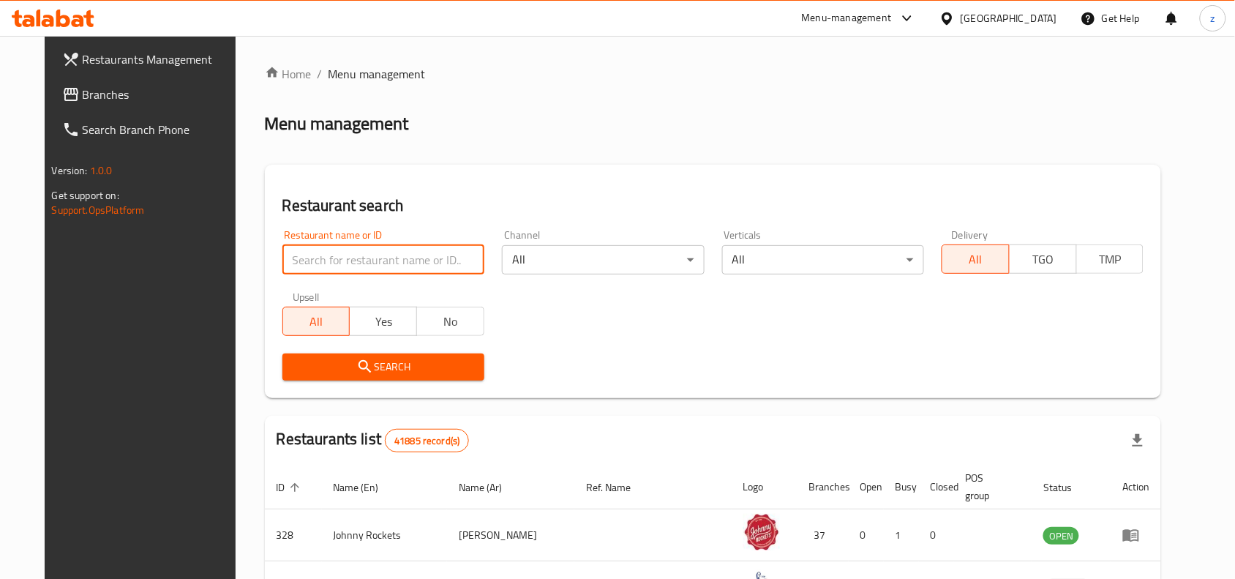
click at [368, 258] on input "search" at bounding box center [383, 259] width 202 height 29
paste input "701891"
type input "701891"
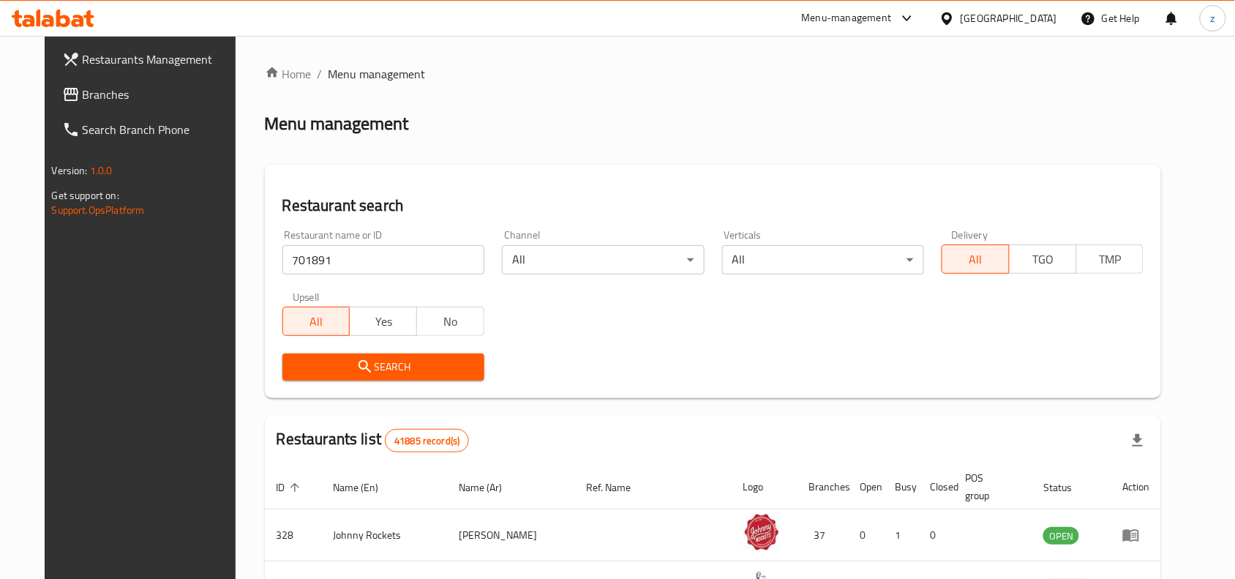
click at [397, 353] on div "Search" at bounding box center [384, 367] width 220 height 45
click at [397, 355] on button "Search" at bounding box center [383, 366] width 202 height 27
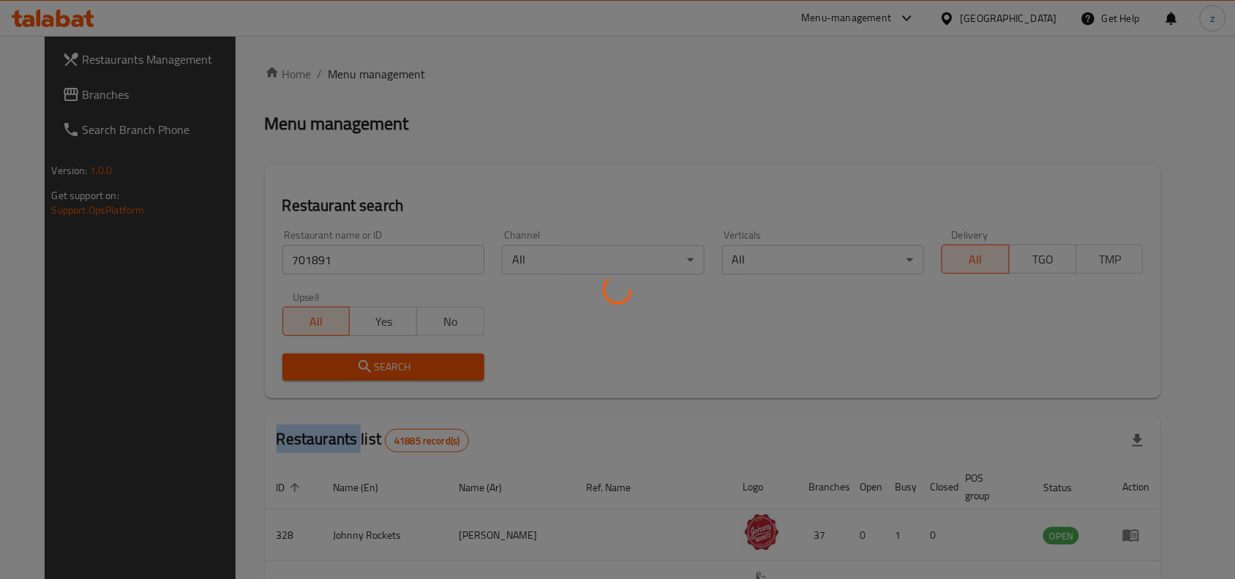
click at [397, 355] on div at bounding box center [617, 289] width 1235 height 579
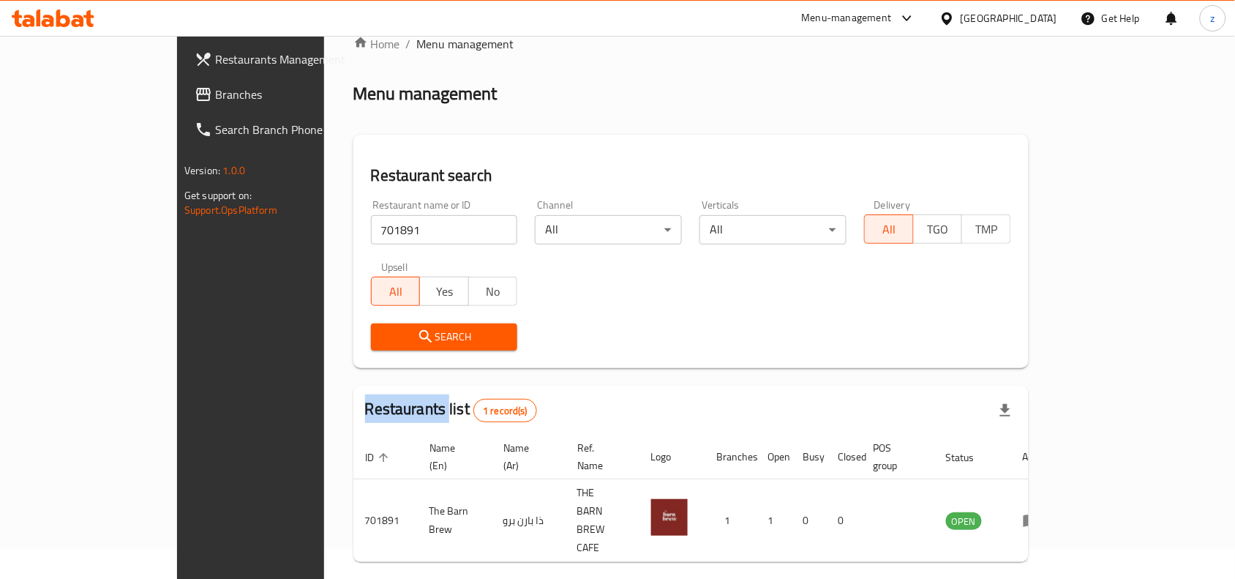
scroll to position [45, 0]
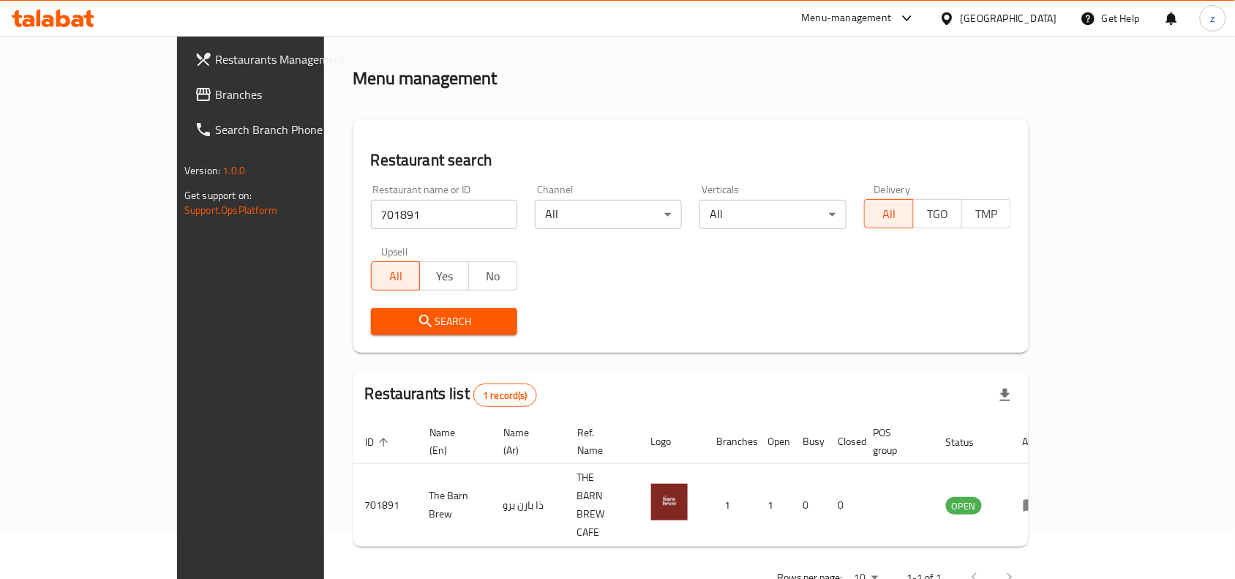
click at [177, 359] on div "Restaurants Management Branches Search Branch Phone Version: 1.0.0 Get support …" at bounding box center [280, 325] width 206 height 579
click at [215, 94] on span "Branches" at bounding box center [293, 95] width 157 height 18
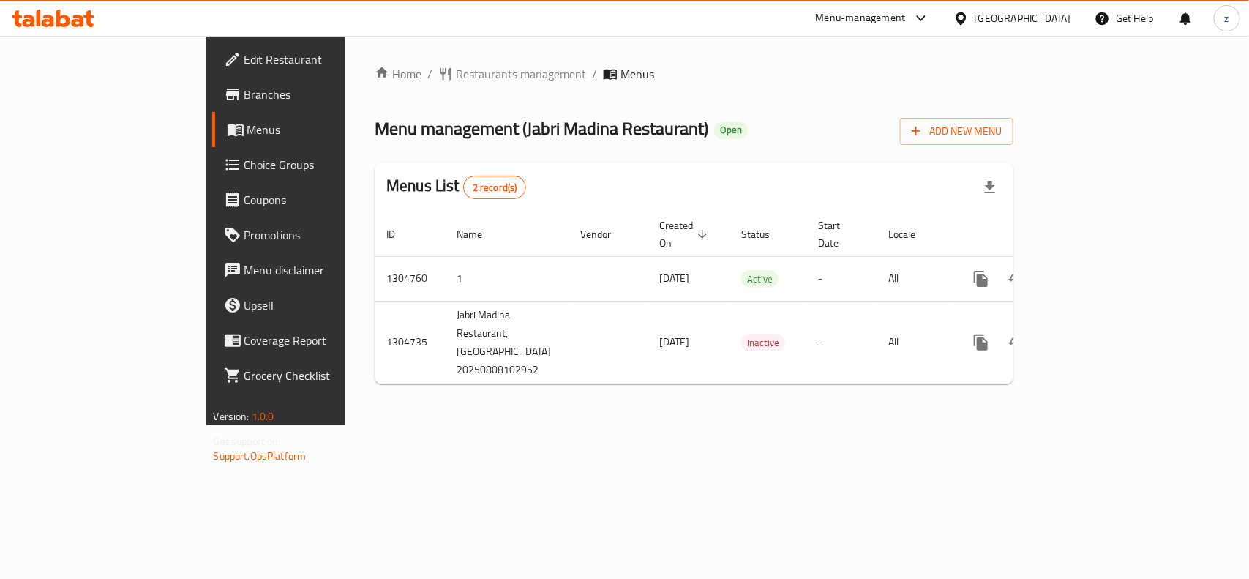
click at [456, 80] on span "Restaurants management" at bounding box center [521, 74] width 130 height 18
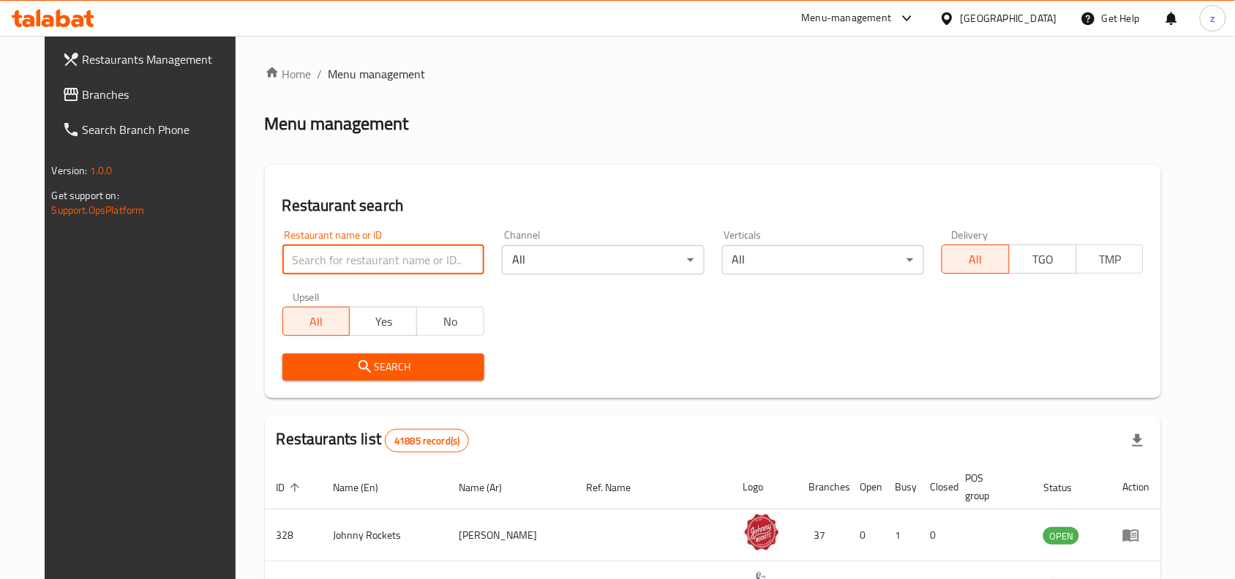
click at [378, 260] on input "search" at bounding box center [383, 259] width 202 height 29
paste input "703388"
type input "703388"
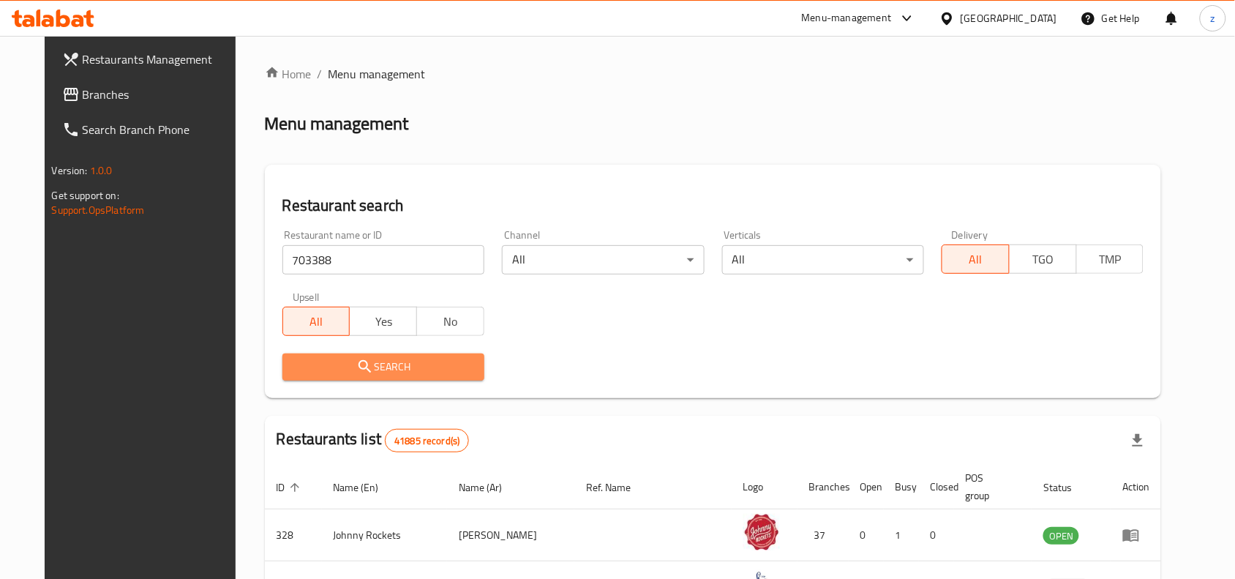
click at [379, 361] on span "Search" at bounding box center [383, 367] width 179 height 18
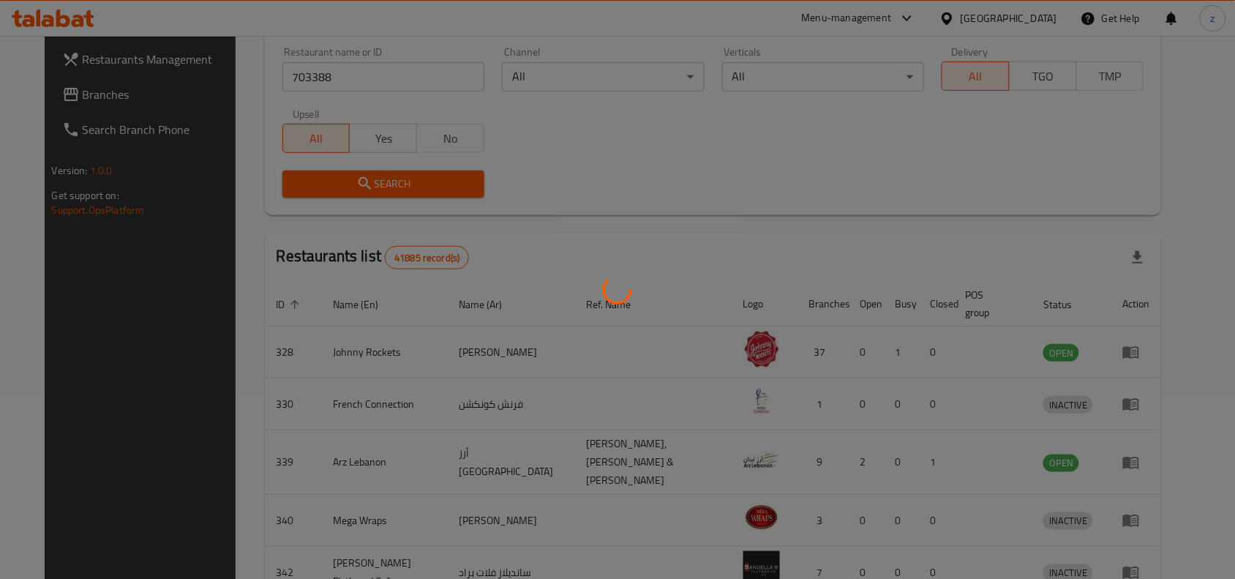
scroll to position [45, 0]
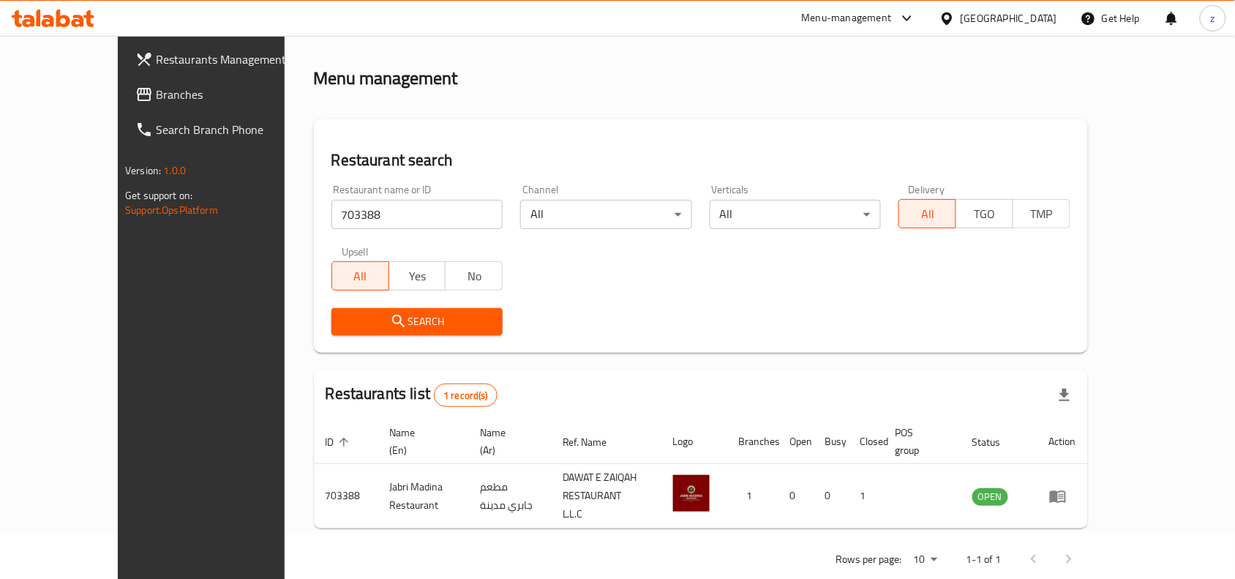
click at [980, 111] on div "Home / Menu management Menu management Restaurant search Restaurant name or ID …" at bounding box center [701, 299] width 774 height 558
click at [156, 101] on span "Branches" at bounding box center [234, 95] width 157 height 18
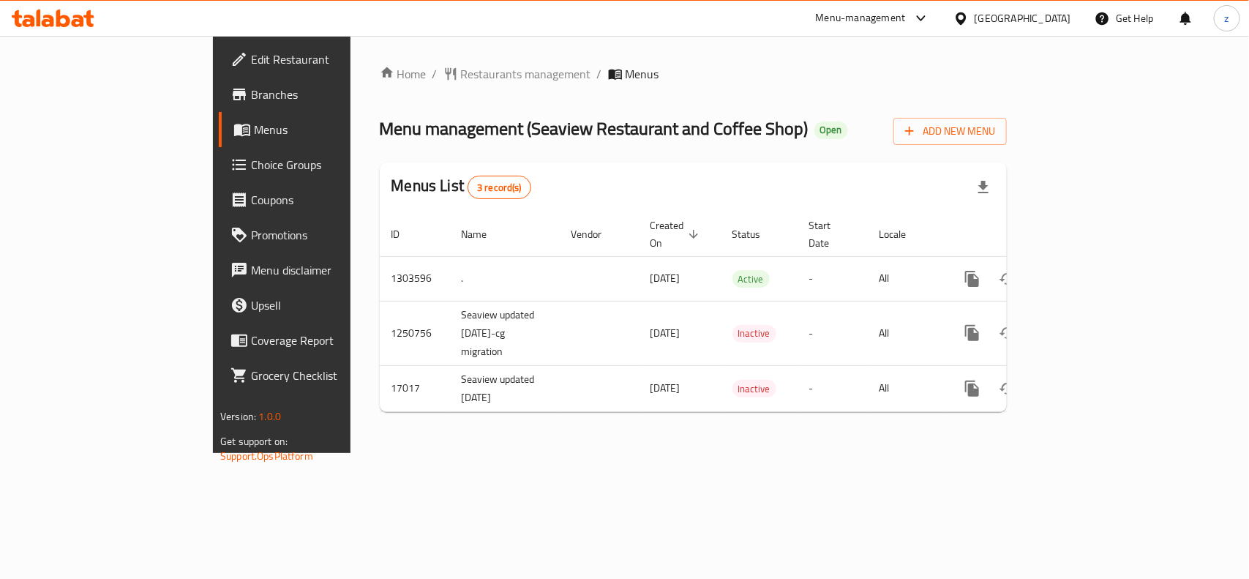
click at [461, 77] on span "Restaurants management" at bounding box center [526, 74] width 130 height 18
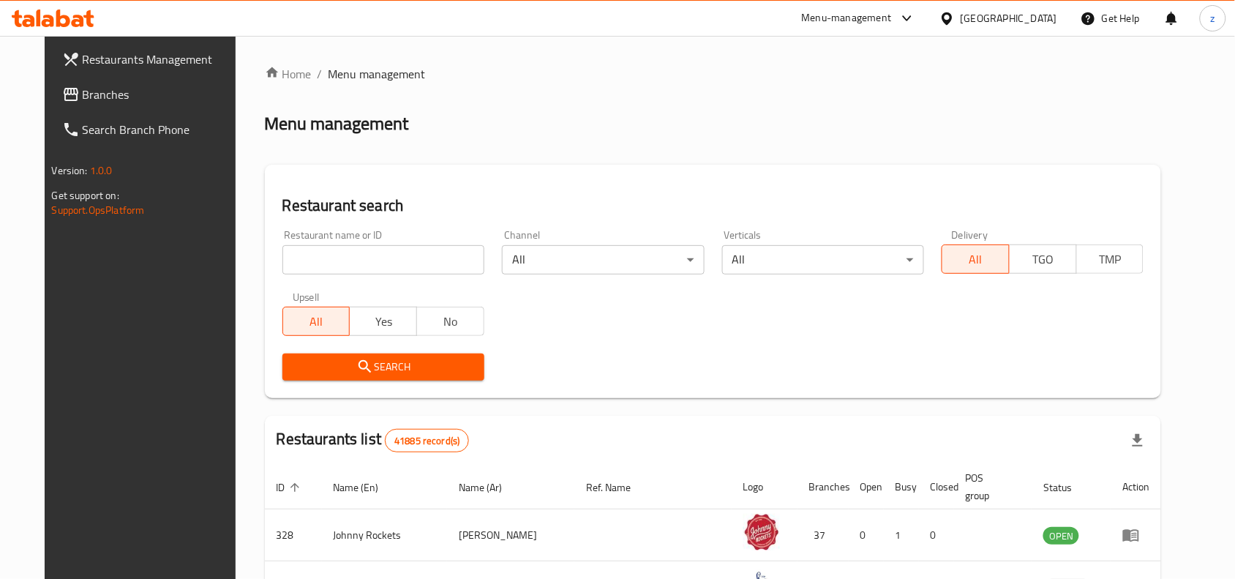
click at [362, 254] on input "search" at bounding box center [383, 259] width 202 height 29
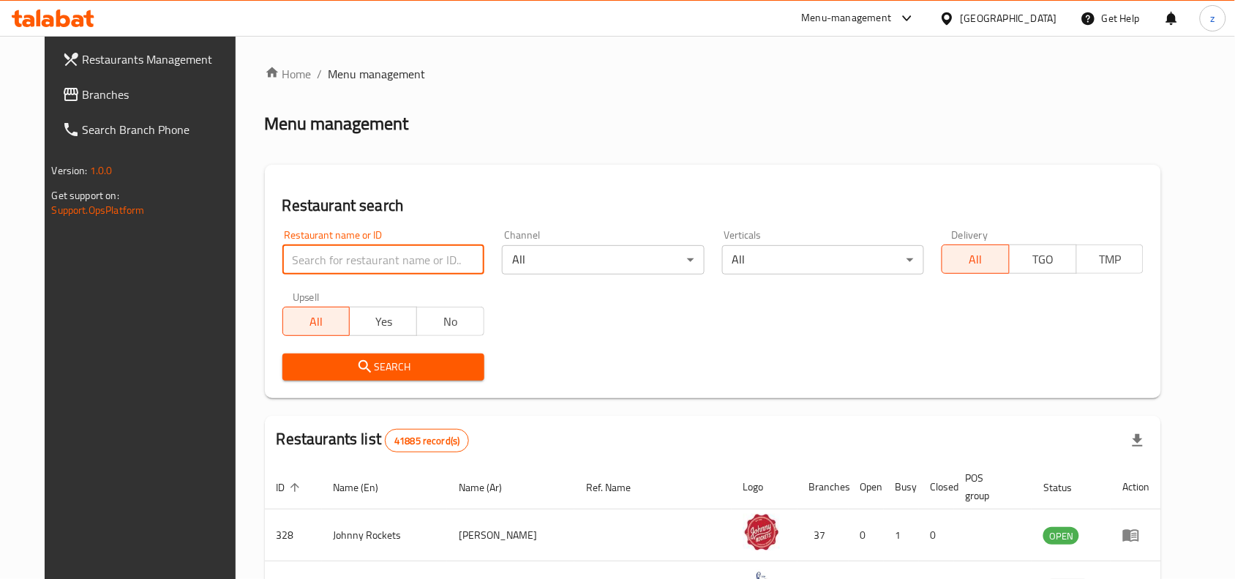
paste input "1214"
type input "1214"
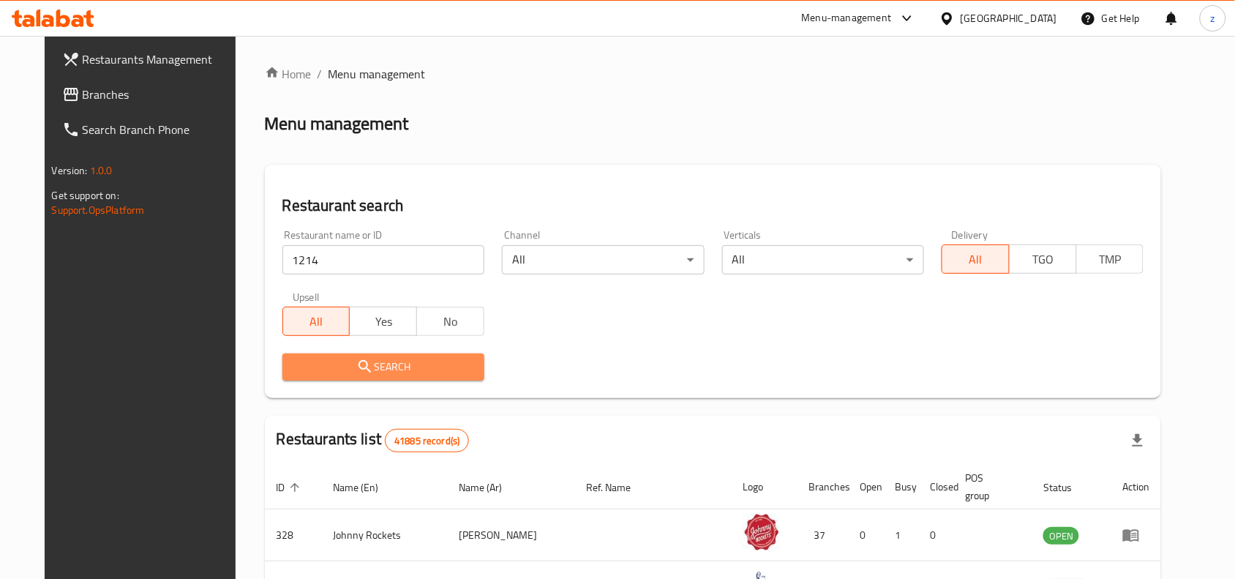
click at [386, 360] on span "Search" at bounding box center [383, 367] width 179 height 18
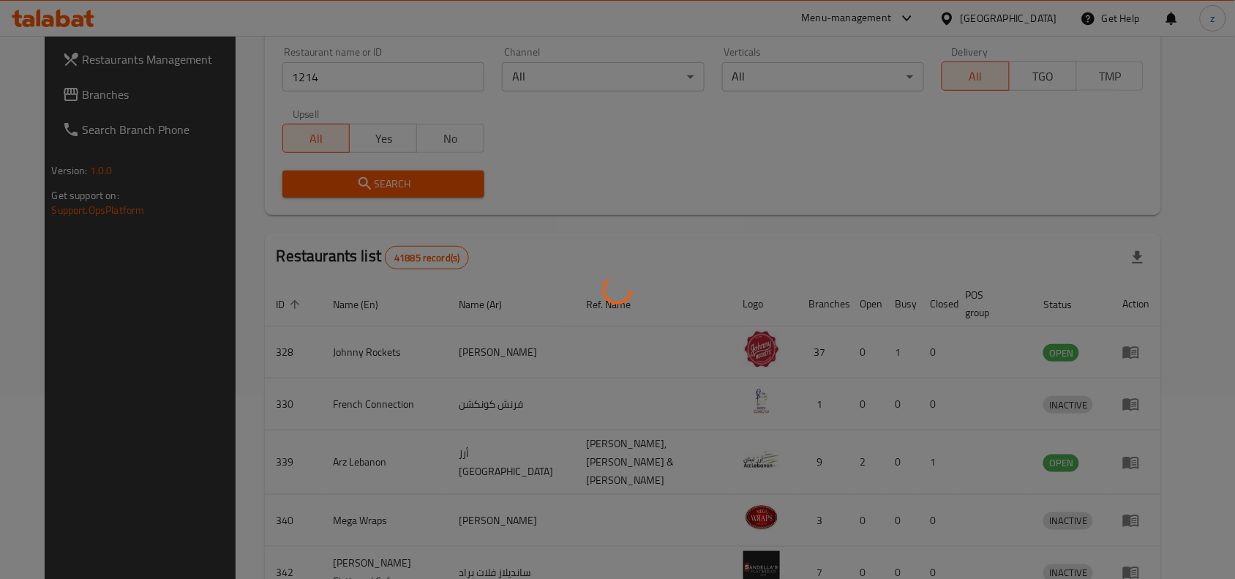
scroll to position [45, 0]
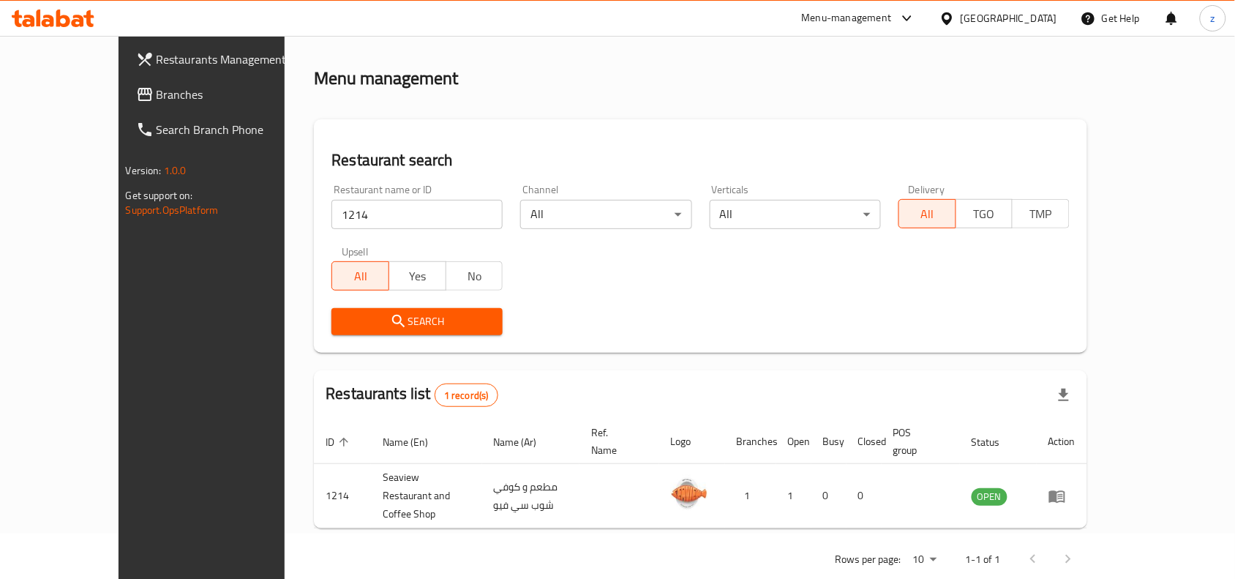
click at [196, 412] on div "Restaurants Management Branches Search Branch Phone Version: 1.0.0 Get support …" at bounding box center [222, 325] width 206 height 579
click at [157, 102] on span "Branches" at bounding box center [235, 95] width 157 height 18
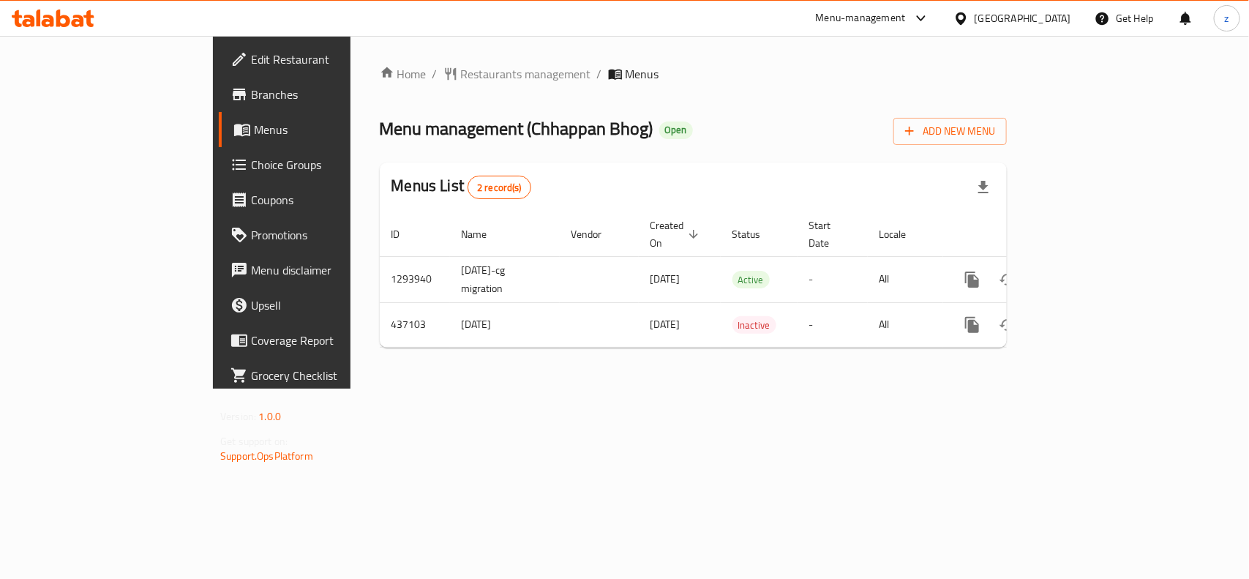
click at [461, 70] on span "Restaurants management" at bounding box center [526, 74] width 130 height 18
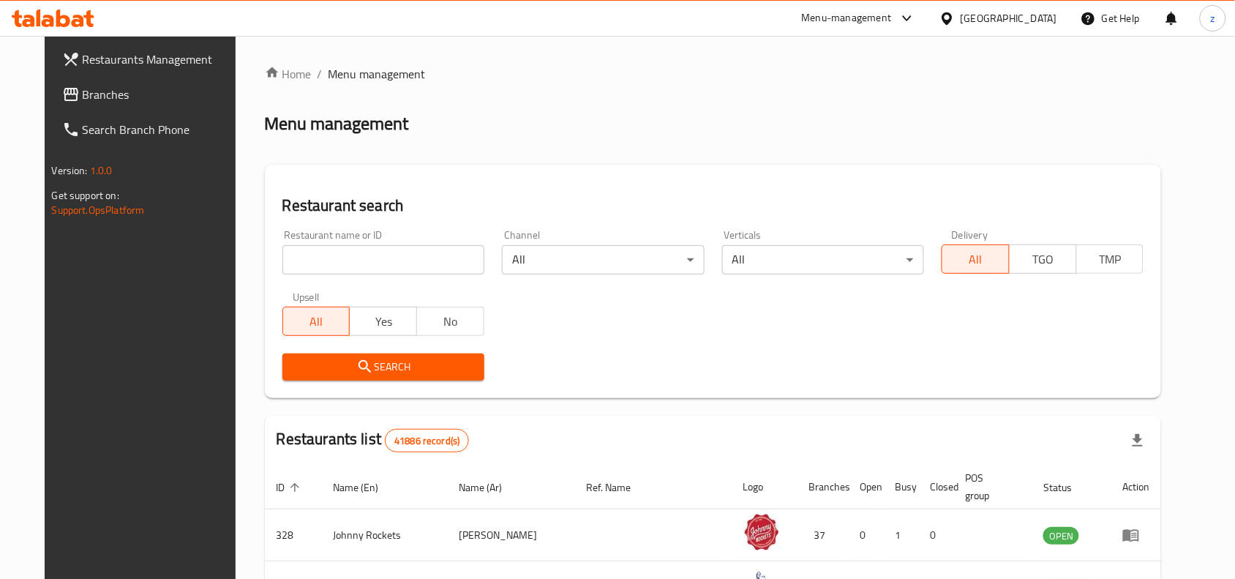
click at [364, 252] on input "search" at bounding box center [383, 259] width 202 height 29
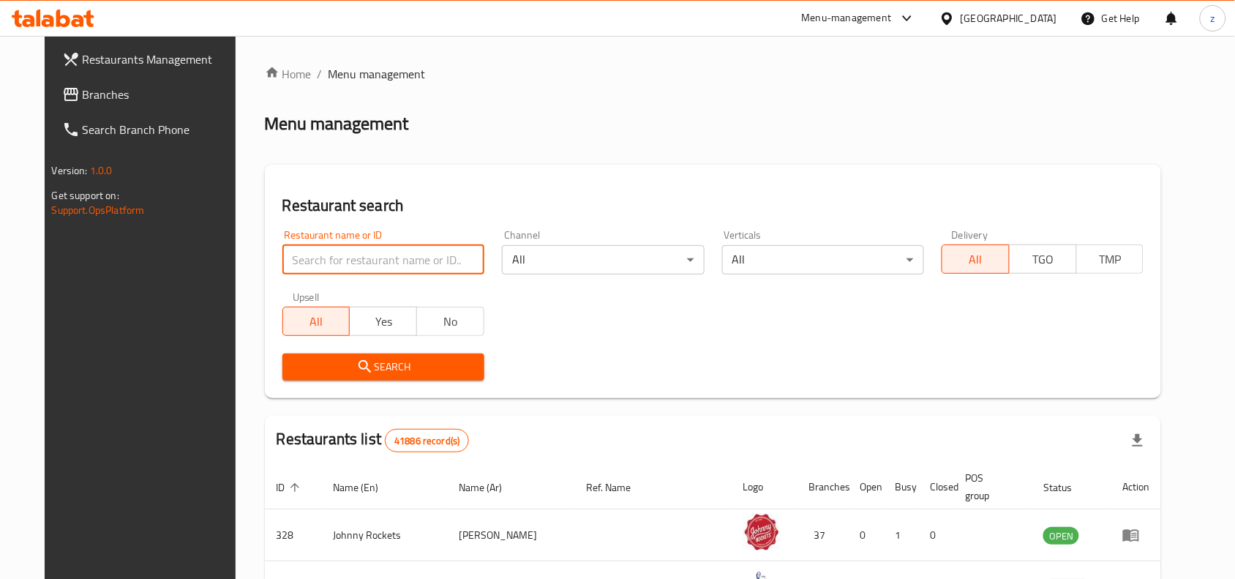
paste input "632673"
type input "632673"
click at [350, 399] on div "Home / Menu management Menu management Restaurant search Restaurant name or ID …" at bounding box center [713, 518] width 897 height 907
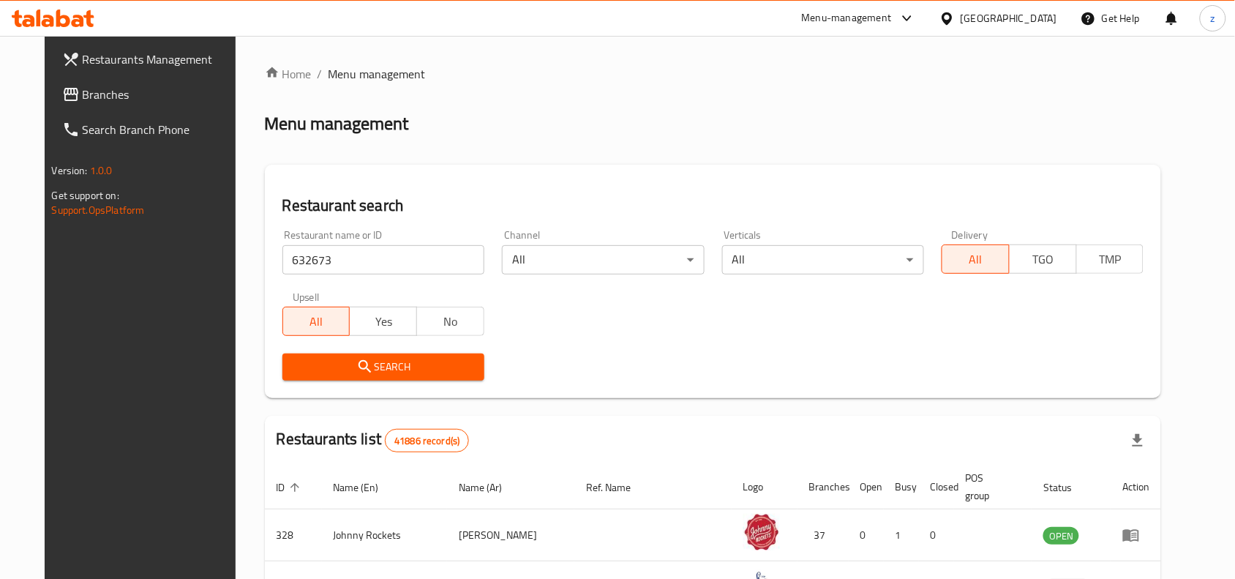
click at [359, 368] on icon "submit" at bounding box center [365, 366] width 12 height 12
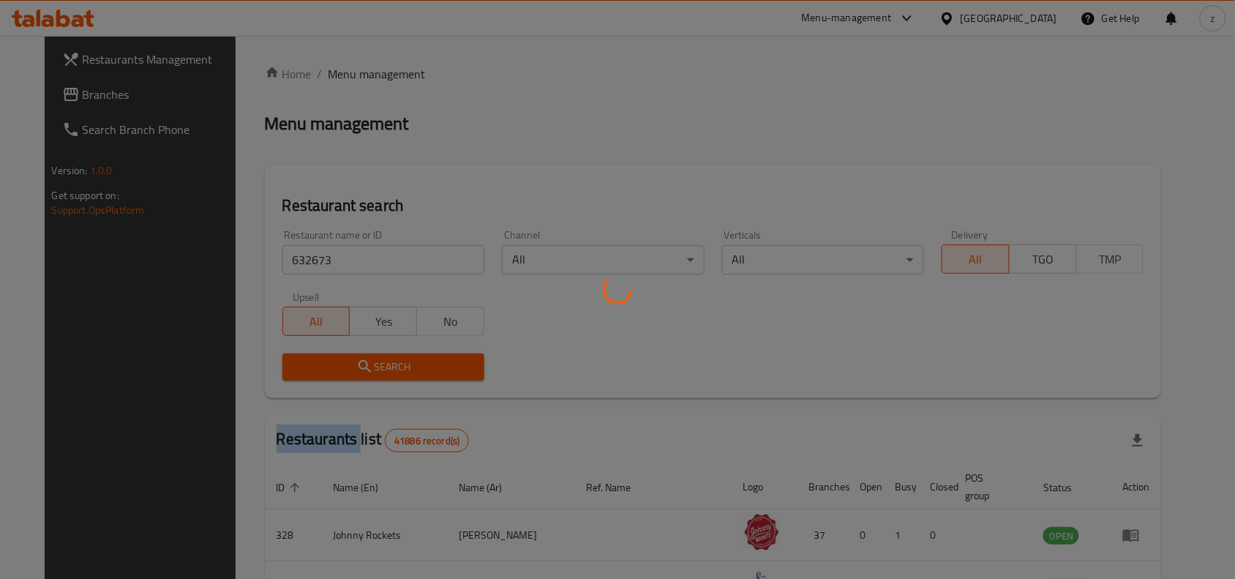
click at [344, 367] on div at bounding box center [617, 289] width 1235 height 579
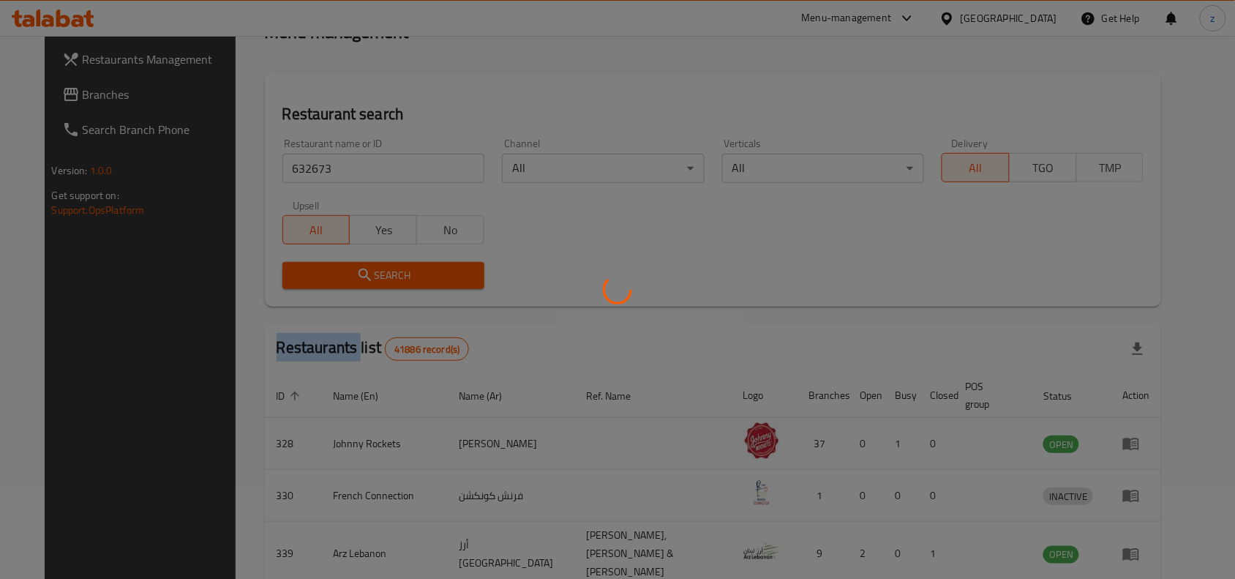
scroll to position [45, 0]
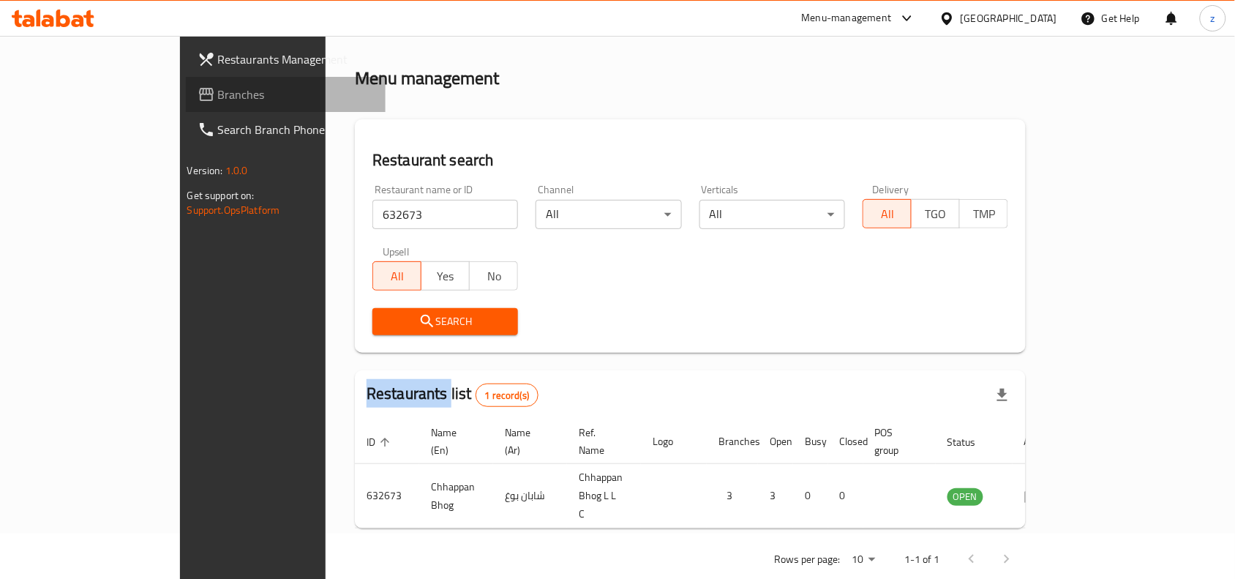
click at [218, 89] on span "Branches" at bounding box center [296, 95] width 157 height 18
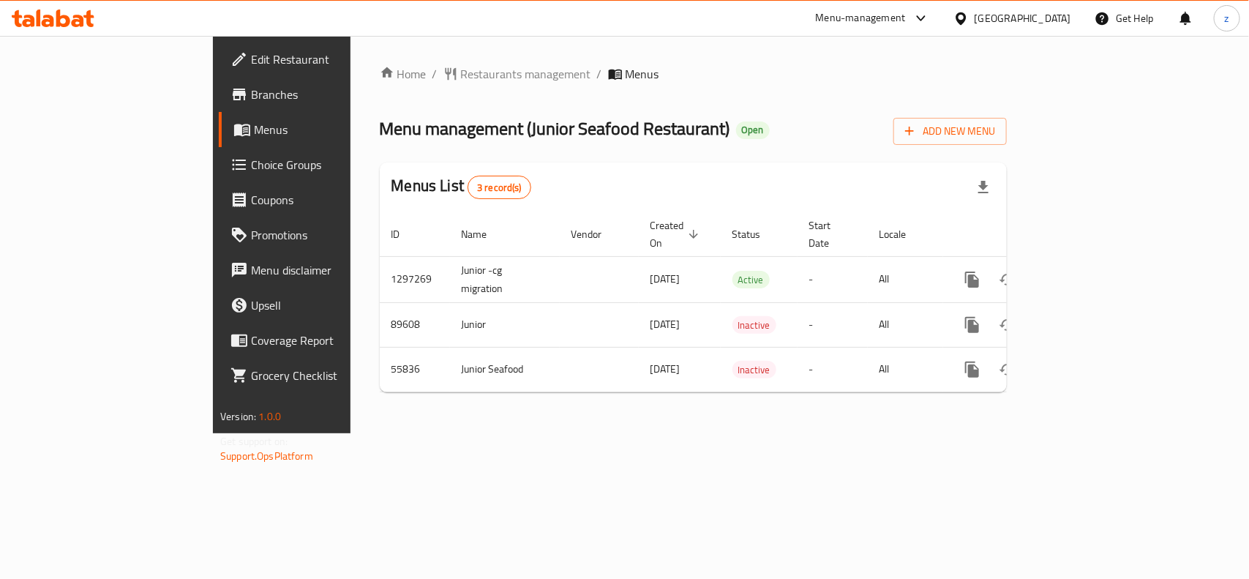
click at [461, 81] on span "Restaurants management" at bounding box center [526, 74] width 130 height 18
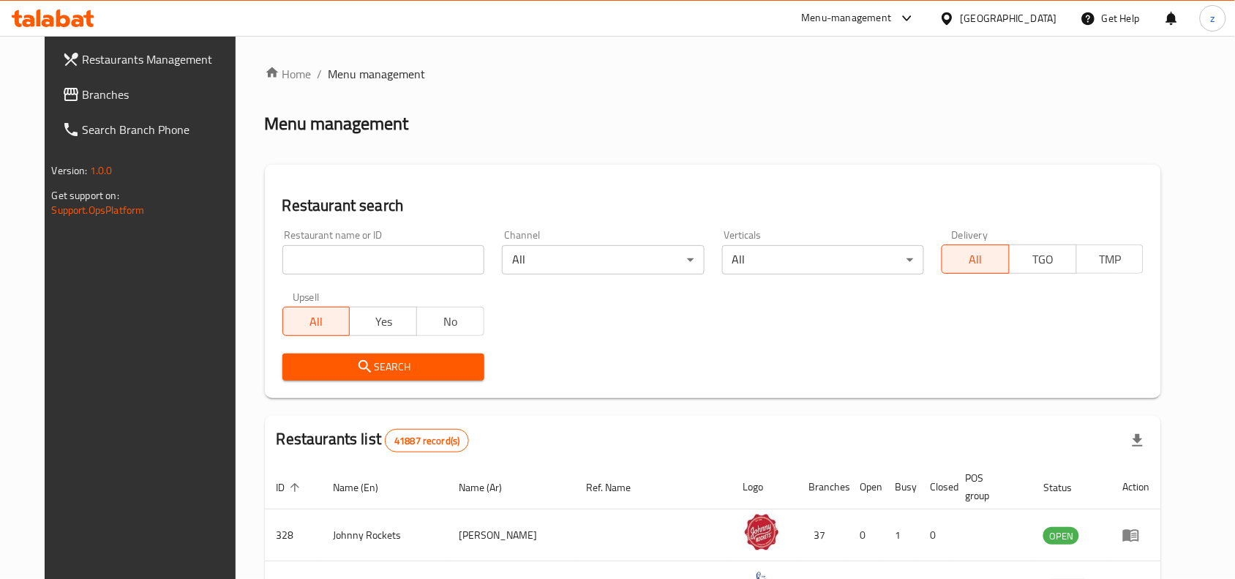
click at [399, 262] on input "search" at bounding box center [383, 259] width 202 height 29
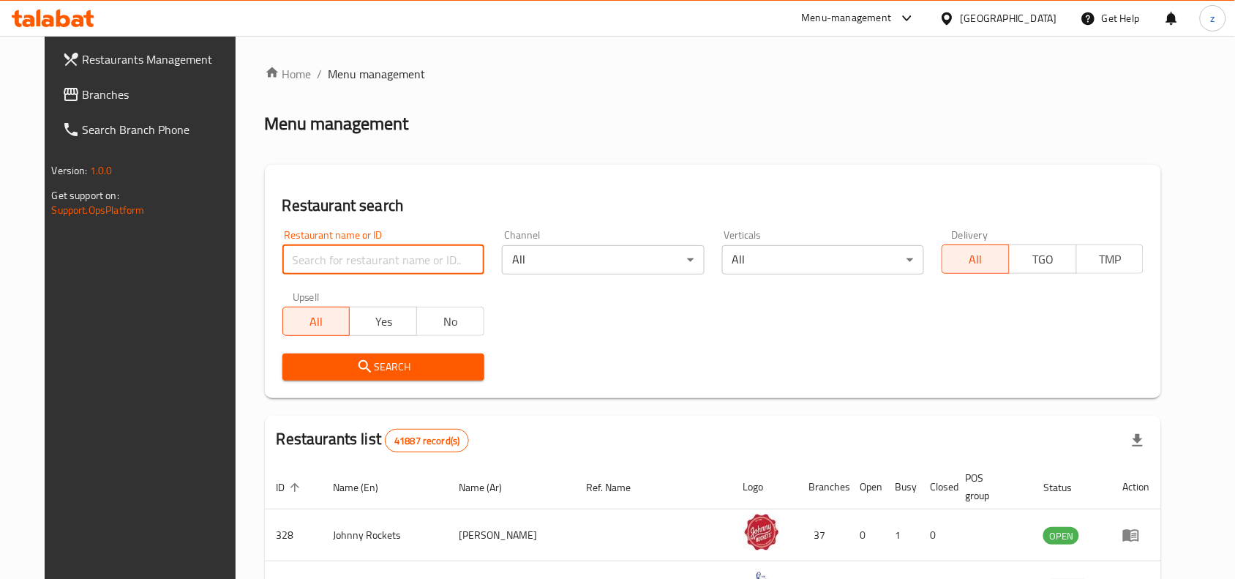
paste input "12438"
type input "12438"
click at [388, 356] on button "Search" at bounding box center [383, 366] width 202 height 27
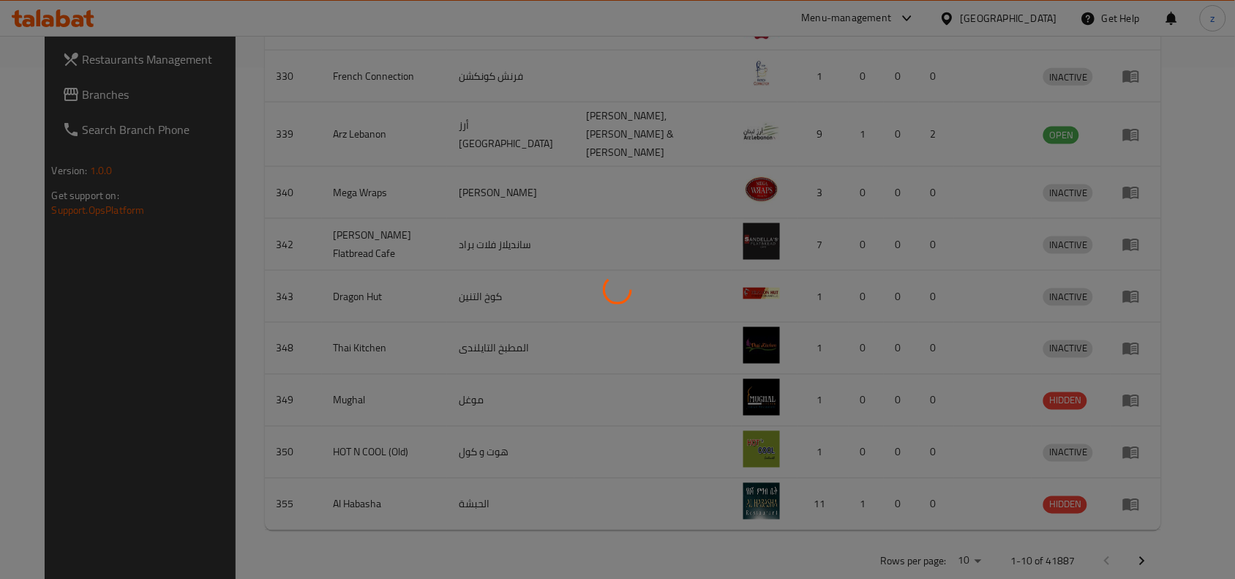
scroll to position [45, 0]
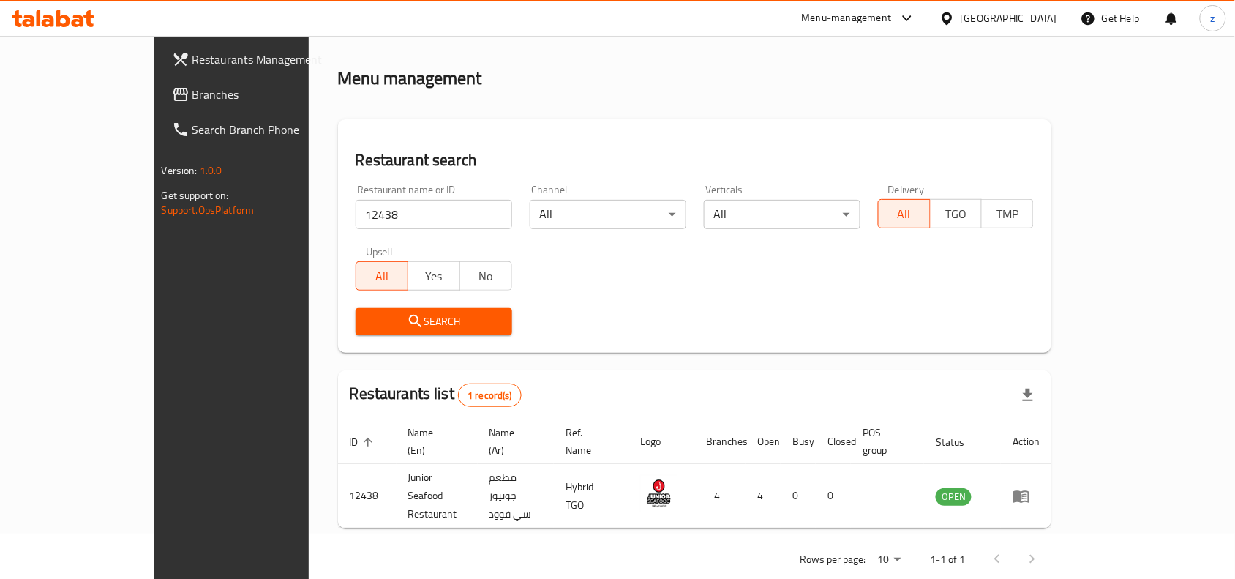
click at [1006, 18] on div "United Arab Emirates" at bounding box center [1009, 18] width 97 height 16
click at [1037, 7] on div "United Arab Emirates" at bounding box center [998, 18] width 141 height 35
click at [970, 9] on div "United Arab Emirates" at bounding box center [998, 18] width 141 height 35
click at [985, 10] on div "United Arab Emirates" at bounding box center [1009, 18] width 97 height 16
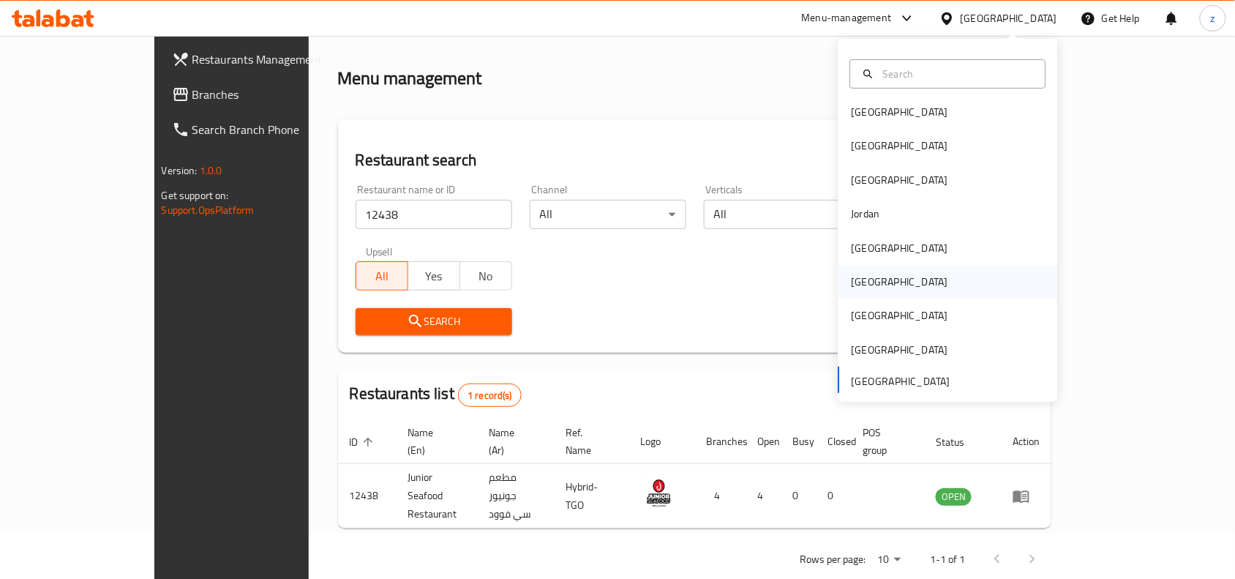
scroll to position [7, 0]
click at [901, 257] on div "[GEOGRAPHIC_DATA]" at bounding box center [948, 246] width 220 height 34
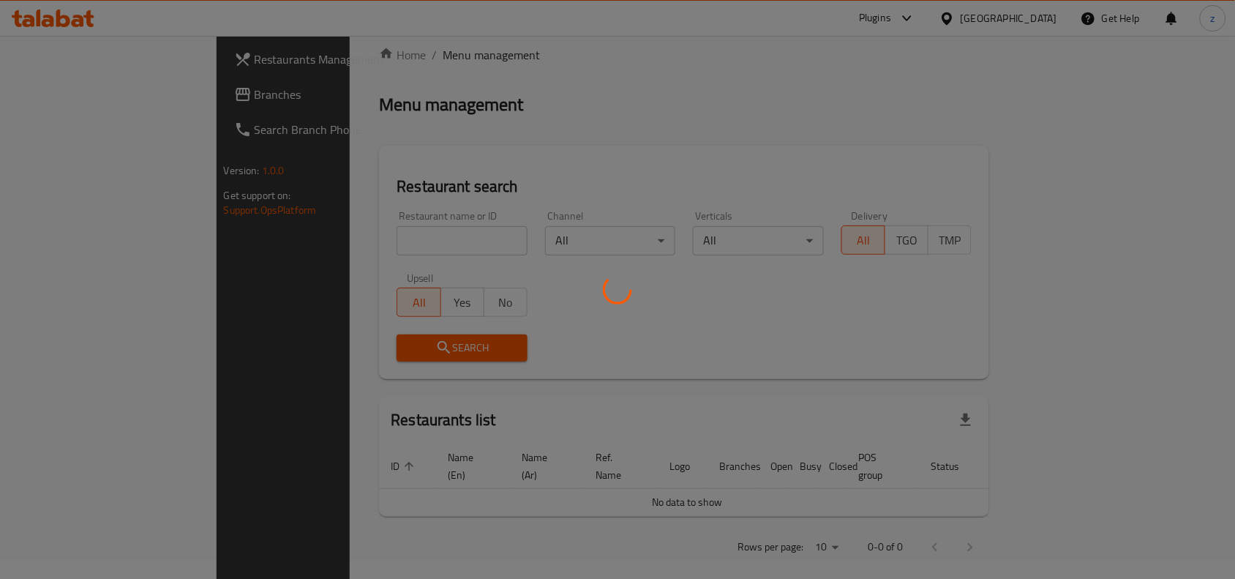
scroll to position [45, 0]
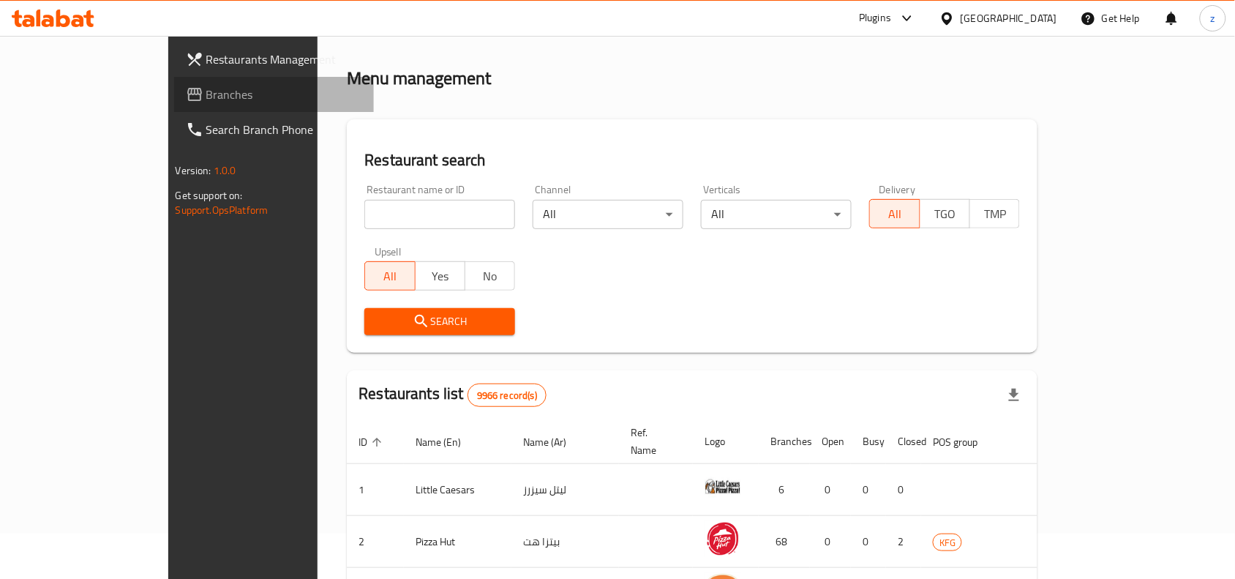
click at [206, 89] on span "Branches" at bounding box center [284, 95] width 157 height 18
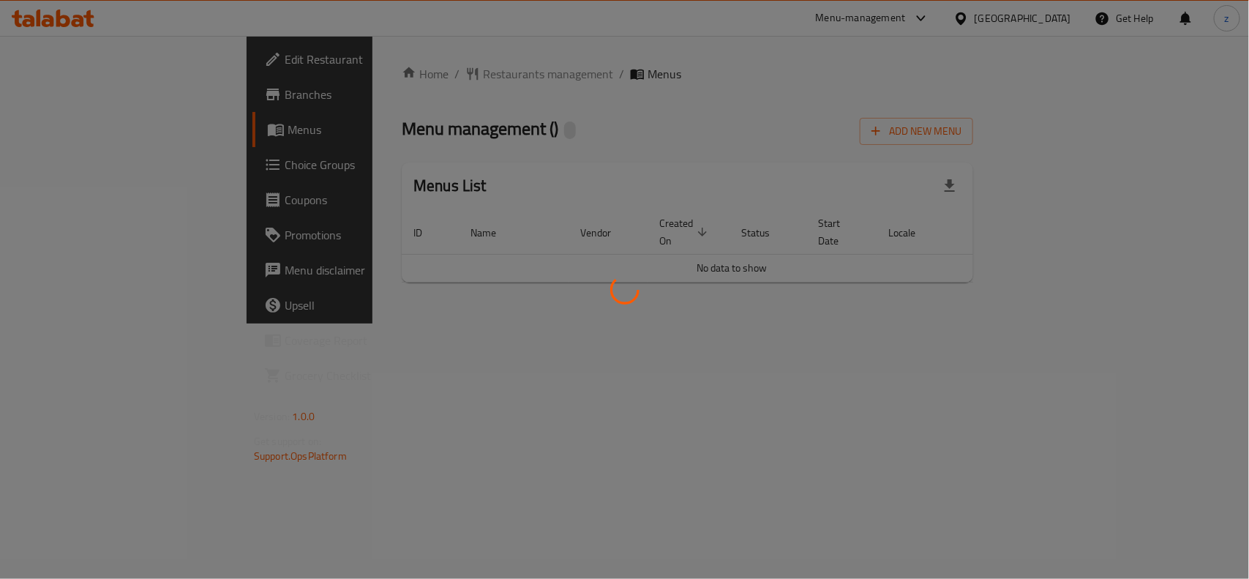
click at [385, 77] on div at bounding box center [624, 289] width 1249 height 579
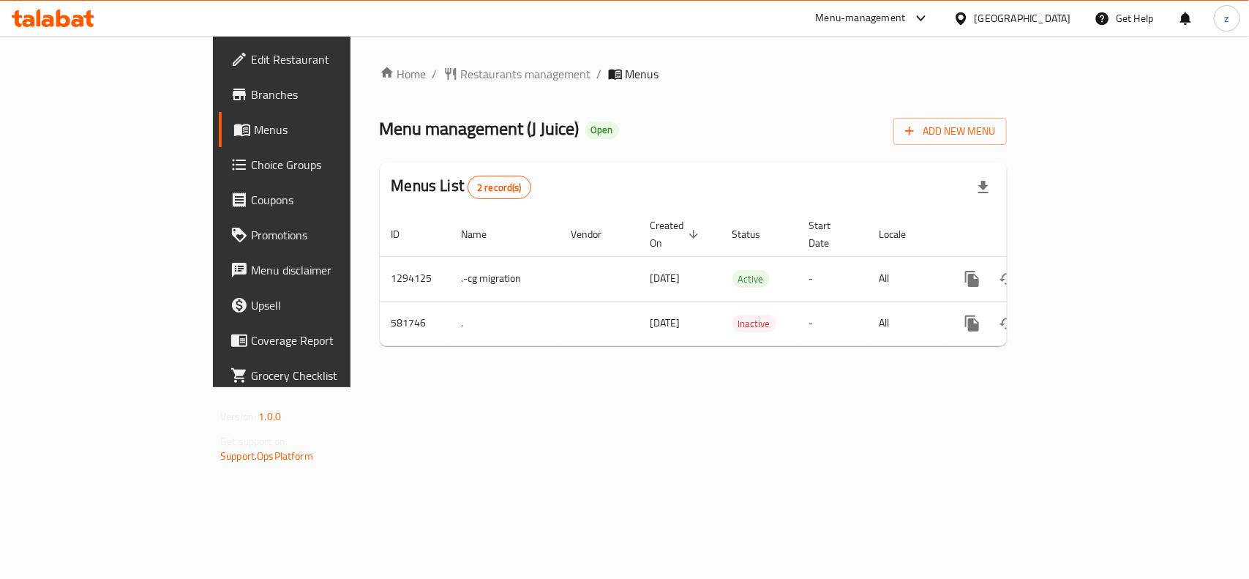
click at [461, 77] on span "Restaurants management" at bounding box center [526, 74] width 130 height 18
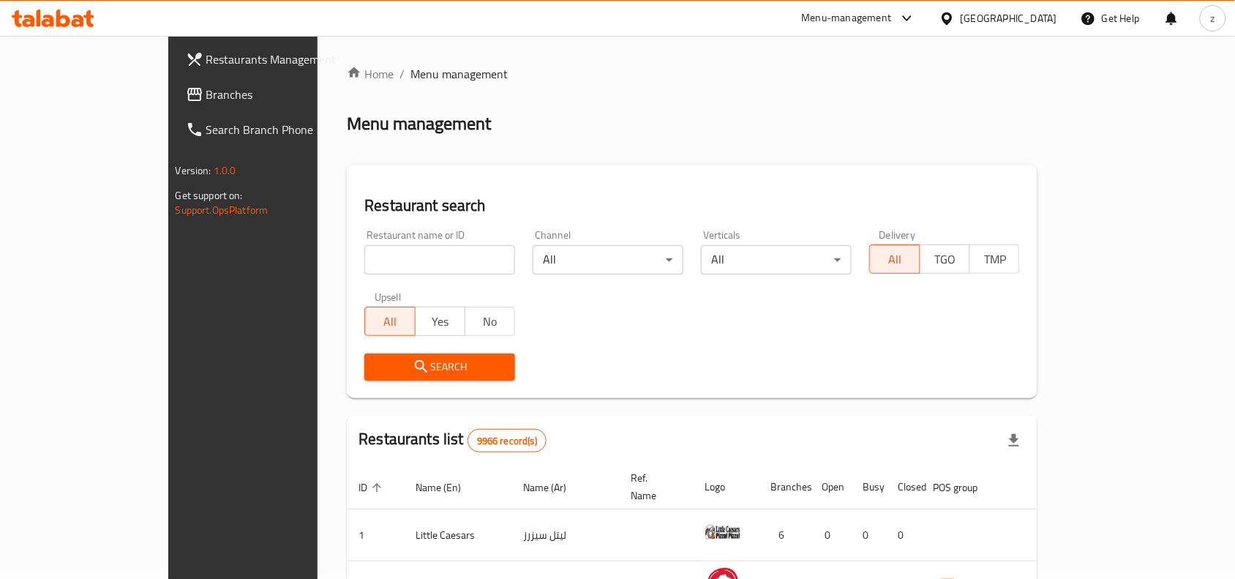
click at [395, 260] on input "search" at bounding box center [439, 259] width 151 height 29
paste input "636874"
type input "636874"
click at [399, 363] on span "Search" at bounding box center [439, 367] width 127 height 18
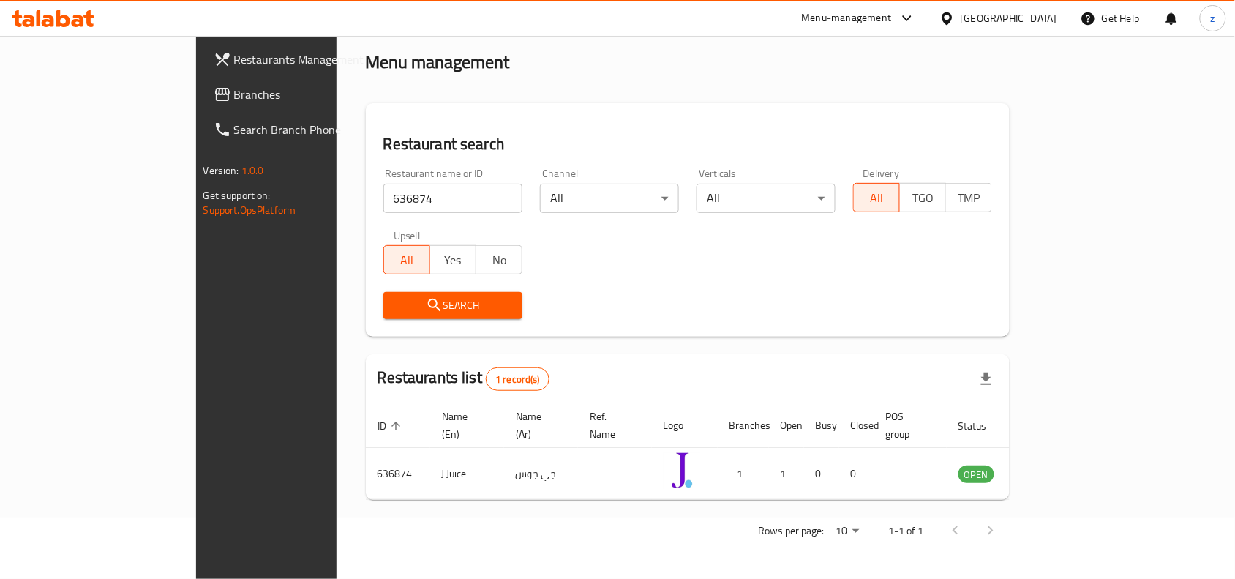
scroll to position [45, 0]
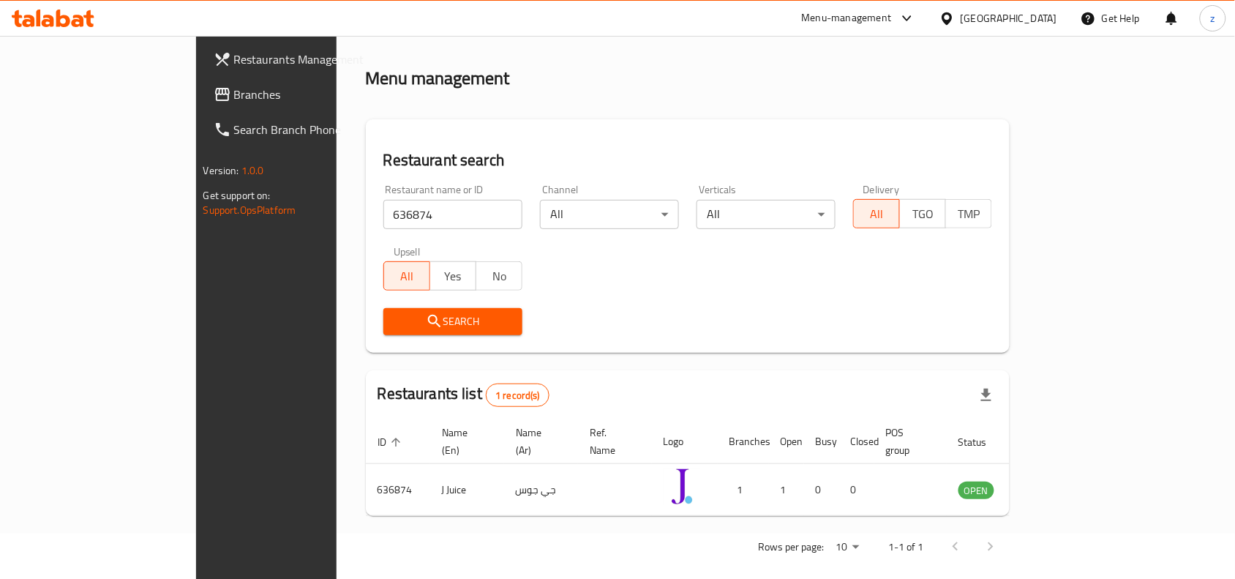
drag, startPoint x: 980, startPoint y: 334, endPoint x: 751, endPoint y: 29, distance: 380.9
click at [978, 334] on div "Search" at bounding box center [688, 321] width 627 height 45
